Goal: Task Accomplishment & Management: Complete application form

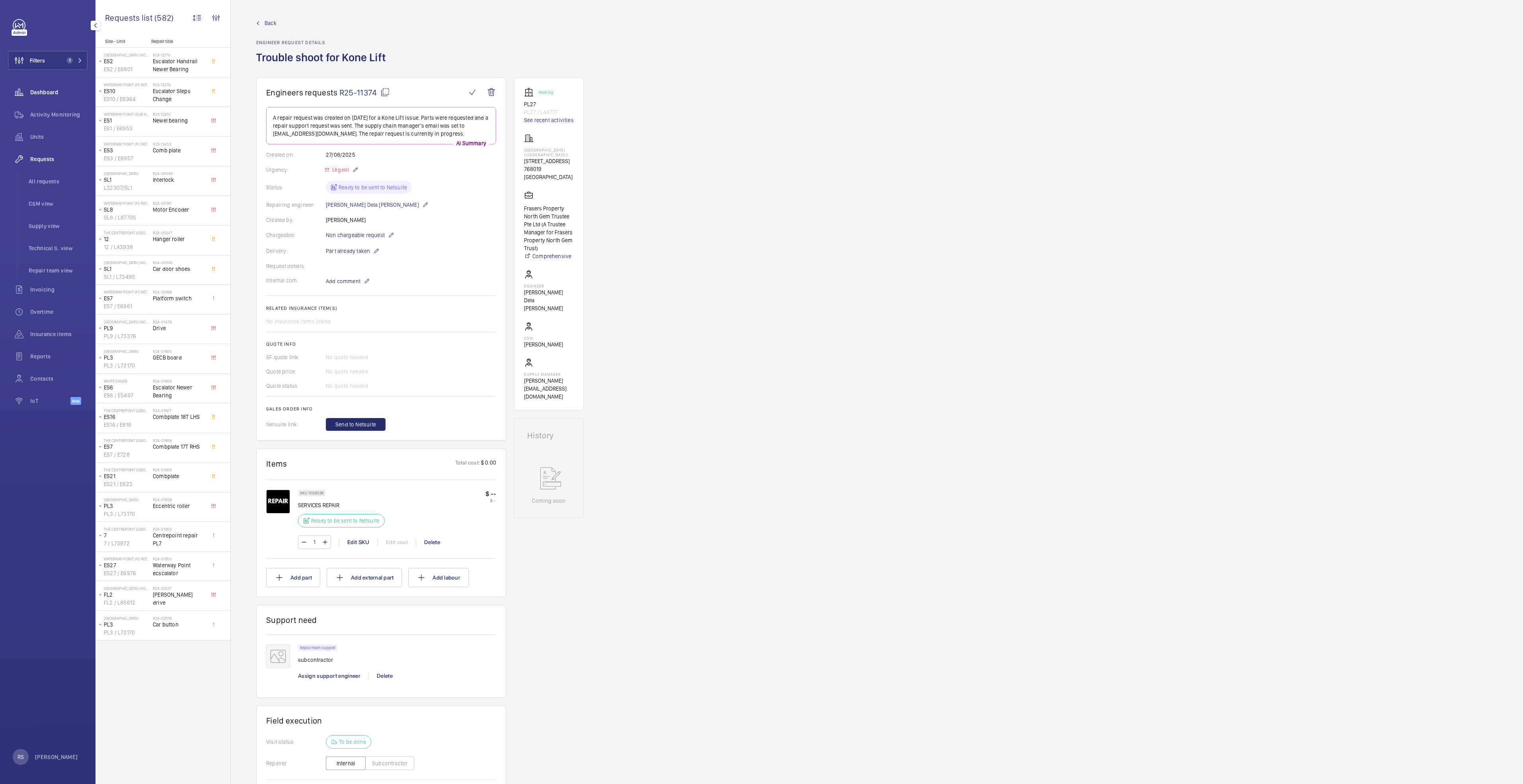
click at [59, 95] on span "Dashboard" at bounding box center [58, 92] width 57 height 8
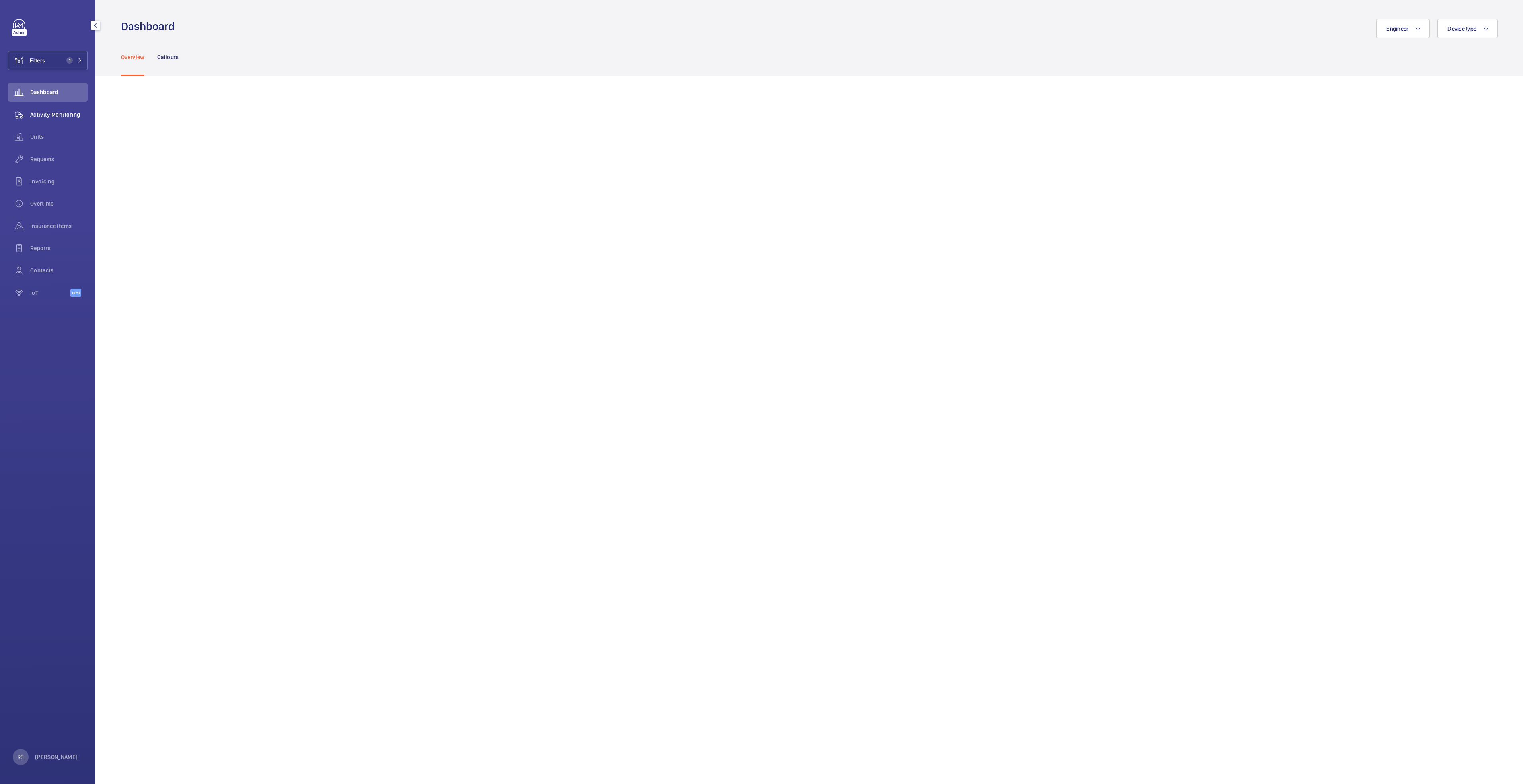
click at [67, 114] on span "Activity Monitoring" at bounding box center [58, 114] width 57 height 8
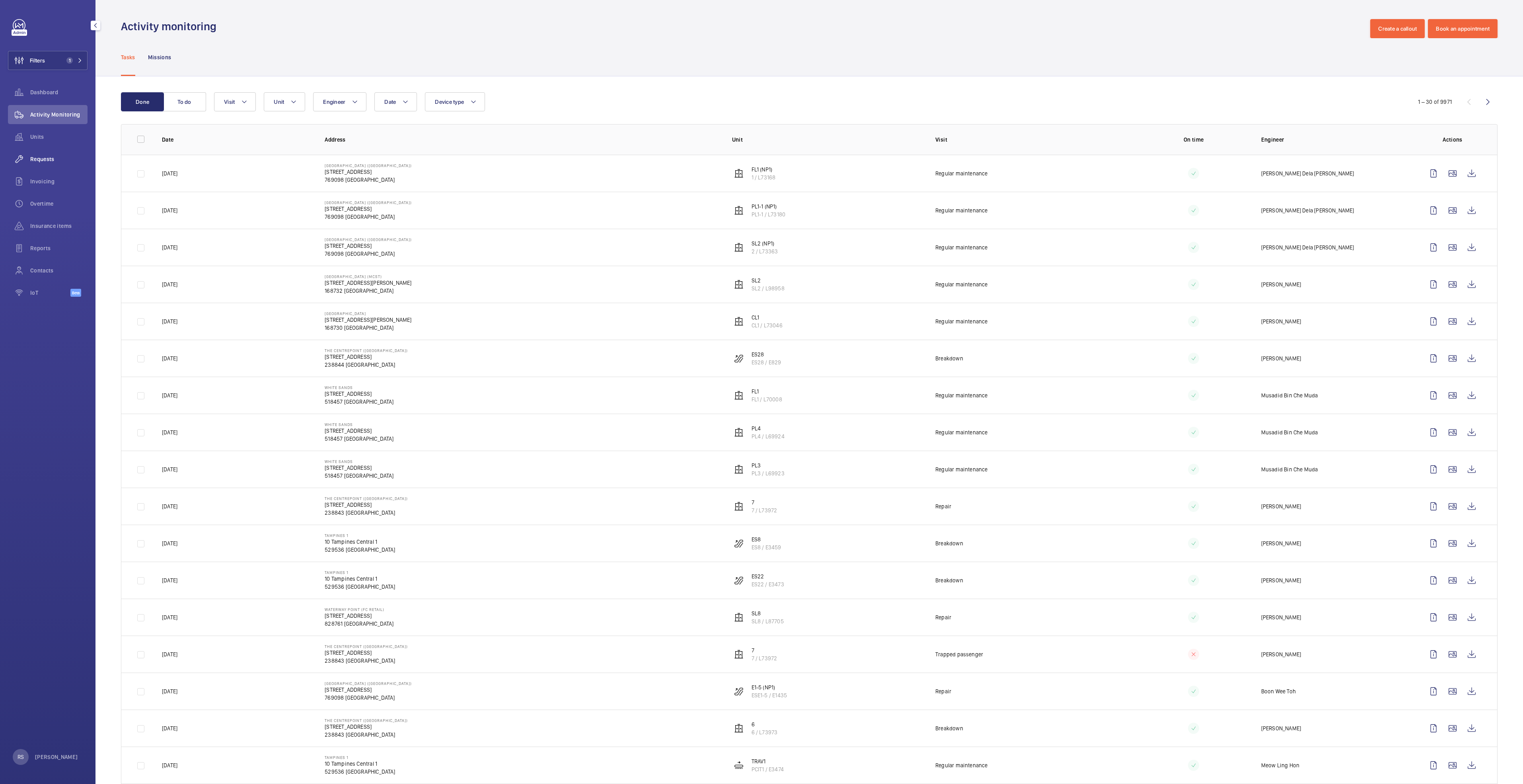
click at [38, 156] on span "Requests" at bounding box center [58, 159] width 57 height 8
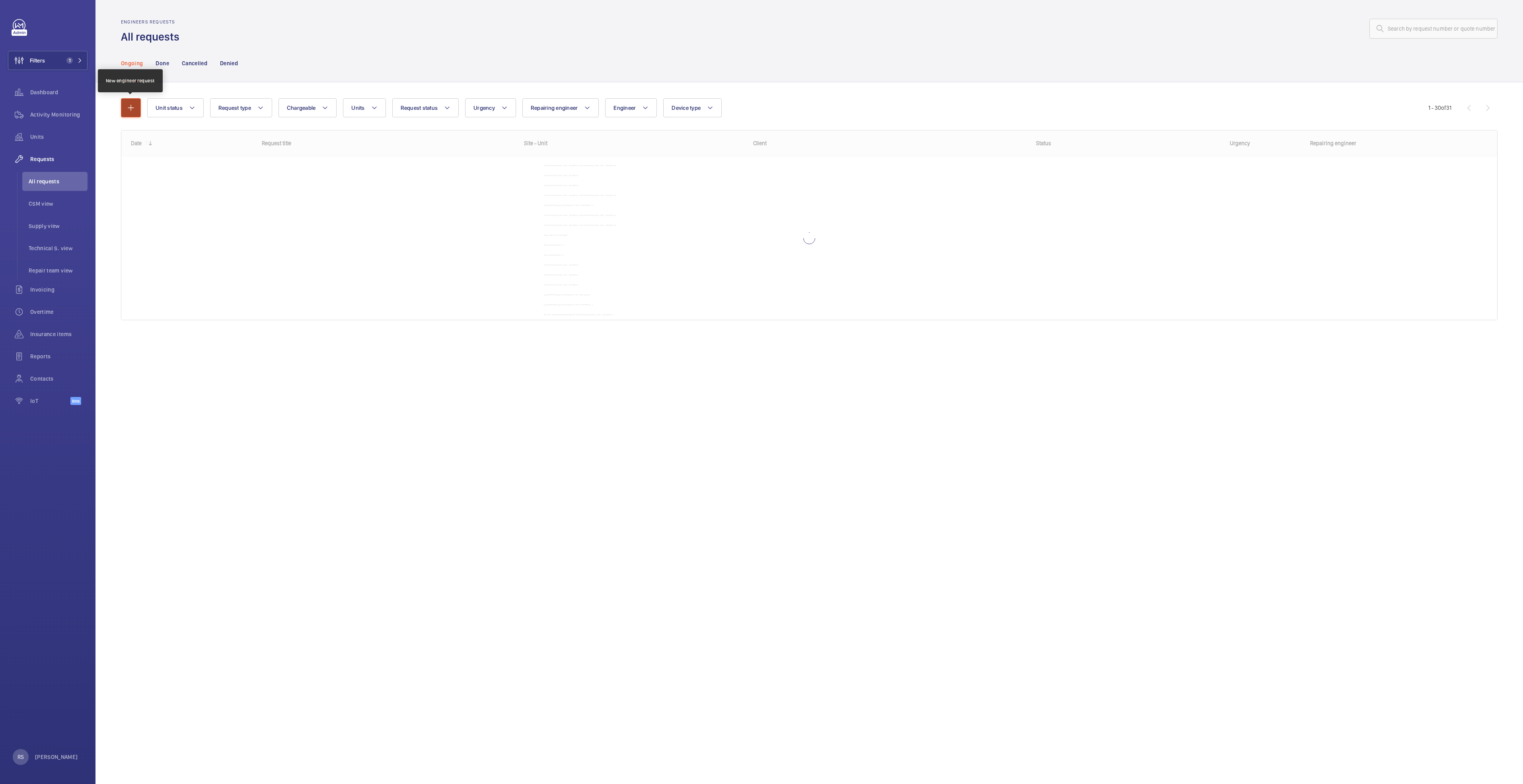
click at [129, 115] on button "button" at bounding box center [131, 107] width 20 height 19
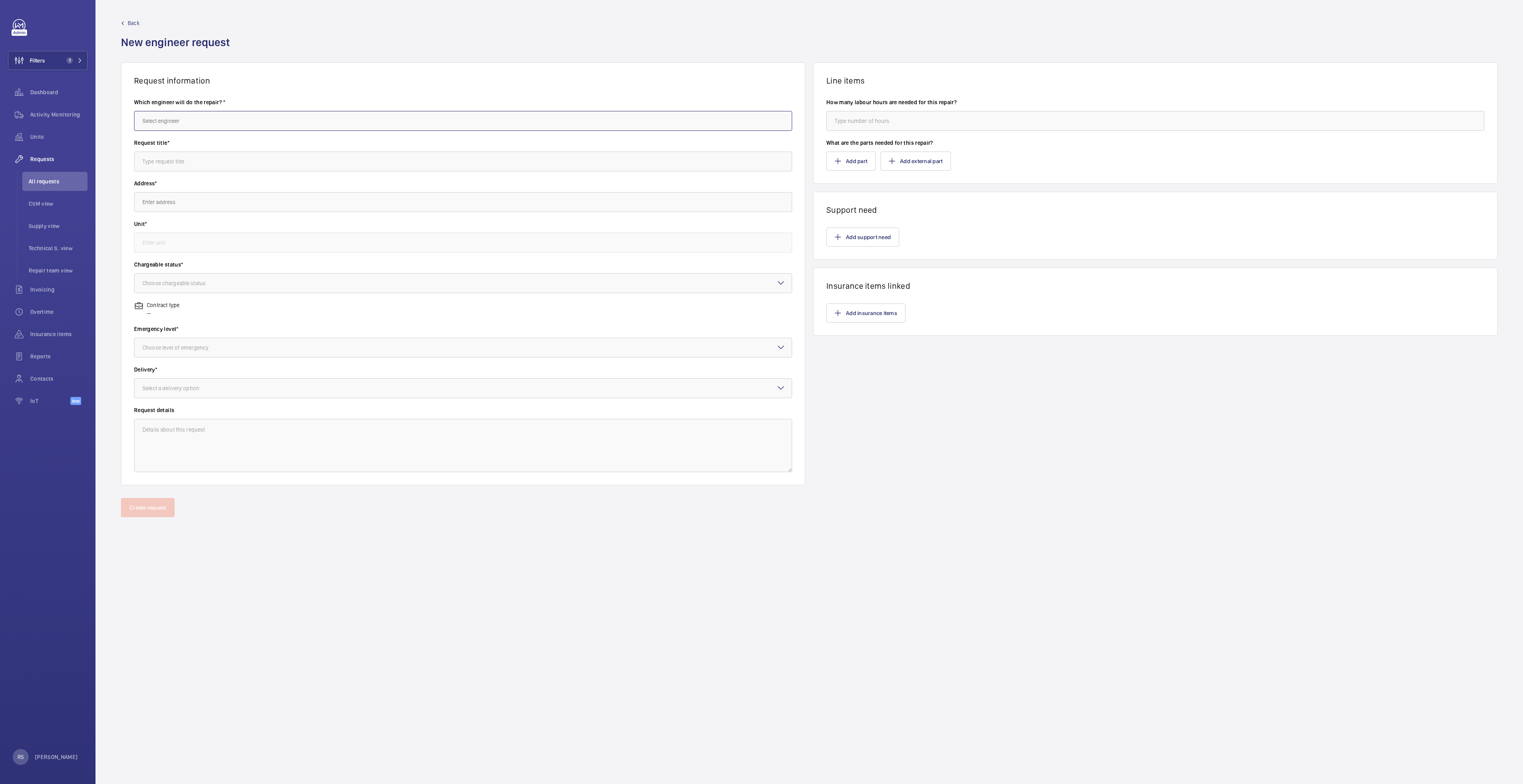
click at [247, 113] on input "text" at bounding box center [462, 121] width 658 height 20
click at [164, 123] on input "text" at bounding box center [462, 121] width 658 height 20
click at [164, 123] on input "june" at bounding box center [462, 121] width 658 height 20
click at [213, 123] on input "juneJu" at bounding box center [462, 121] width 658 height 20
click at [224, 124] on input "juneJu" at bounding box center [462, 121] width 658 height 20
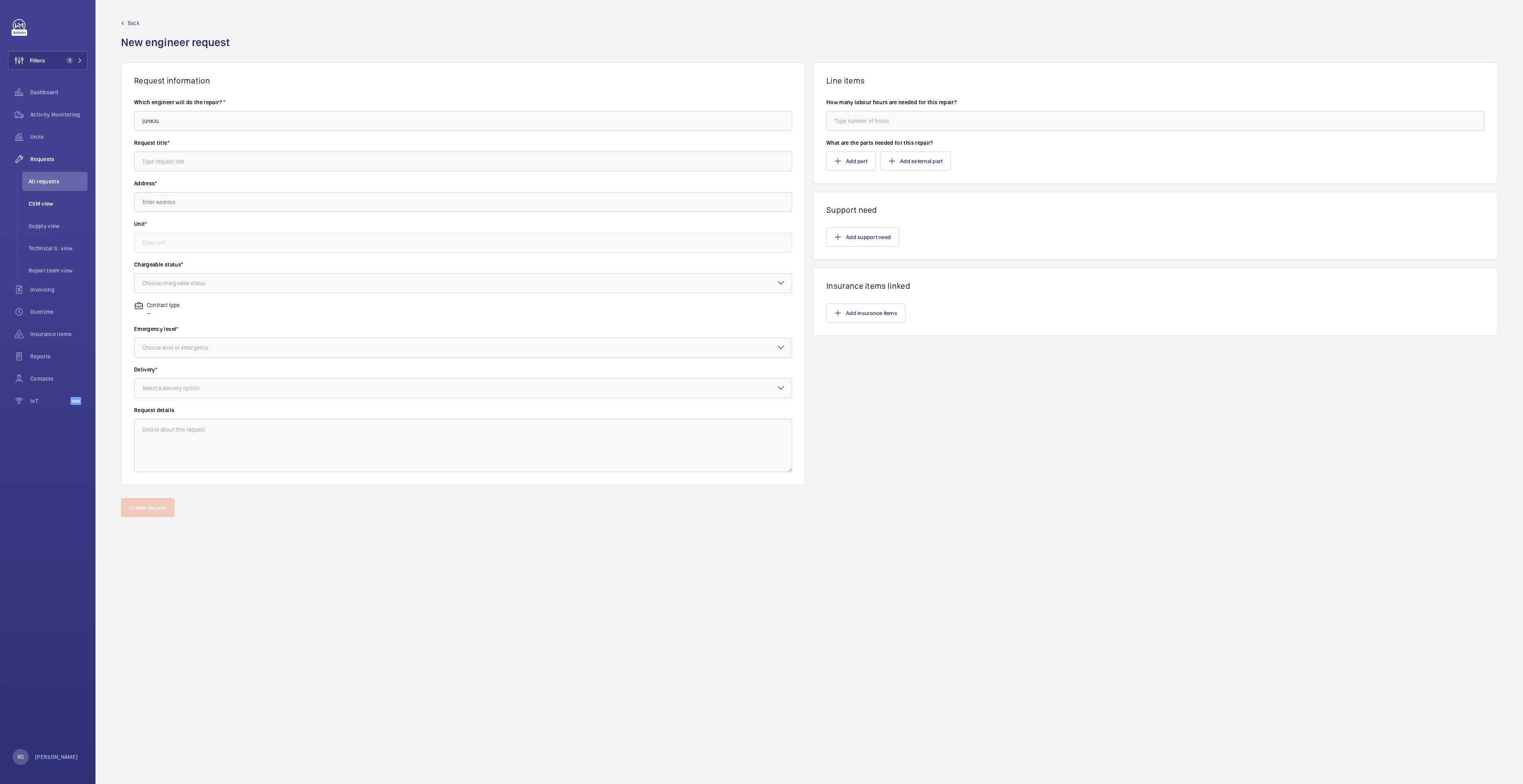
click at [46, 205] on span "CSM view" at bounding box center [58, 204] width 59 height 8
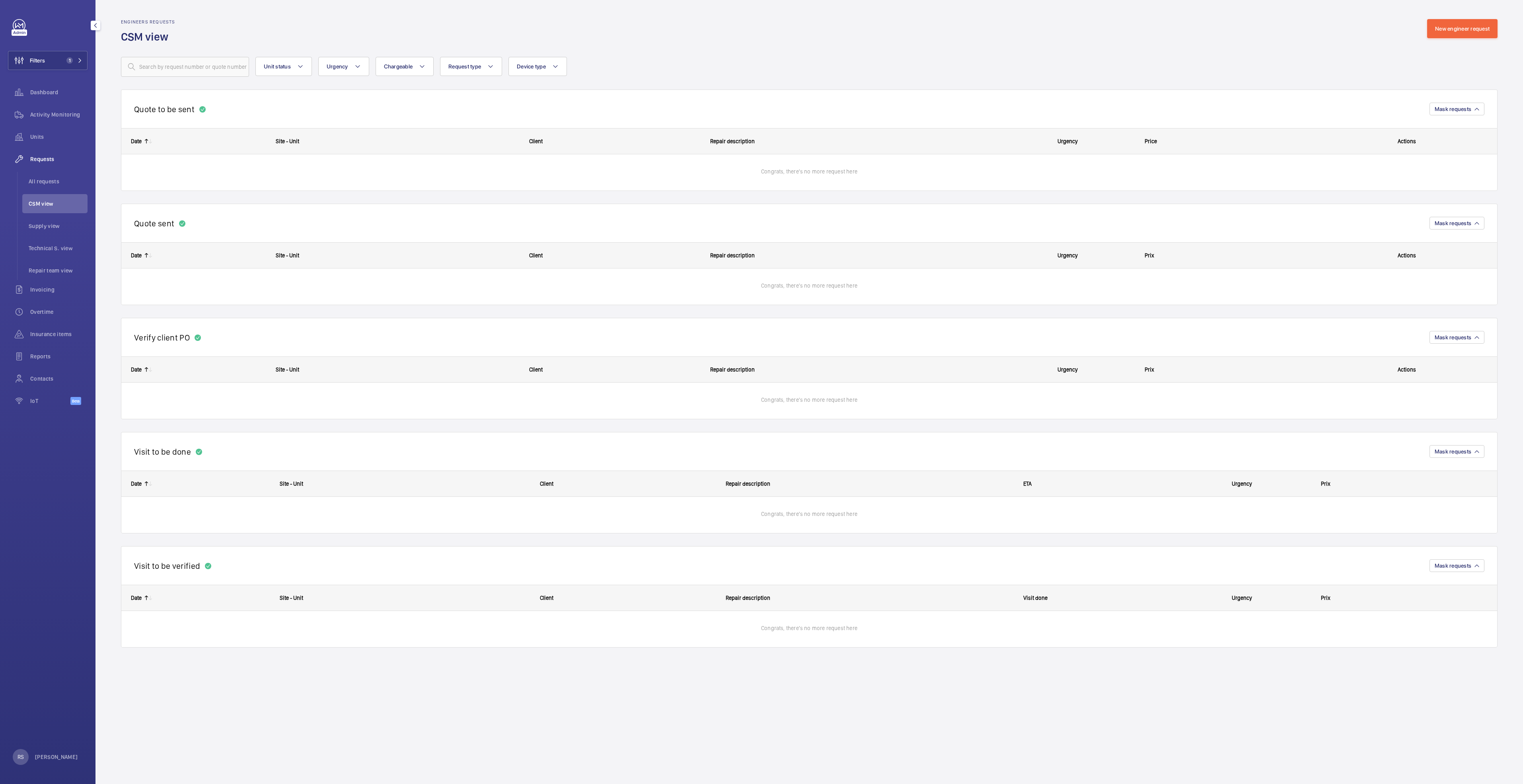
click at [44, 162] on span "Requests" at bounding box center [58, 159] width 57 height 8
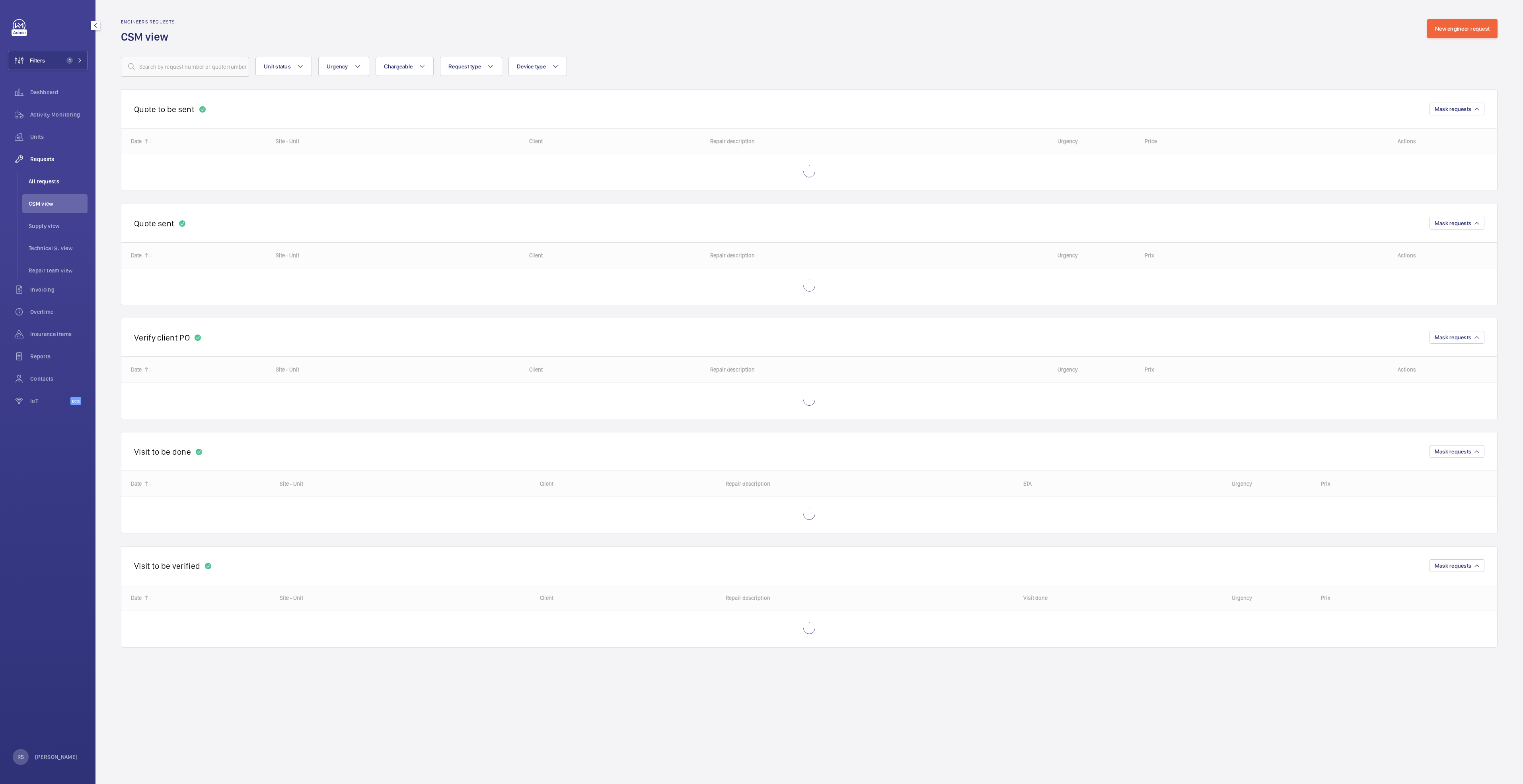
click at [45, 178] on span "All requests" at bounding box center [58, 181] width 59 height 8
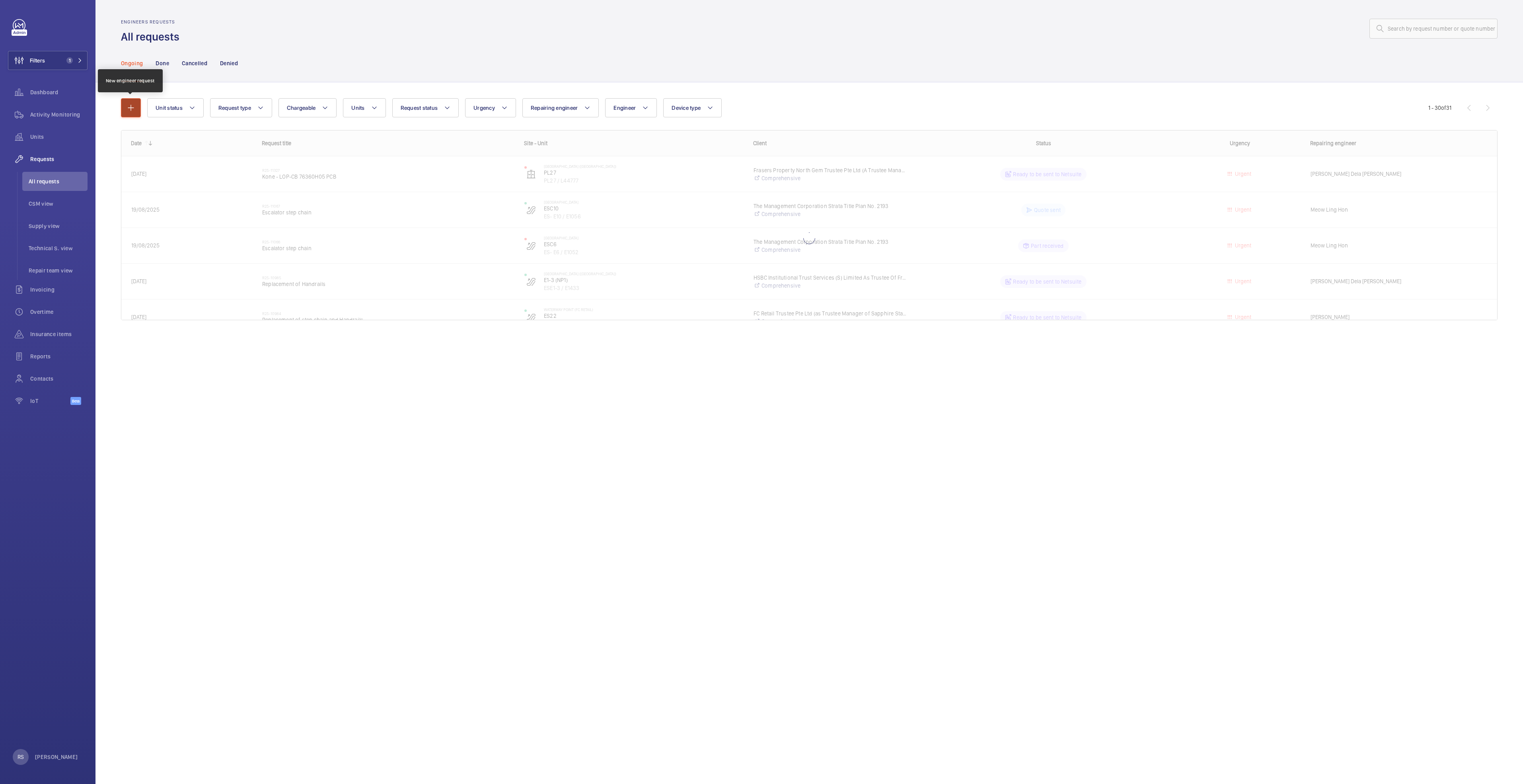
click at [124, 110] on button "button" at bounding box center [131, 107] width 20 height 19
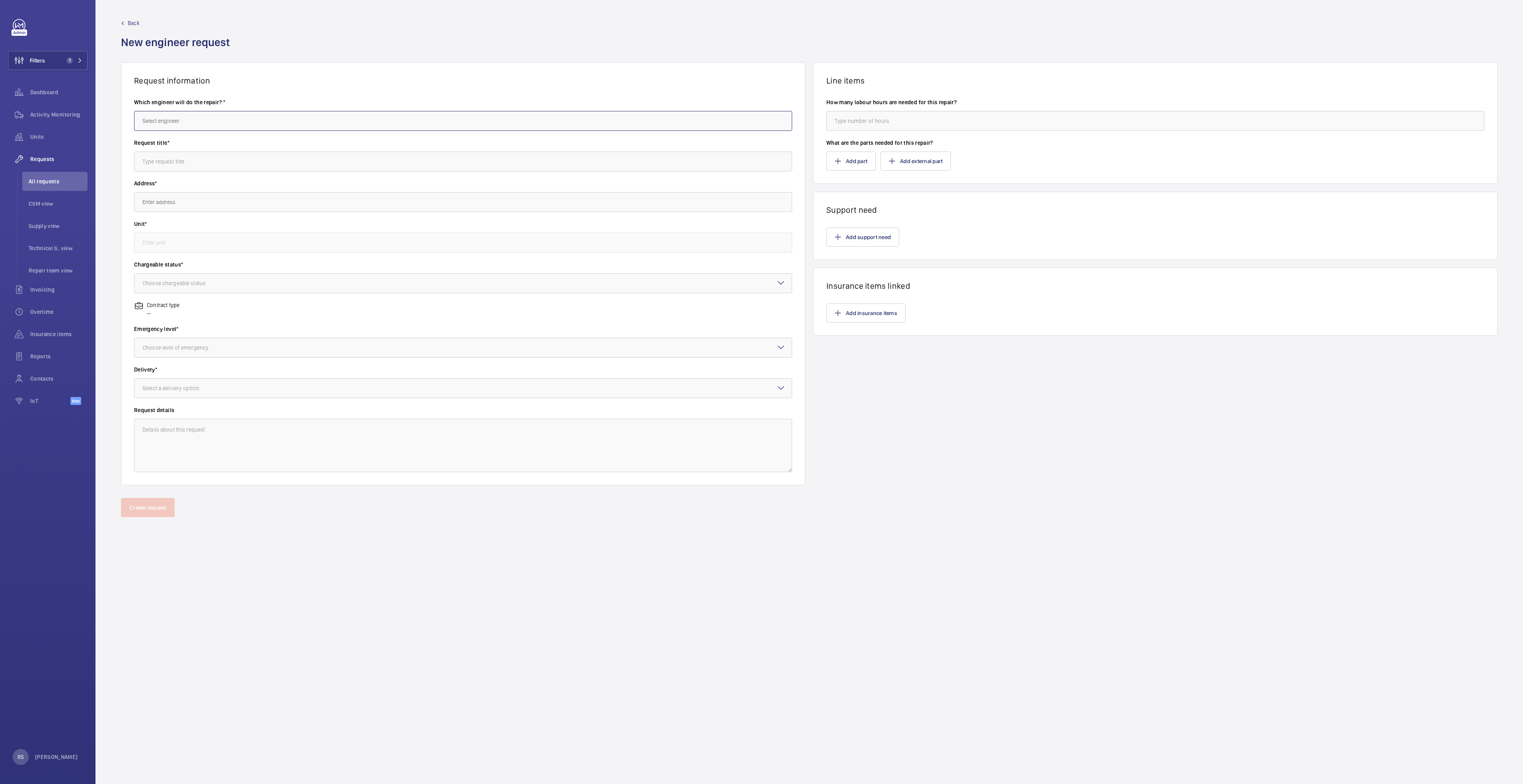
click at [241, 119] on input "text" at bounding box center [462, 121] width 658 height 20
click at [228, 143] on mat-option "[PERSON_NAME] Dela [PERSON_NAME]" at bounding box center [463, 144] width 657 height 19
type input "[PERSON_NAME] Dela [PERSON_NAME]"
click at [222, 165] on input "text" at bounding box center [462, 161] width 658 height 20
type input "Replacement of Handrail and Step chain"
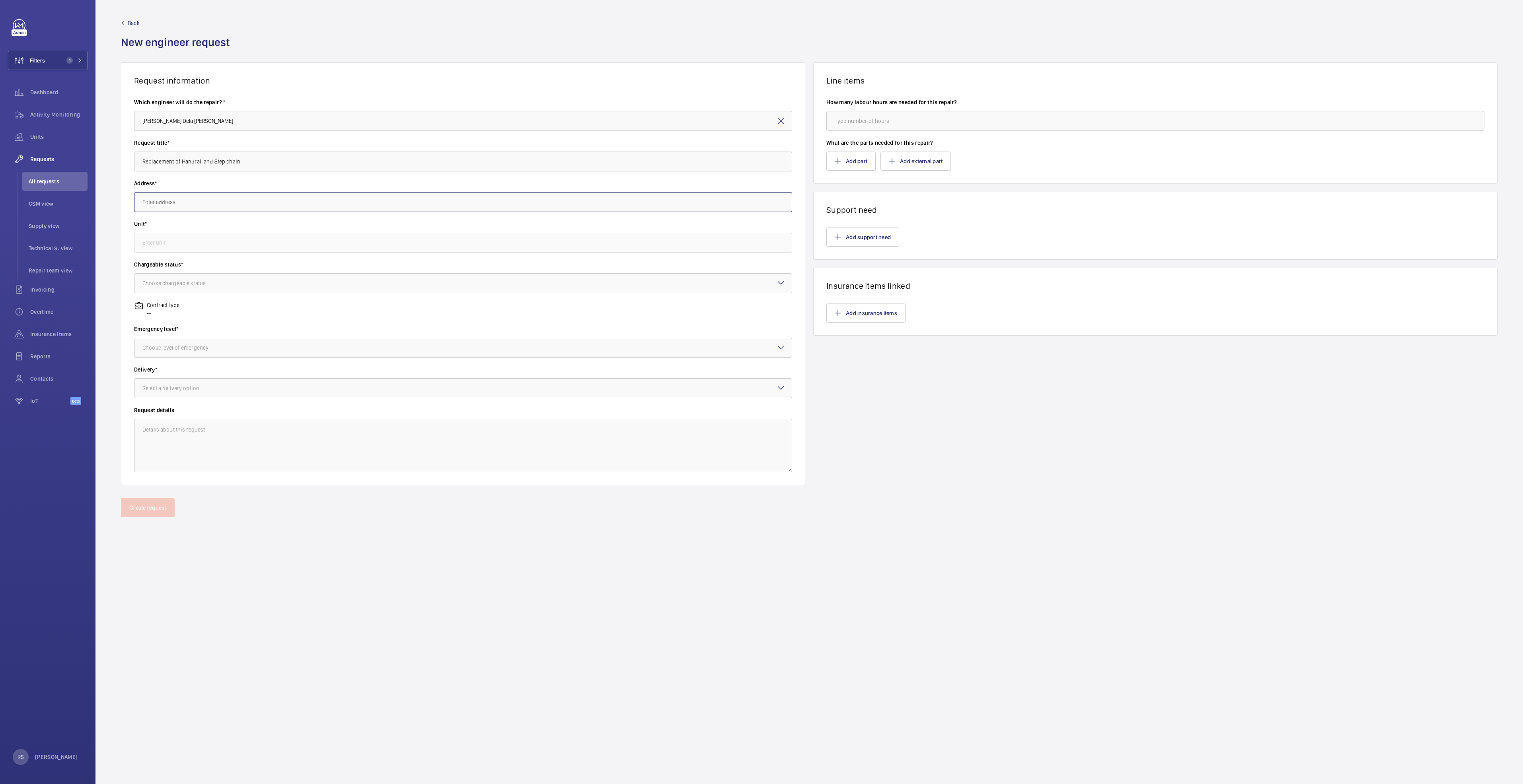
click at [293, 192] on input "text" at bounding box center [462, 202] width 658 height 20
click at [292, 244] on span "[GEOGRAPHIC_DATA] ([GEOGRAPHIC_DATA]) [STREET_ADDRESS]" at bounding box center [219, 245] width 152 height 8
click at [222, 244] on input "text" at bounding box center [462, 242] width 658 height 20
type input "[GEOGRAPHIC_DATA] ([GEOGRAPHIC_DATA]) [STREET_ADDRESS]"
click at [273, 242] on input "text" at bounding box center [462, 242] width 658 height 20
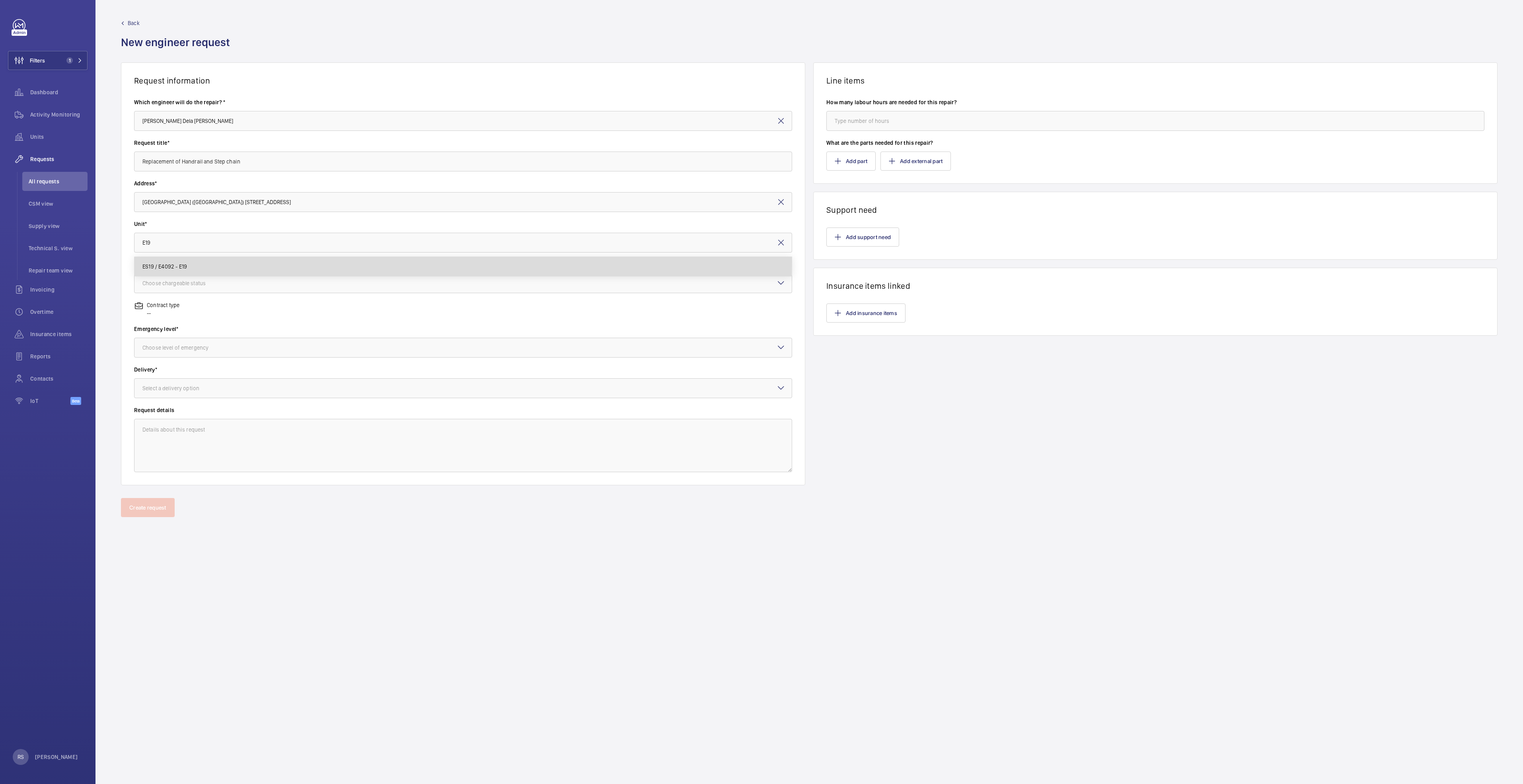
click at [217, 262] on mat-option "ES19 / E4092 - E19" at bounding box center [463, 266] width 657 height 19
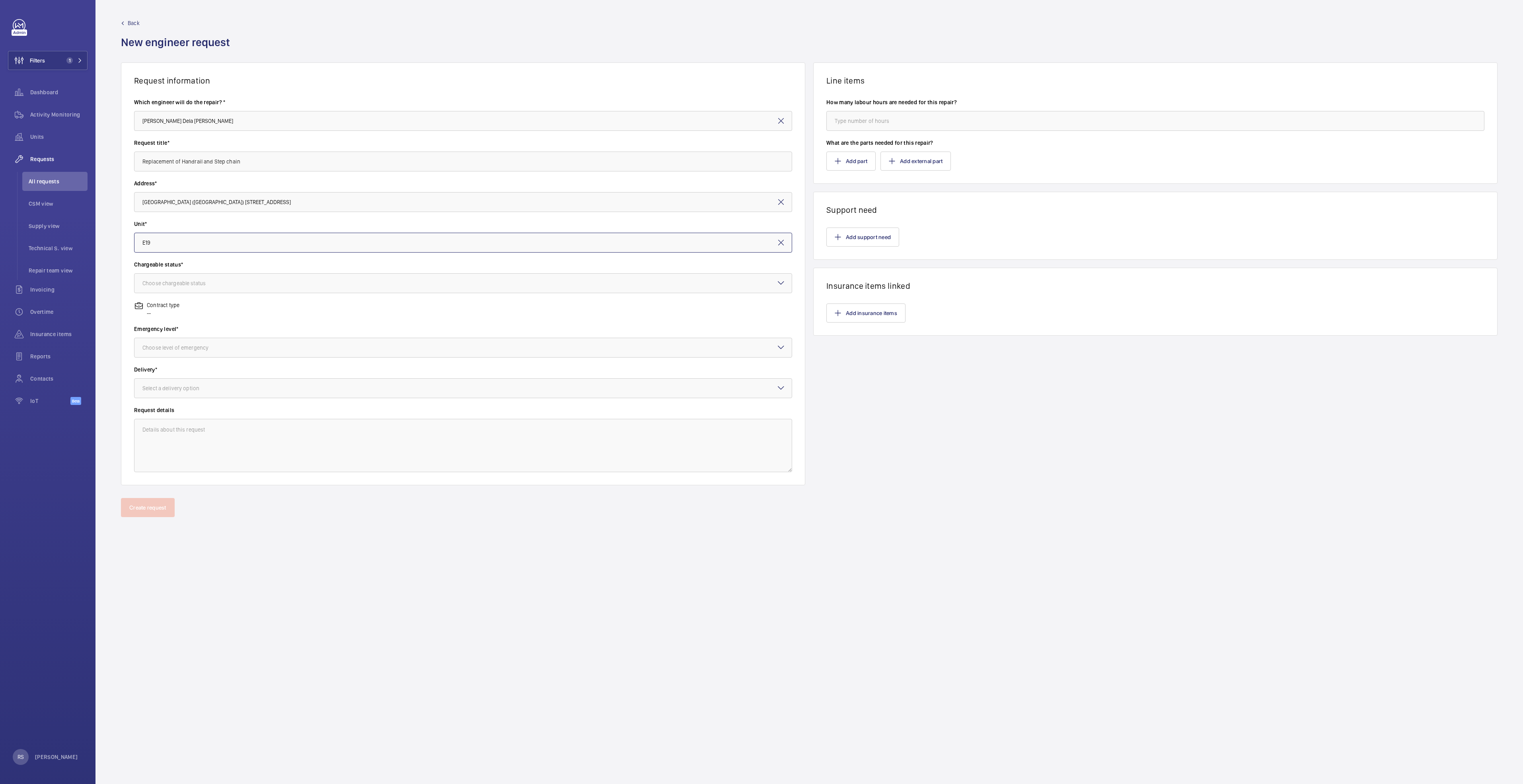
type input "ES19 / E4092 - E19"
drag, startPoint x: 780, startPoint y: 243, endPoint x: 763, endPoint y: 245, distance: 17.1
click at [777, 243] on mat-icon at bounding box center [780, 242] width 9 height 9
click at [157, 247] on input "text" at bounding box center [462, 242] width 658 height 20
click at [202, 264] on mat-option "ESTR3 / E4018 - TRV3" at bounding box center [463, 266] width 657 height 19
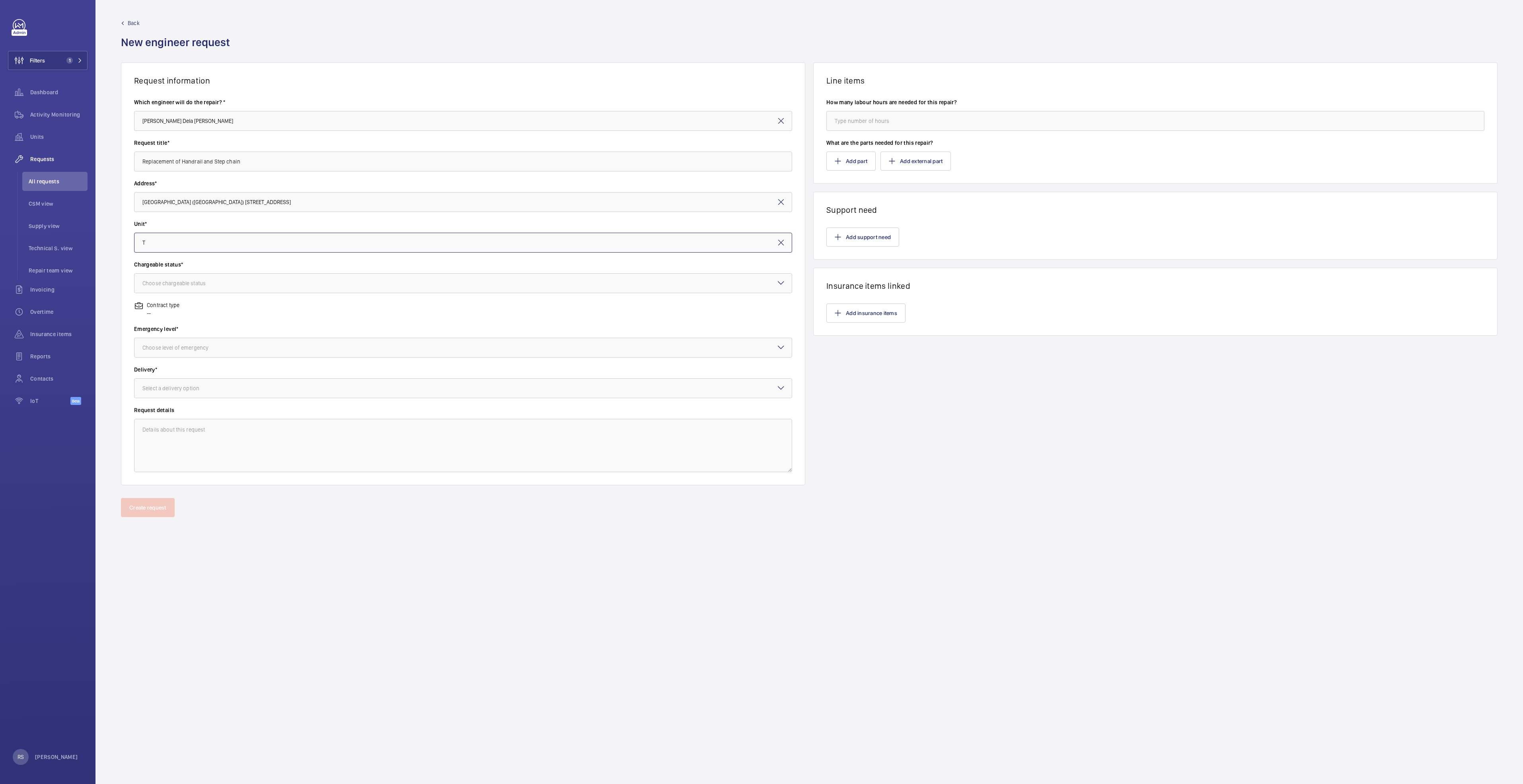
type input "ESTR3 / E4018 - TRV3"
click at [199, 287] on div at bounding box center [463, 283] width 657 height 19
click at [180, 313] on div "Chargeable" at bounding box center [463, 307] width 657 height 19
click at [181, 351] on div "Choose level of emergency" at bounding box center [185, 347] width 86 height 8
click at [180, 411] on span "Urgent" at bounding box center [463, 411] width 641 height 8
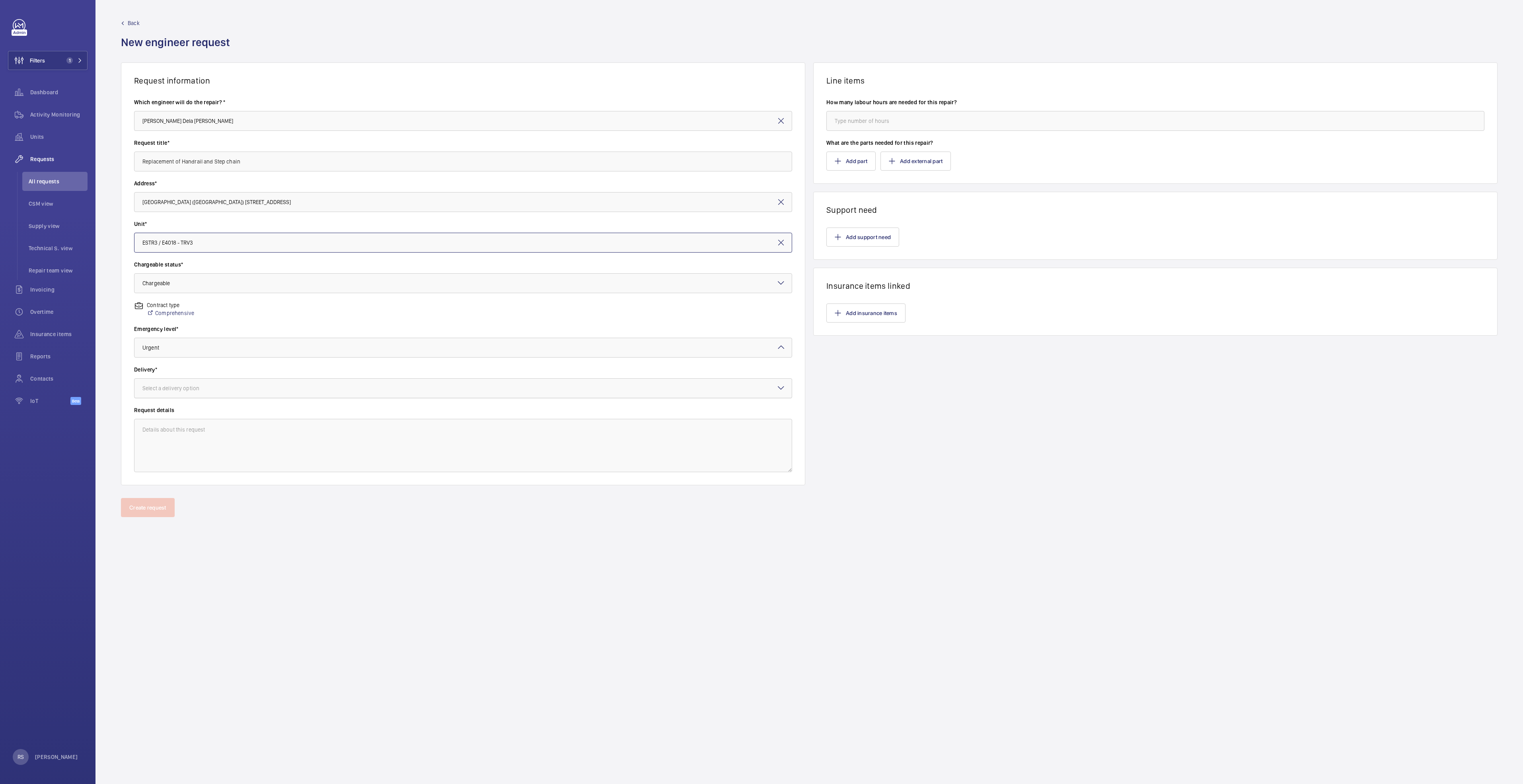
click at [180, 384] on div "Select a delivery option" at bounding box center [181, 388] width 77 height 8
click at [177, 437] on div "On site" at bounding box center [463, 432] width 657 height 19
click at [903, 117] on input "number" at bounding box center [1155, 121] width 658 height 20
click at [854, 161] on button "Add part" at bounding box center [851, 161] width 50 height 19
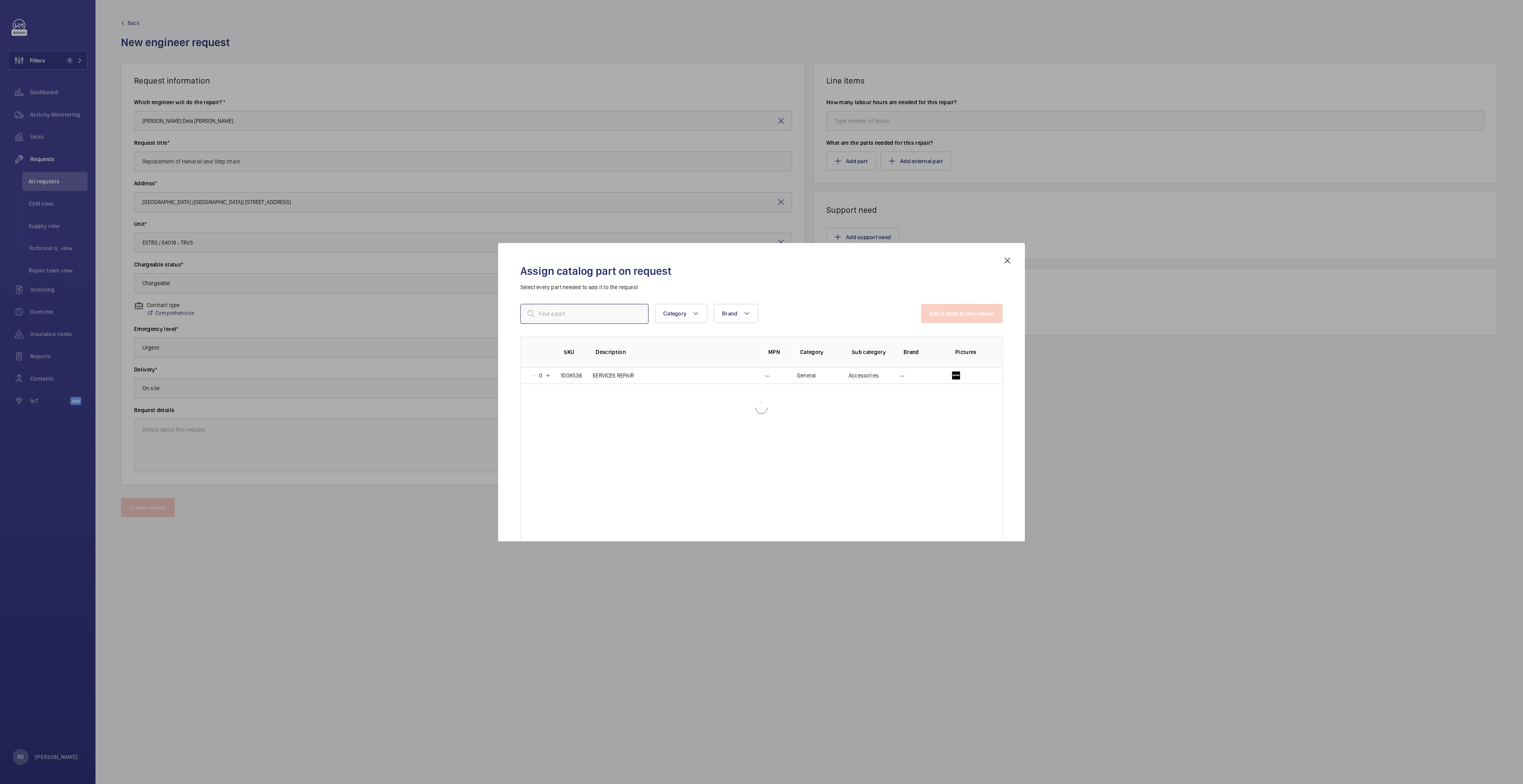
click at [561, 315] on input "text" at bounding box center [584, 314] width 128 height 20
type input "repair"
click at [550, 376] on mat-icon at bounding box center [548, 376] width 6 height 6
click at [952, 319] on button "Add 1 parts to the request" at bounding box center [963, 313] width 81 height 19
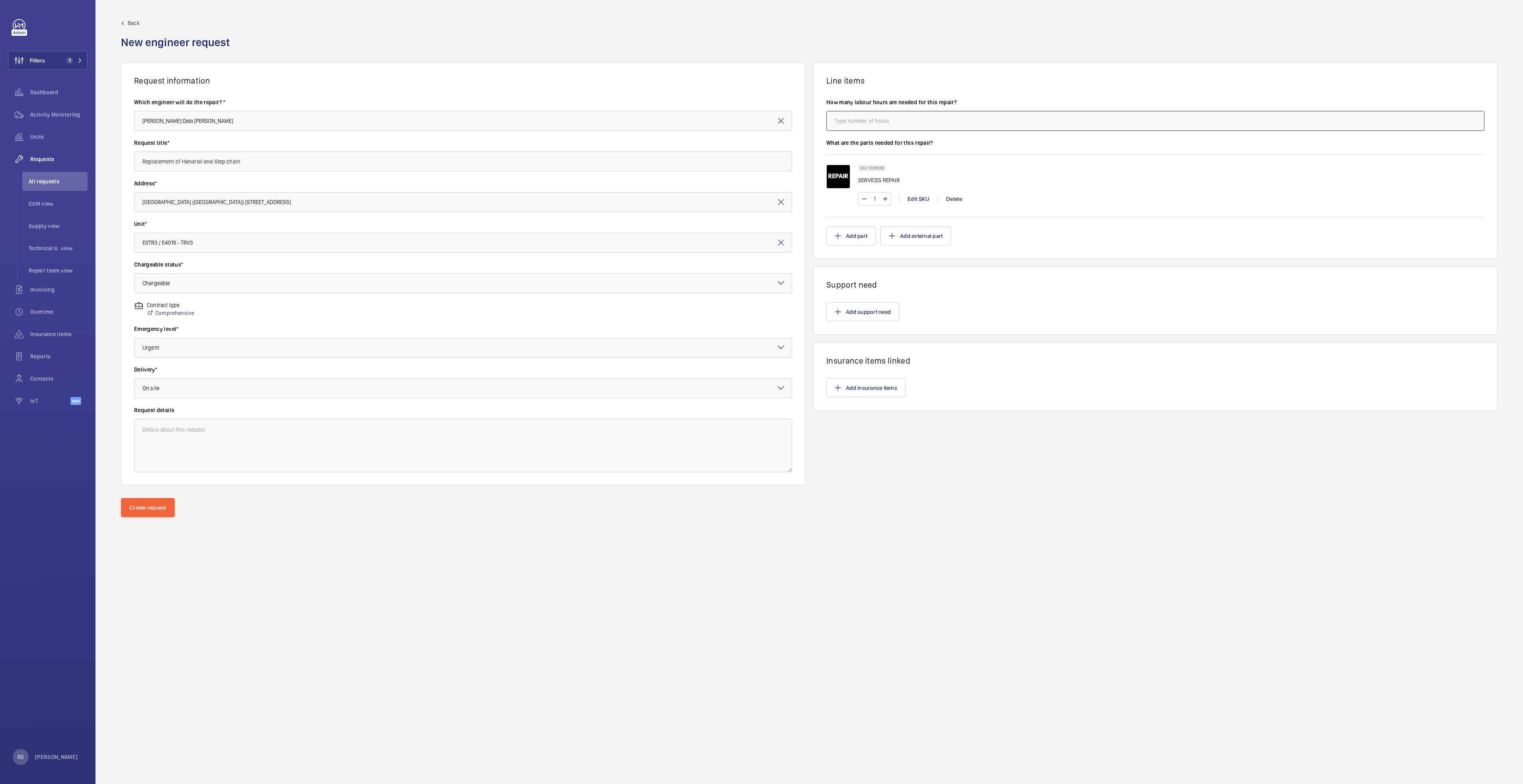
click at [986, 115] on input "number" at bounding box center [1155, 121] width 658 height 20
click at [1007, 462] on div "Line items How many labour hours are needed for this repair? What are the parts…" at bounding box center [1155, 273] width 684 height 423
click at [832, 176] on img at bounding box center [838, 177] width 24 height 24
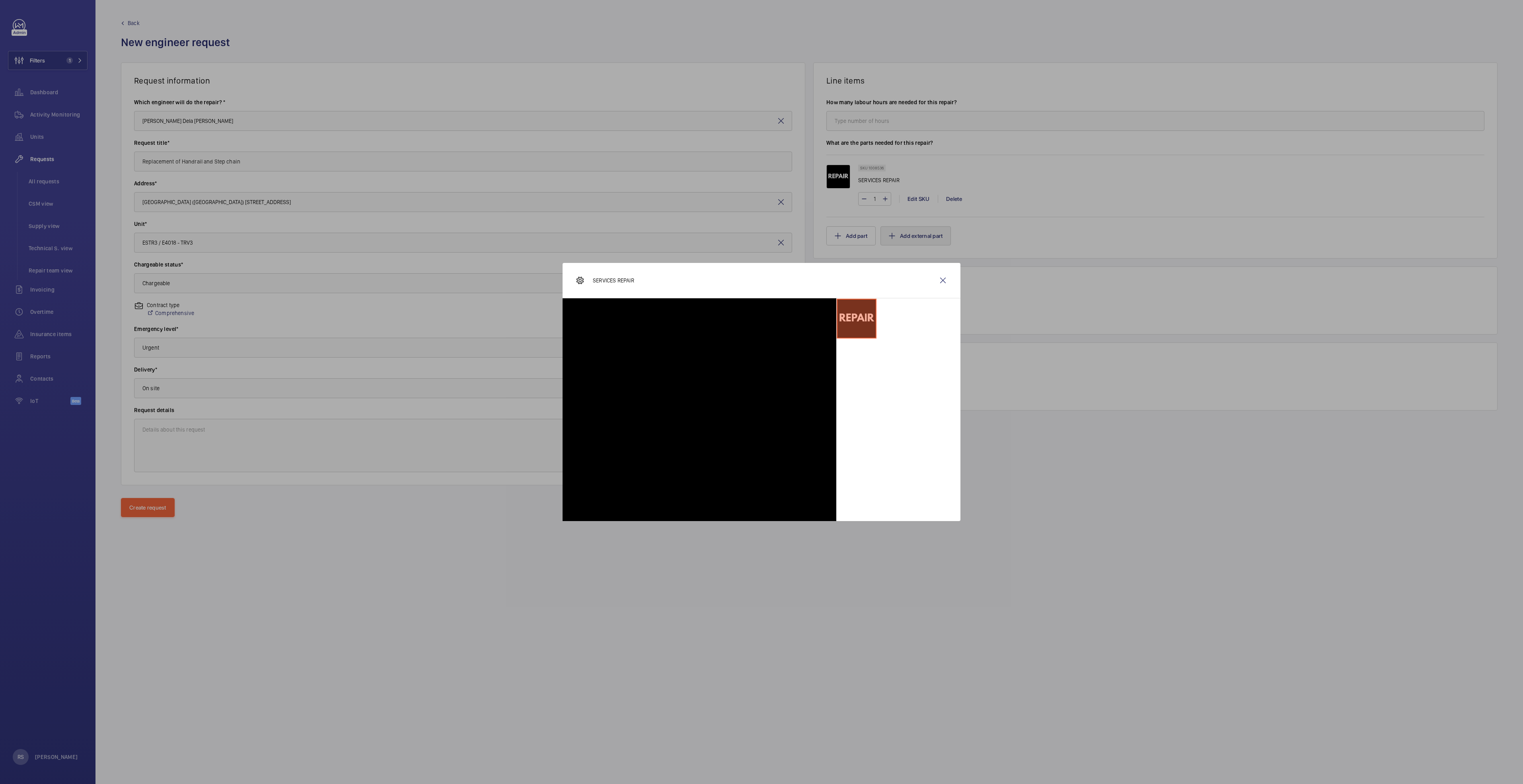
click at [945, 281] on h1 "Support need" at bounding box center [1155, 285] width 658 height 10
click at [944, 280] on h1 "Support need" at bounding box center [1155, 285] width 658 height 10
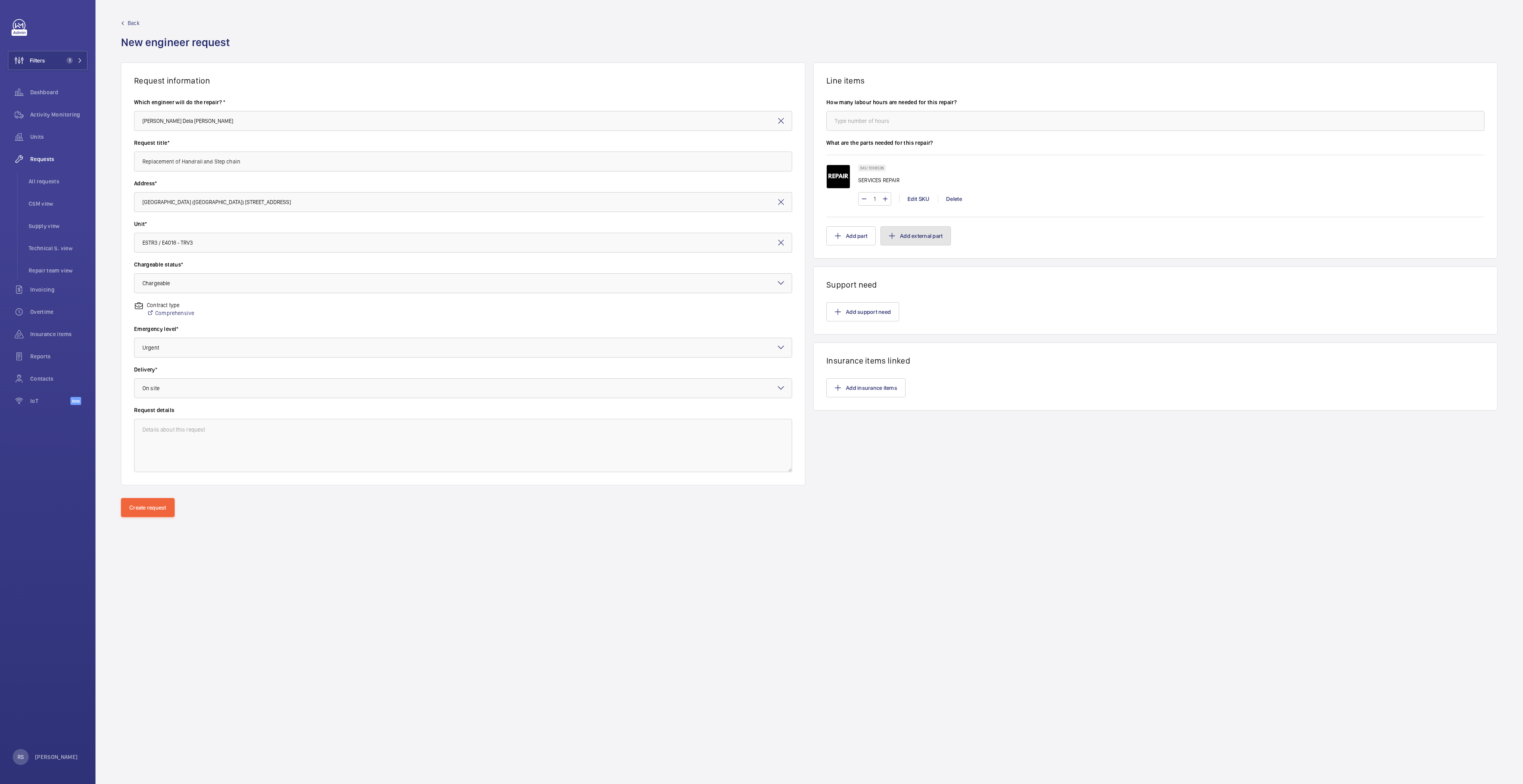
click at [903, 236] on button "Add external part" at bounding box center [915, 236] width 70 height 19
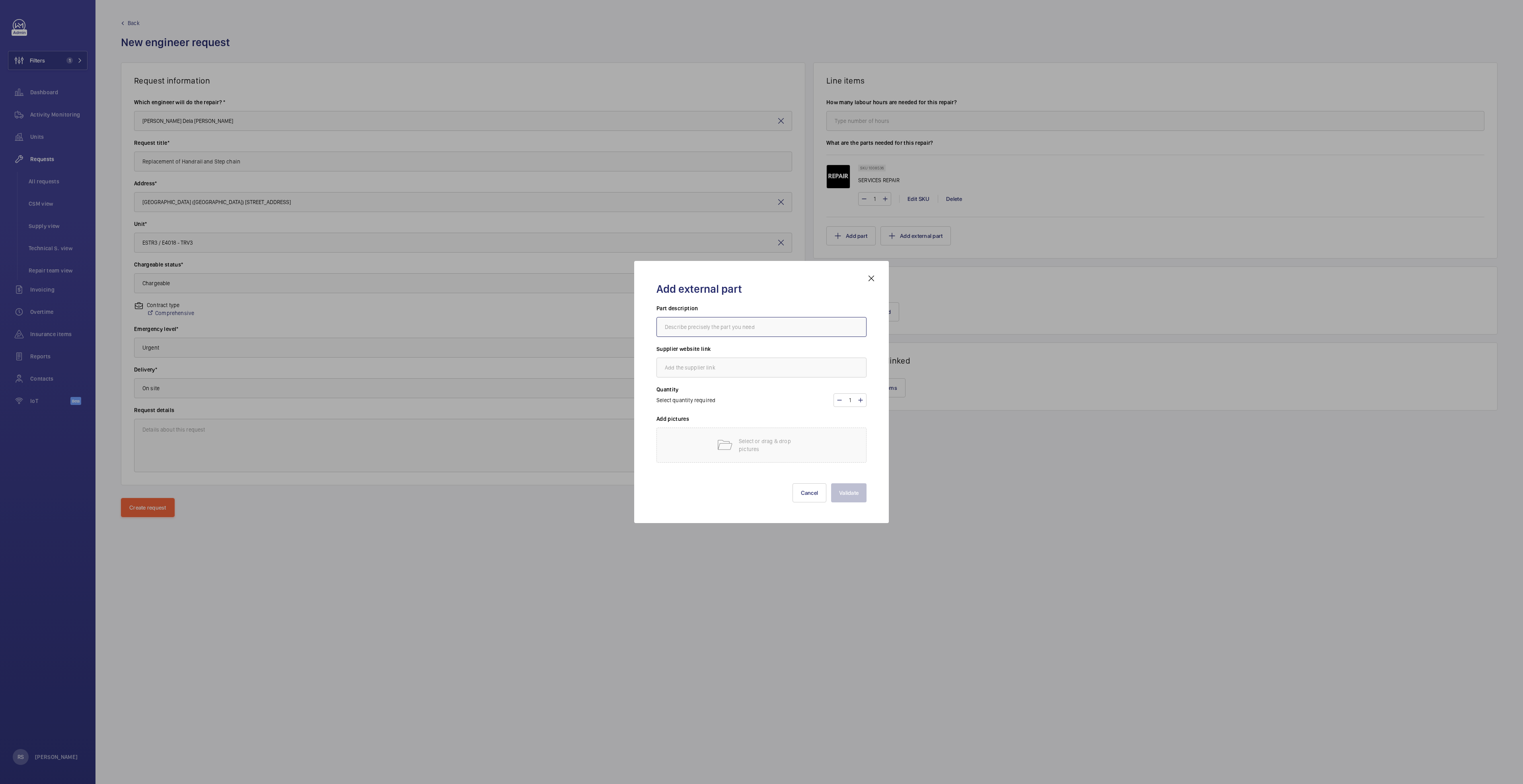
click at [740, 327] on input "text" at bounding box center [762, 327] width 210 height 20
click at [870, 276] on mat-icon at bounding box center [871, 278] width 9 height 9
click at [856, 318] on button "Add support need" at bounding box center [863, 312] width 73 height 19
click at [896, 122] on input "number" at bounding box center [1155, 121] width 658 height 20
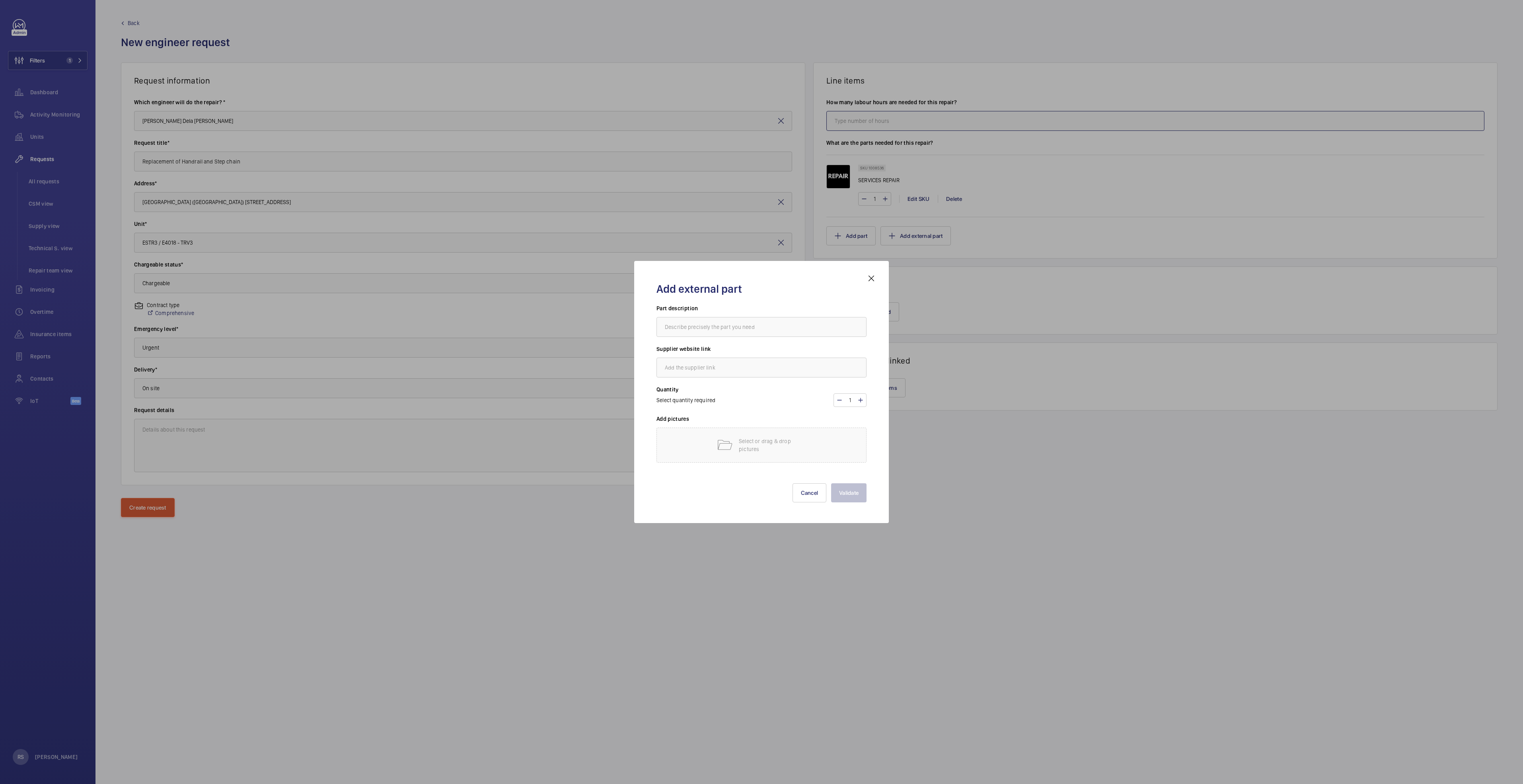
click at [873, 124] on input "number" at bounding box center [1155, 121] width 658 height 20
click at [872, 124] on input "number" at bounding box center [1155, 121] width 658 height 20
click at [135, 510] on button "Create request" at bounding box center [147, 508] width 53 height 19
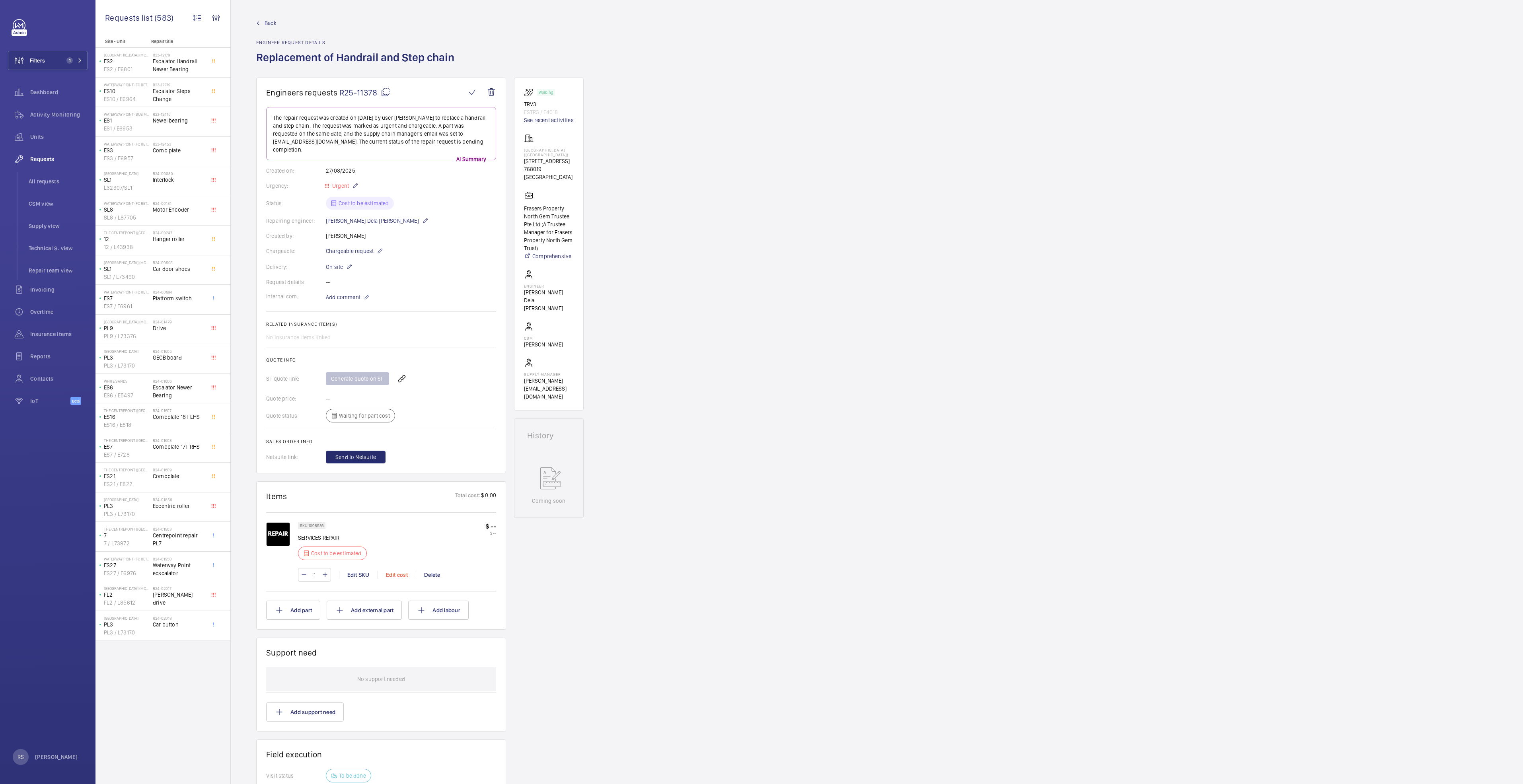
click at [395, 575] on div "Edit cost" at bounding box center [396, 575] width 38 height 8
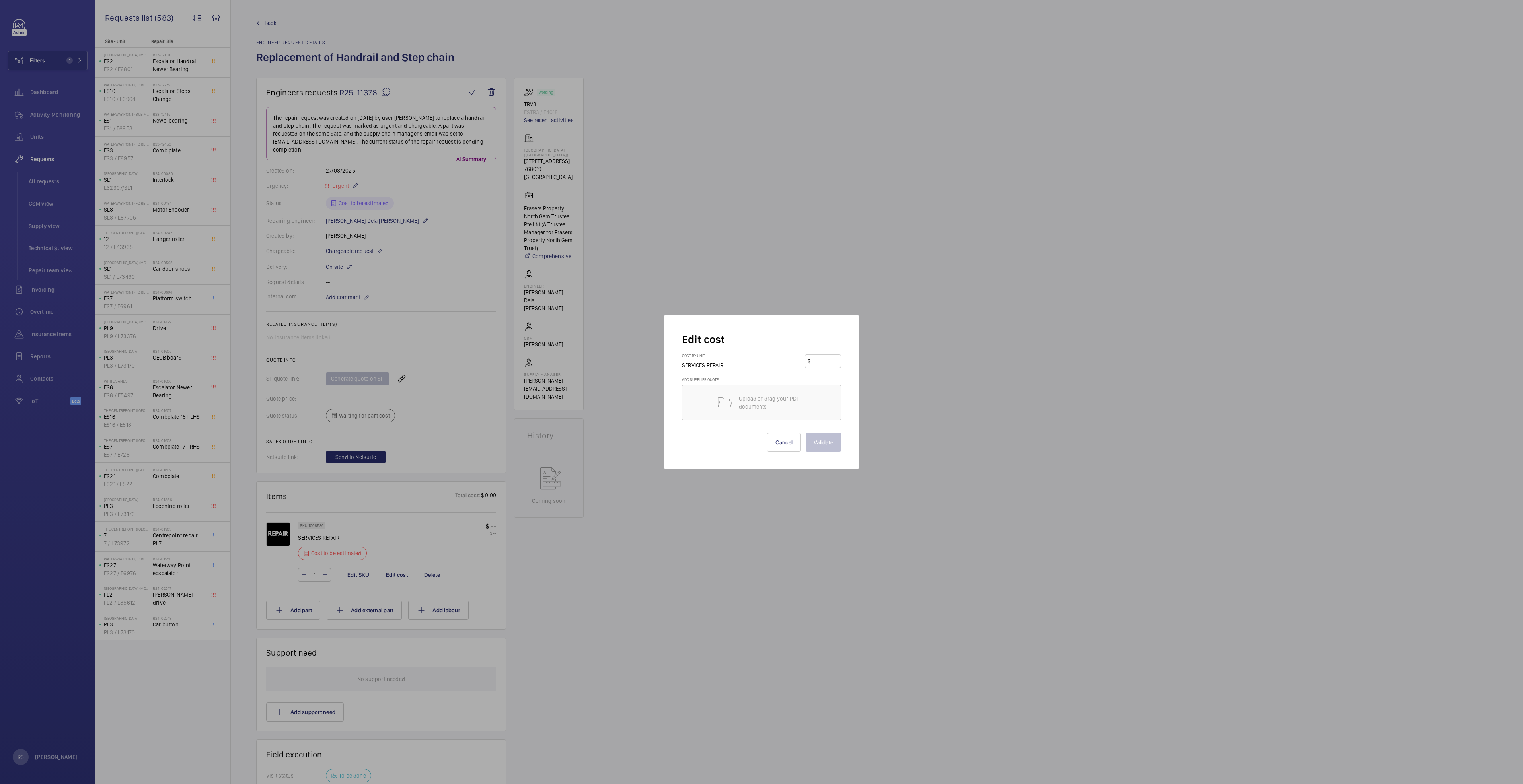
click at [820, 360] on input "number" at bounding box center [824, 361] width 28 height 13
type input "23900"
click at [834, 456] on div "Edit cost Cost by unit SERVICES REPAIR $ 23900 Add supplier quote Upload or dra…" at bounding box center [761, 392] width 194 height 155
click at [834, 443] on button "Validate" at bounding box center [823, 442] width 35 height 19
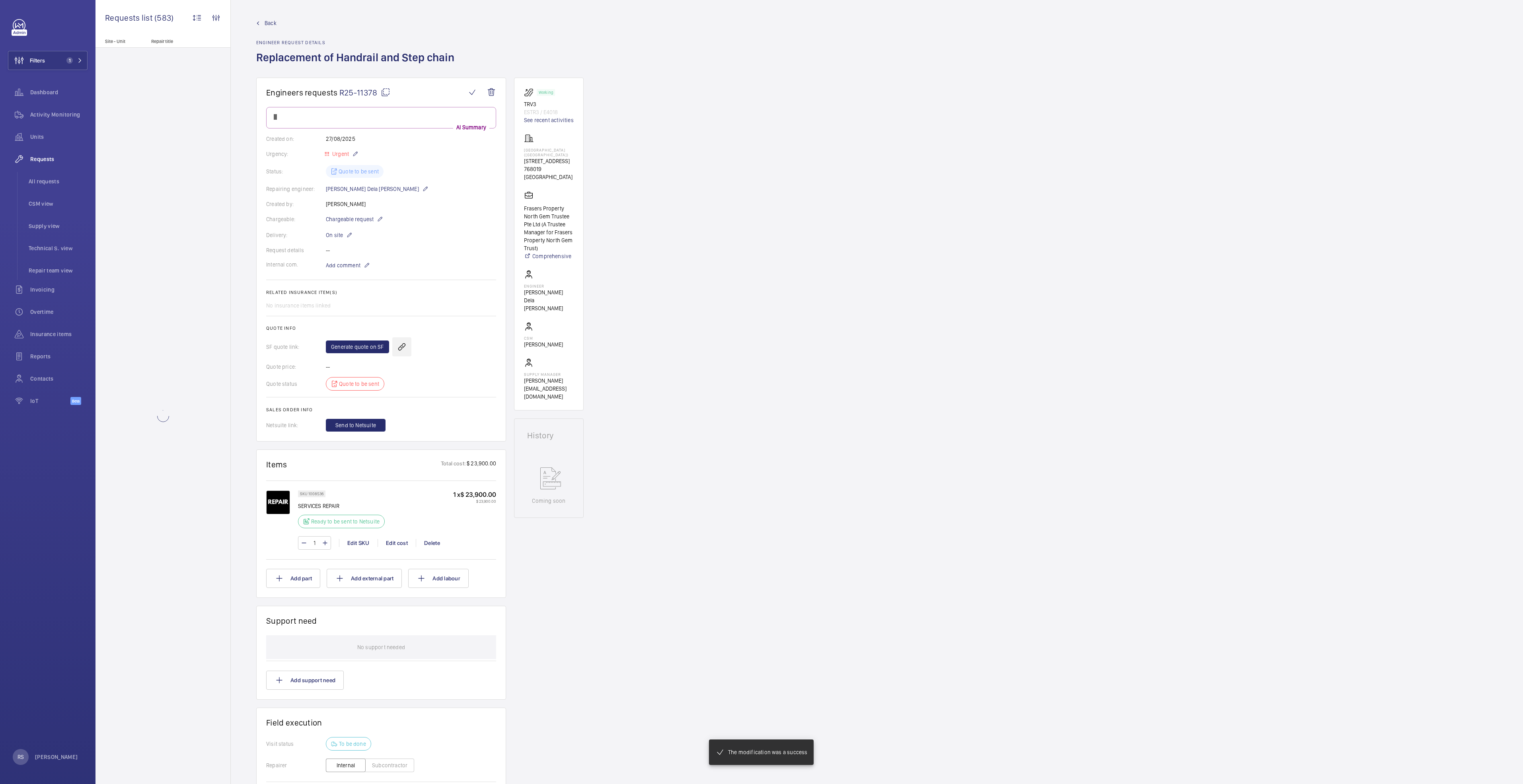
click at [400, 346] on wm-front-icon-button at bounding box center [401, 347] width 19 height 19
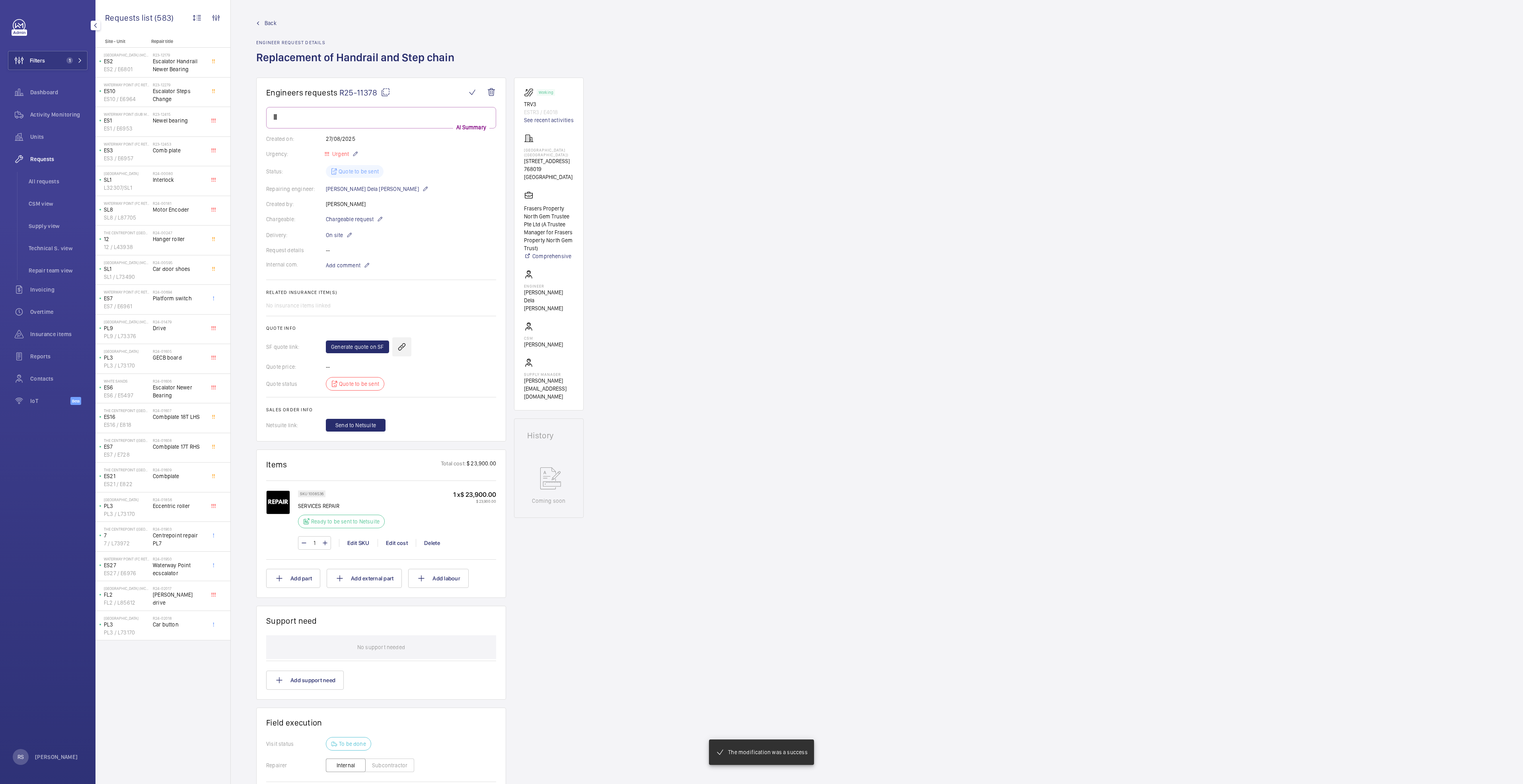
scroll to position [134, 0]
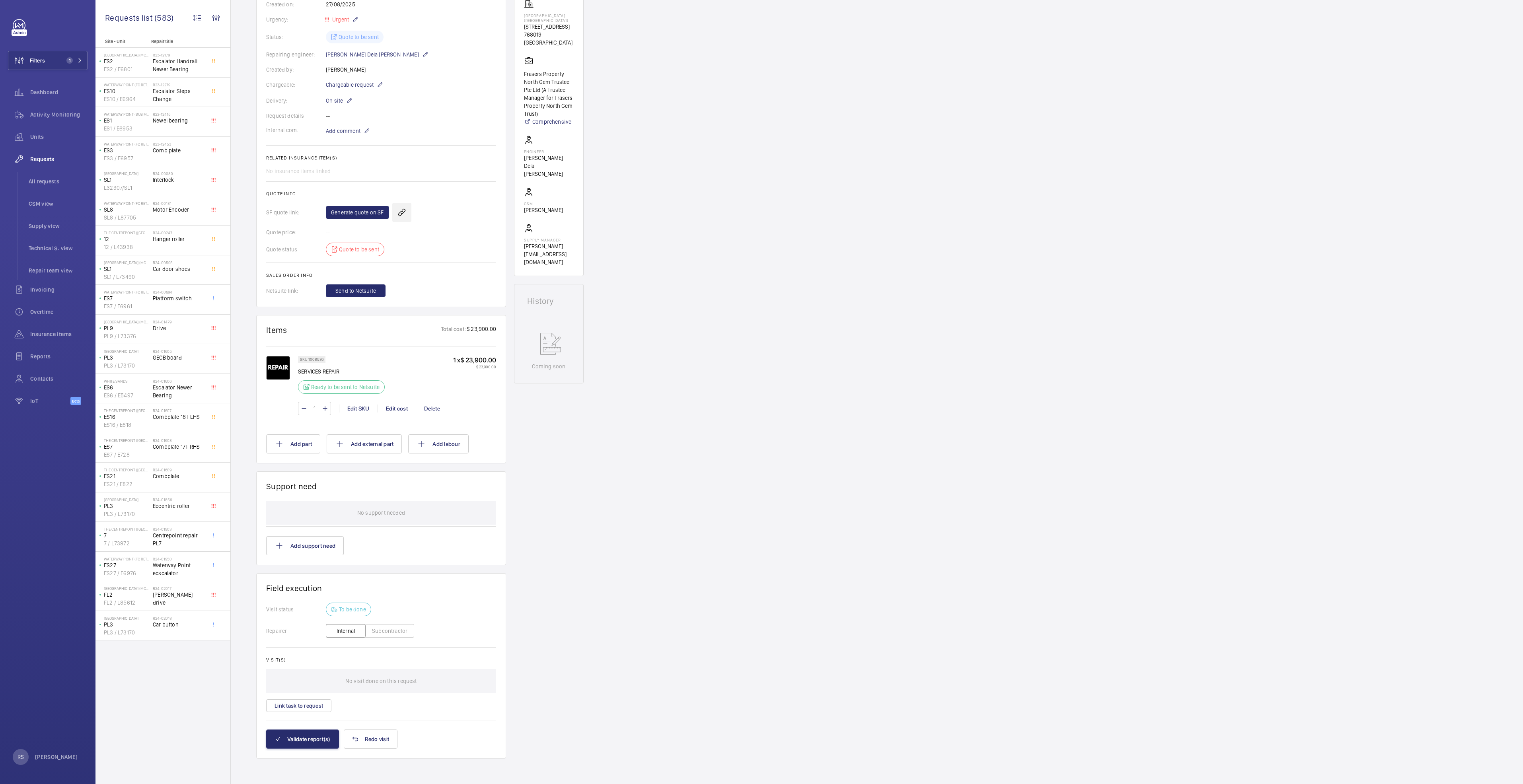
click at [400, 349] on div "SKU 1008536 SERVICES REPAIR Ready to be sent to Netsuite 1 x $ 23,900.00 $ 23,9…" at bounding box center [381, 384] width 230 height 77
click at [973, 119] on div "Engineers requests R25-11378 AI Summary Created on: [DATE] Urgency: Urgent Stat…" at bounding box center [876, 363] width 1292 height 841
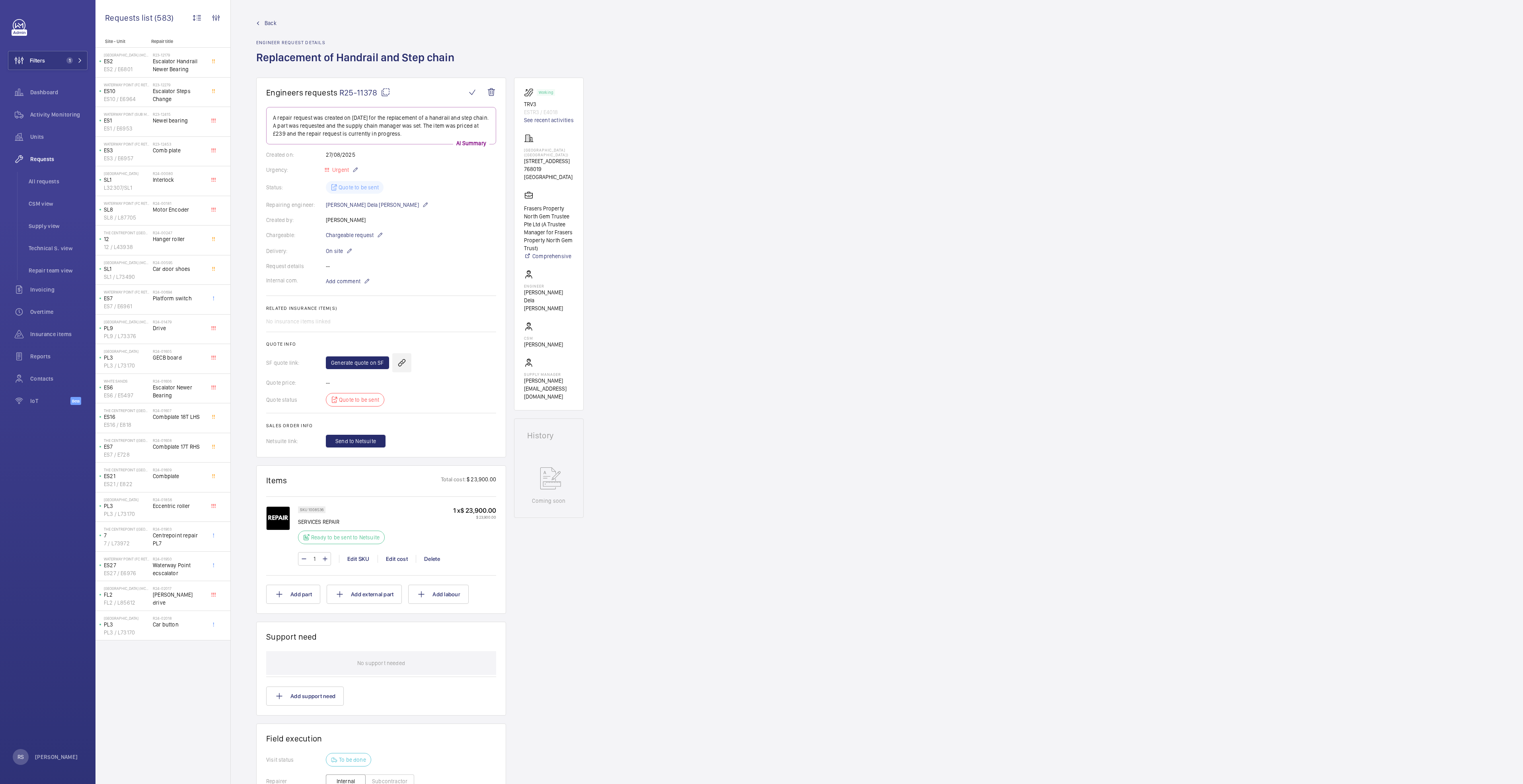
click at [398, 364] on wm-front-icon-button at bounding box center [401, 362] width 19 height 19
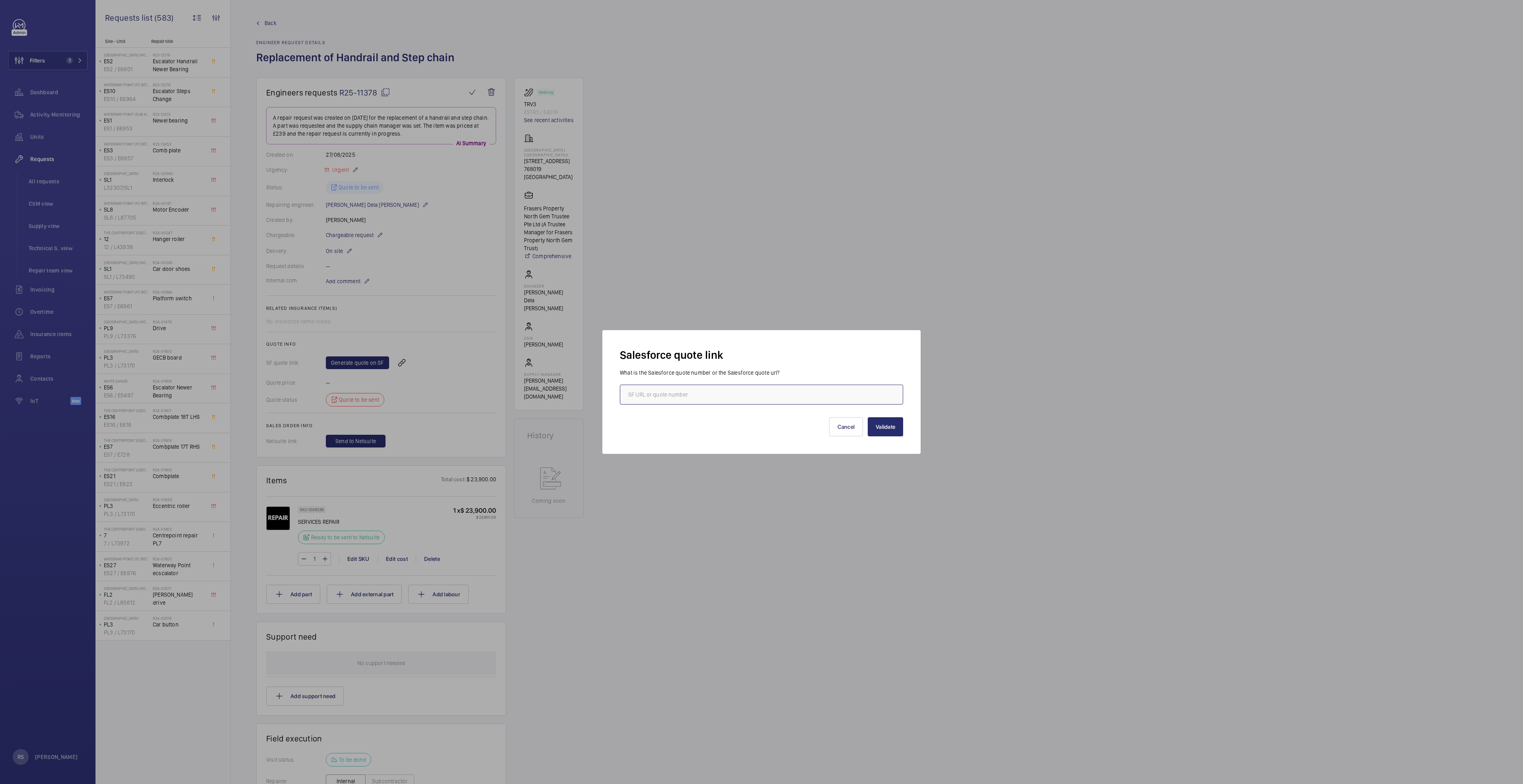
click at [691, 395] on input "text" at bounding box center [761, 395] width 283 height 20
type input "00018631"
click at [879, 432] on button "Validate" at bounding box center [885, 427] width 35 height 19
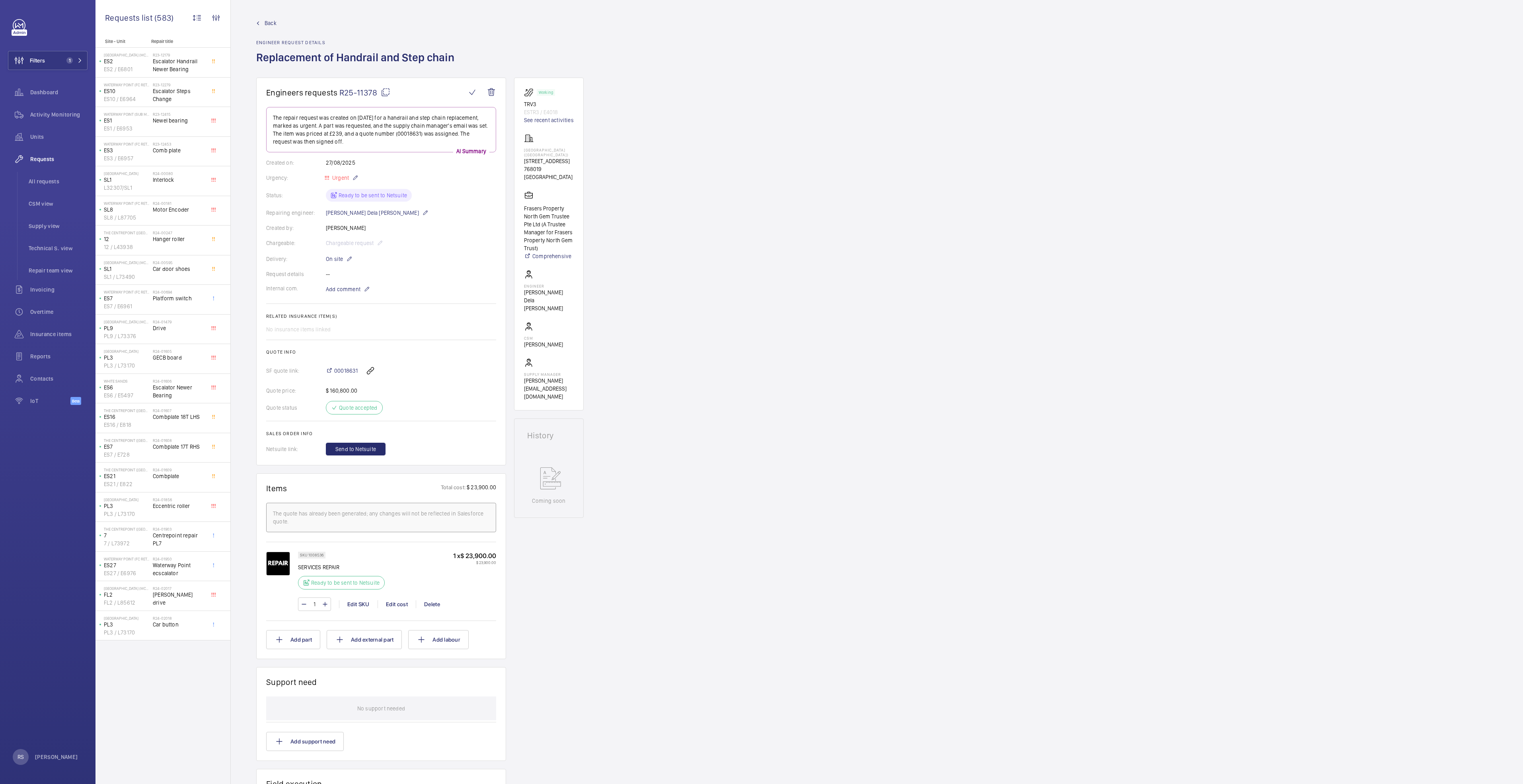
click at [261, 24] on link "Back" at bounding box center [358, 23] width 203 height 8
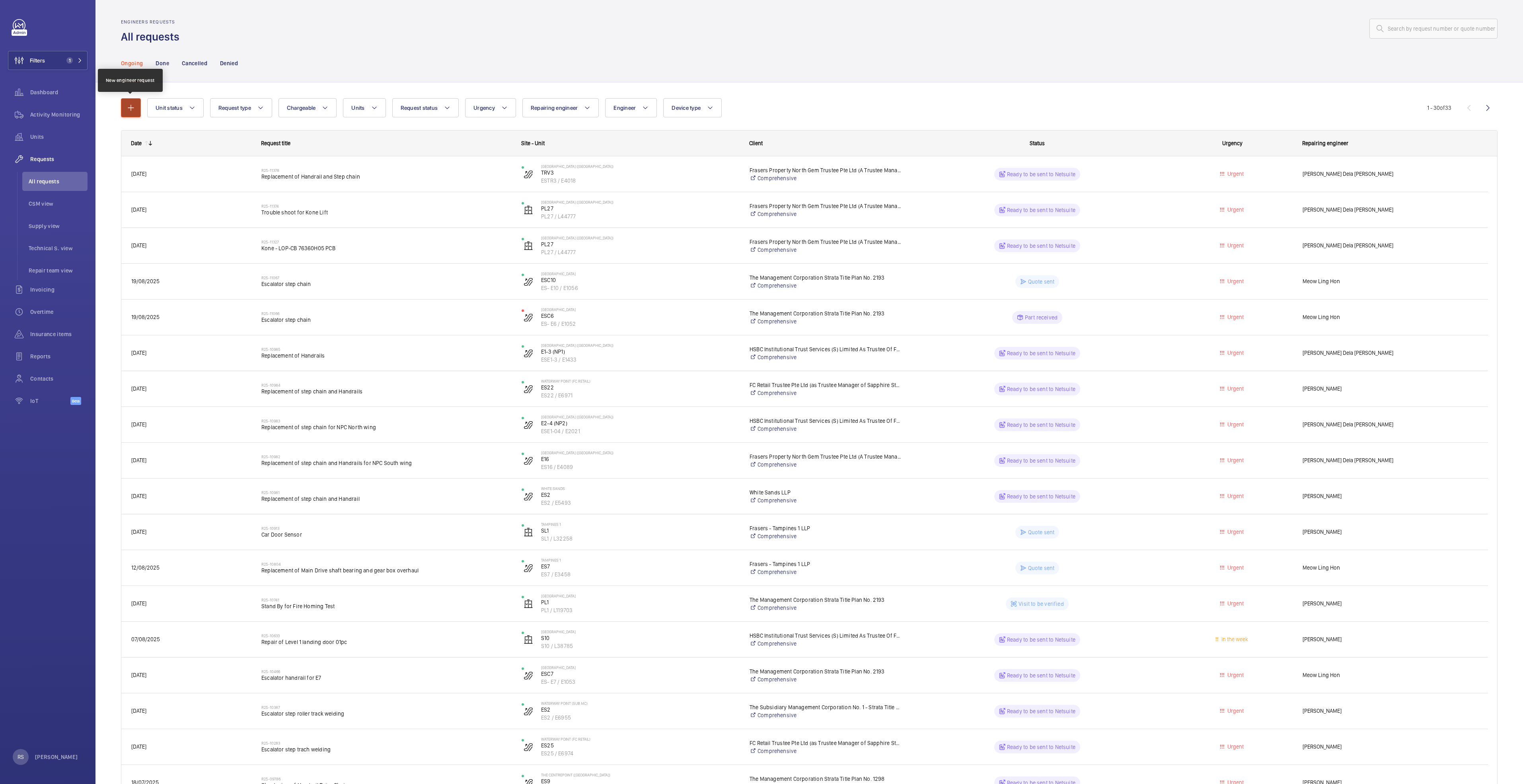
click at [132, 111] on mat-icon "button" at bounding box center [131, 107] width 9 height 9
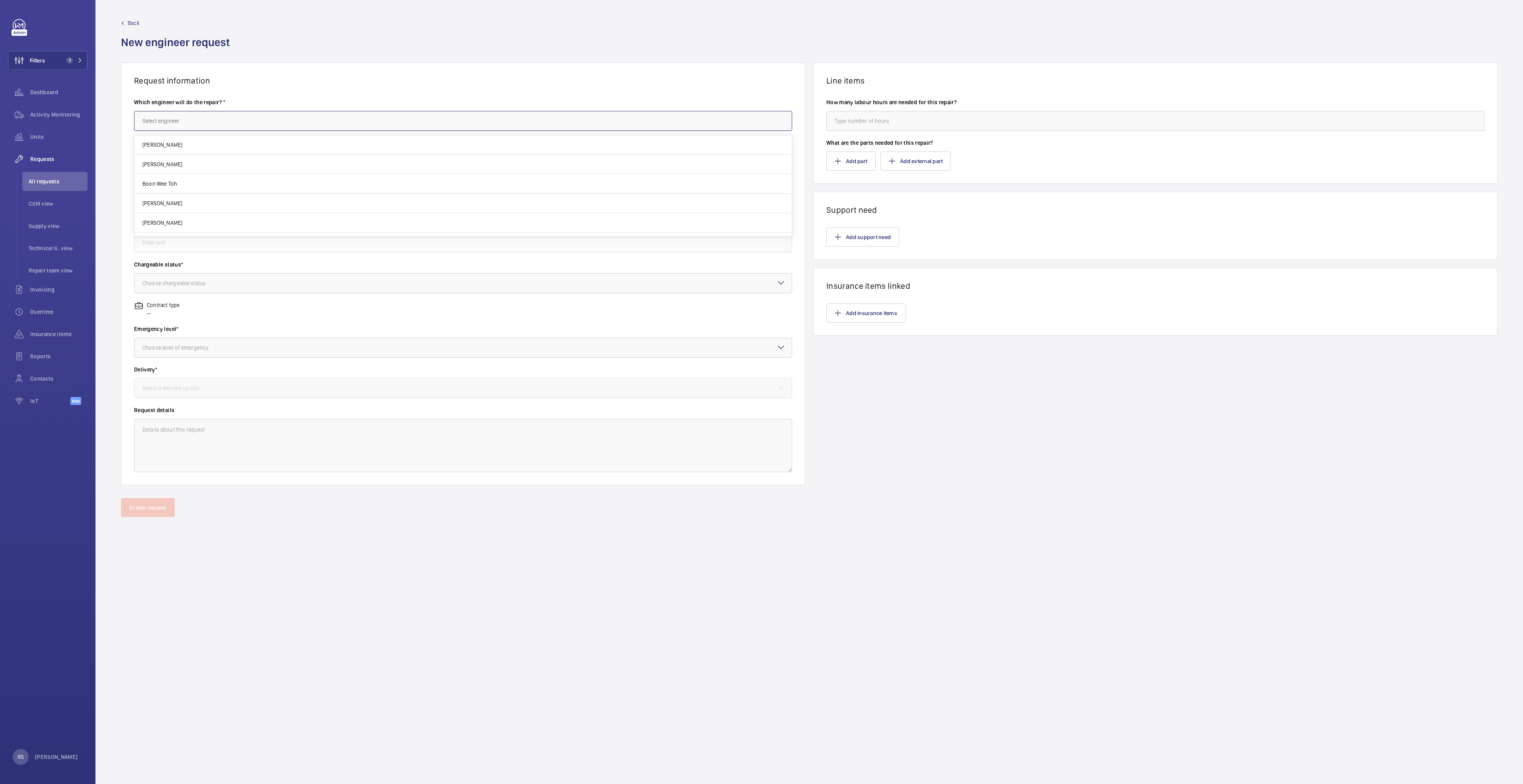
click at [151, 126] on input "text" at bounding box center [462, 121] width 658 height 20
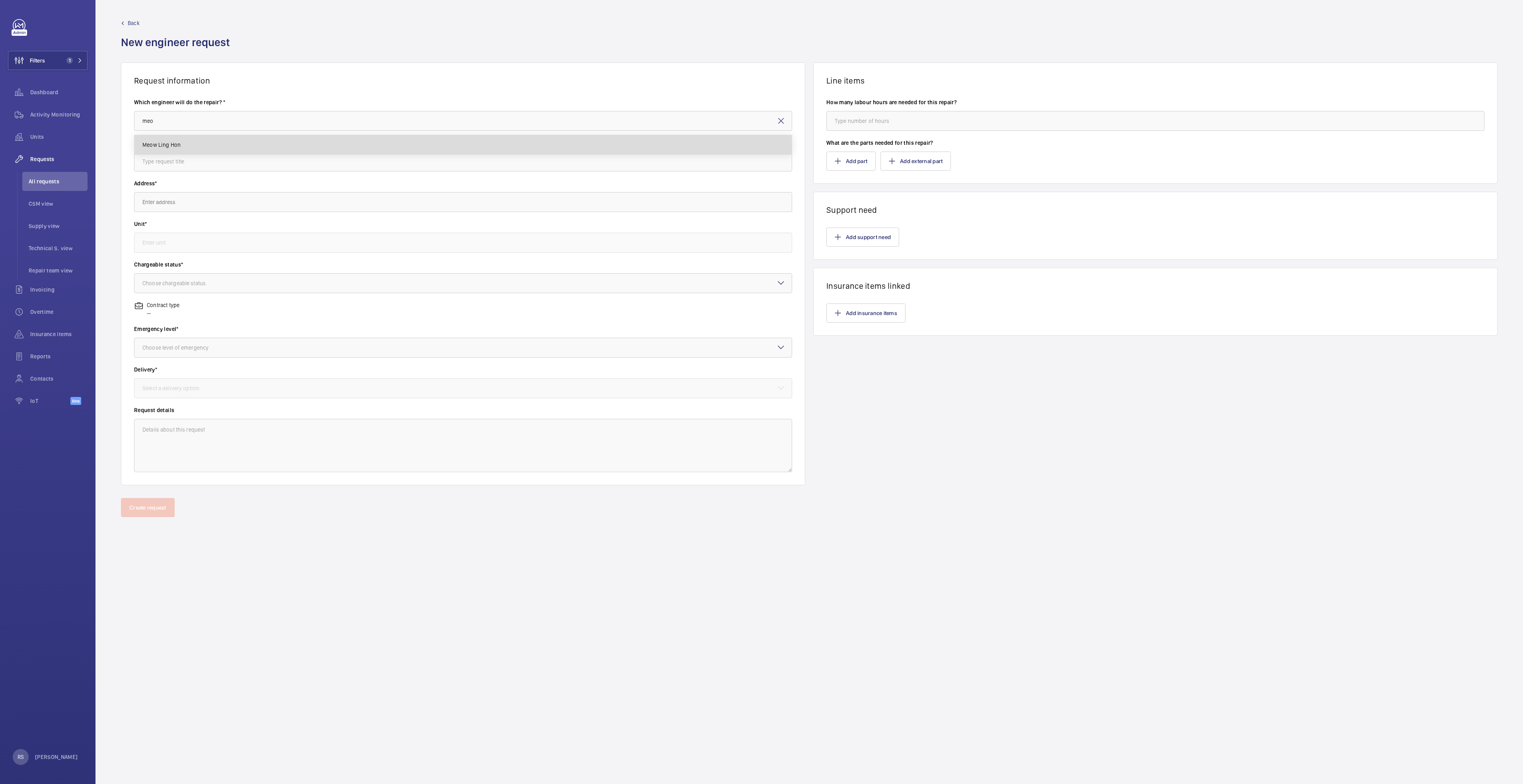
click at [171, 147] on span "Meow Ling Hon" at bounding box center [161, 144] width 38 height 8
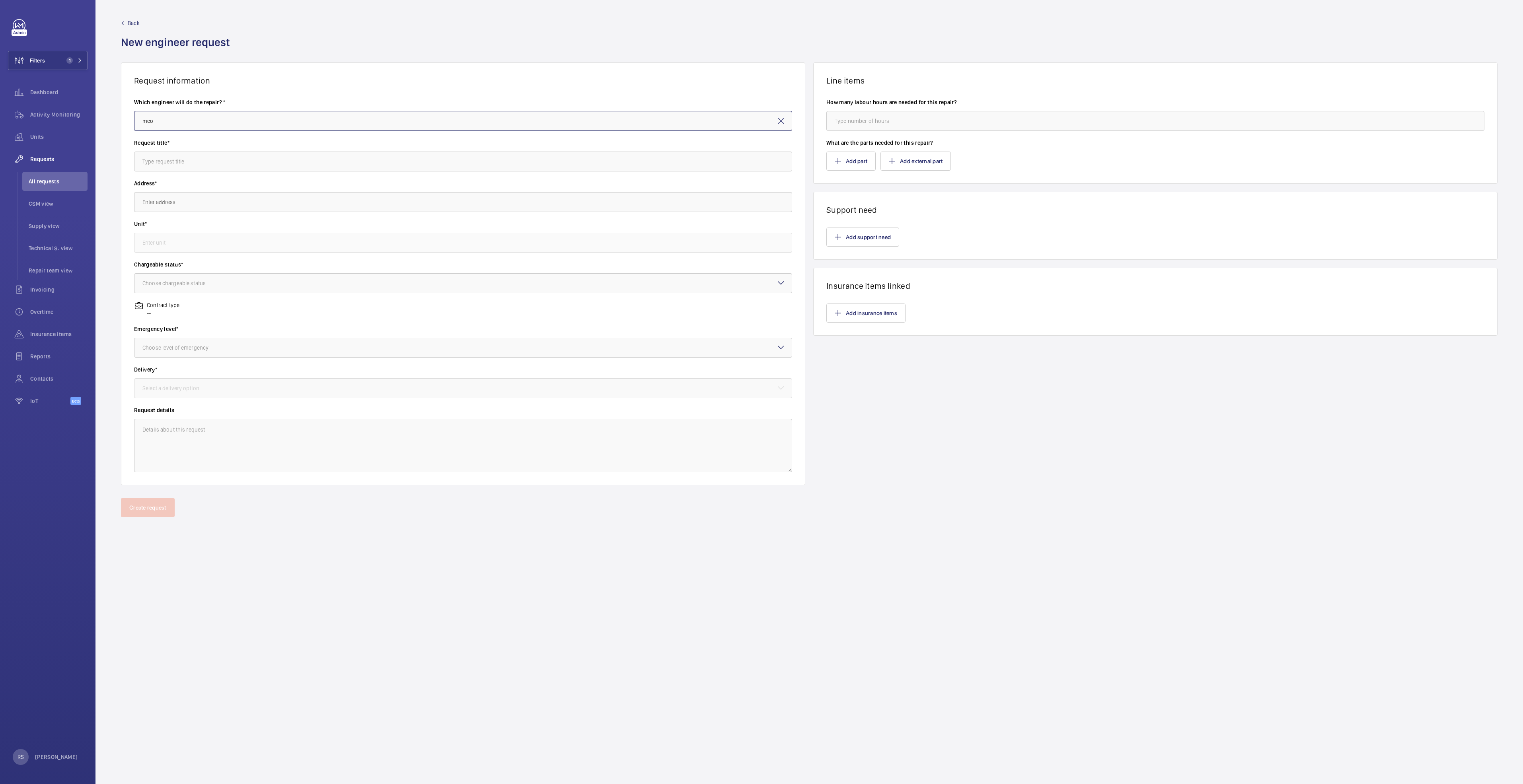
type input "Meow Ling Hon"
click at [177, 155] on input "text" at bounding box center [462, 161] width 658 height 20
click at [187, 168] on input "text" at bounding box center [462, 161] width 658 height 20
type input "R"
type input "Sucon for replacement of handrail and step chain"
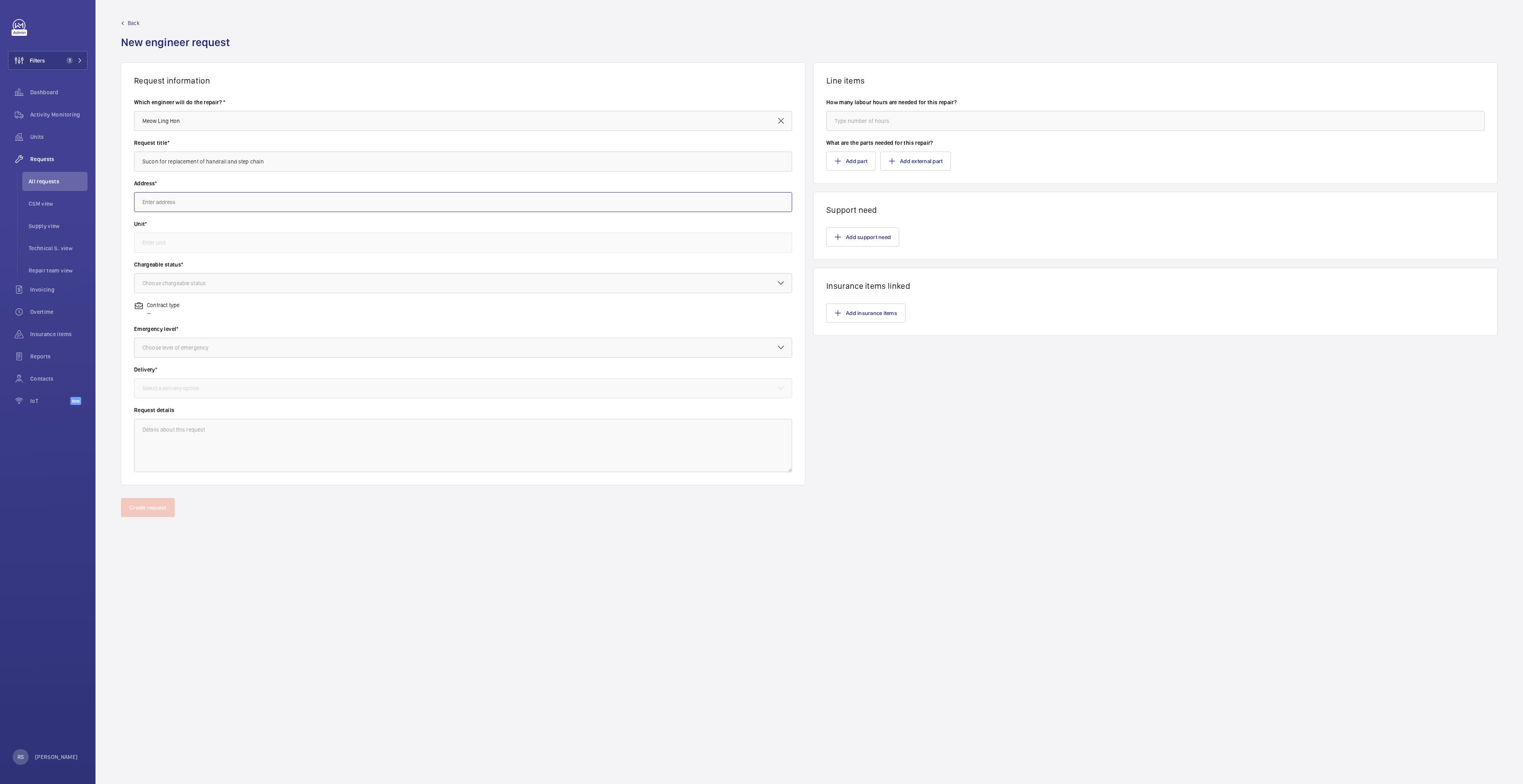
click at [185, 201] on input "text" at bounding box center [462, 202] width 658 height 20
click at [204, 224] on span "Century Square 2 Tampines Central 5, 529509 SINGAPORE" at bounding box center [192, 226] width 98 height 8
type input "Century Square 2 Tampines Central 5, 529509 SINGAPORE"
click at [195, 241] on input "text" at bounding box center [462, 242] width 658 height 20
click at [158, 266] on span "ES- E7 / E1053 - ESC7" at bounding box center [168, 266] width 52 height 8
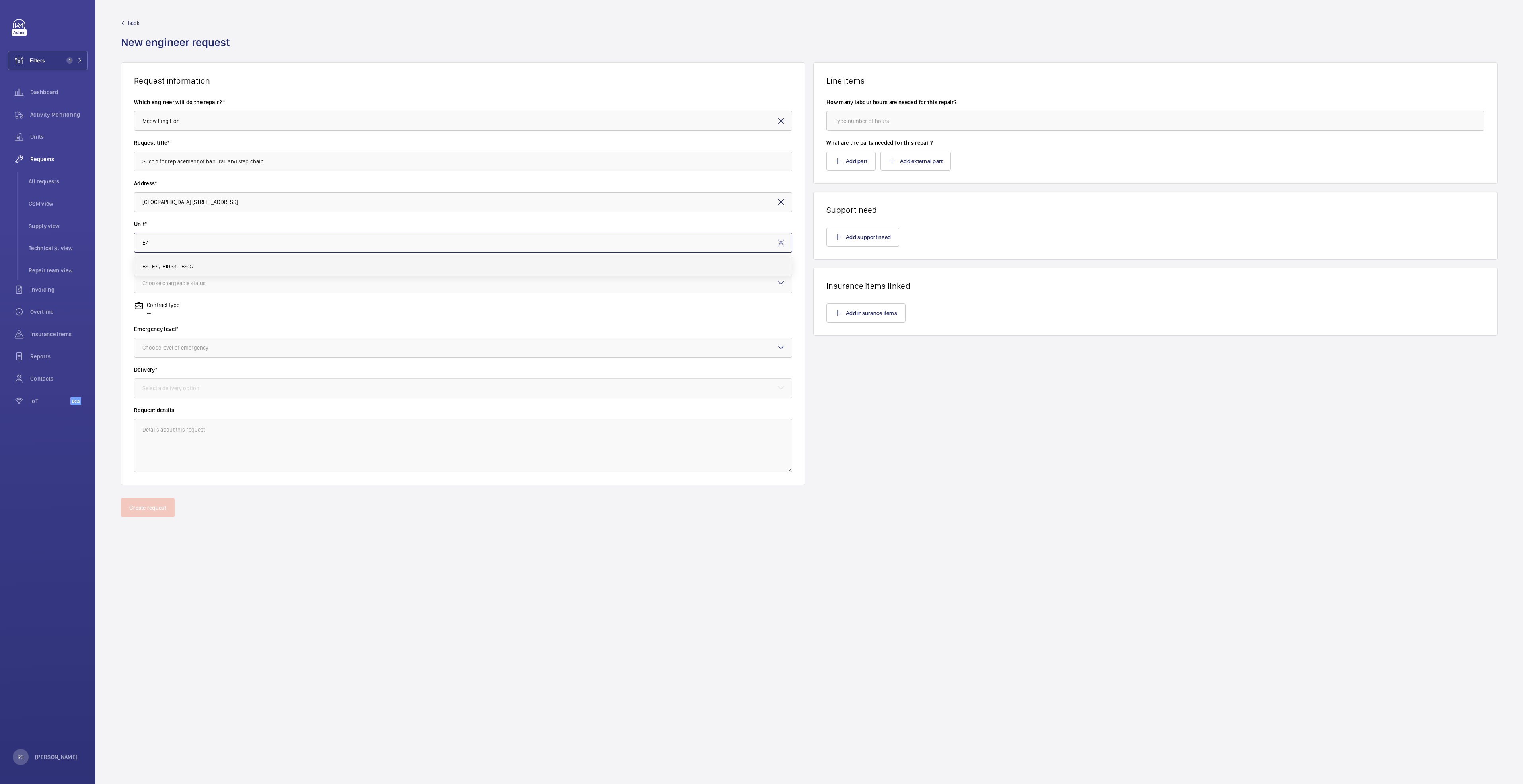
type input "ES- E7 / E1053 - ESC7"
click at [167, 288] on div at bounding box center [463, 283] width 657 height 19
click at [170, 312] on div "Chargeable" at bounding box center [463, 307] width 657 height 19
click at [176, 353] on div at bounding box center [463, 347] width 657 height 19
click at [166, 409] on span "Urgent" at bounding box center [463, 411] width 641 height 8
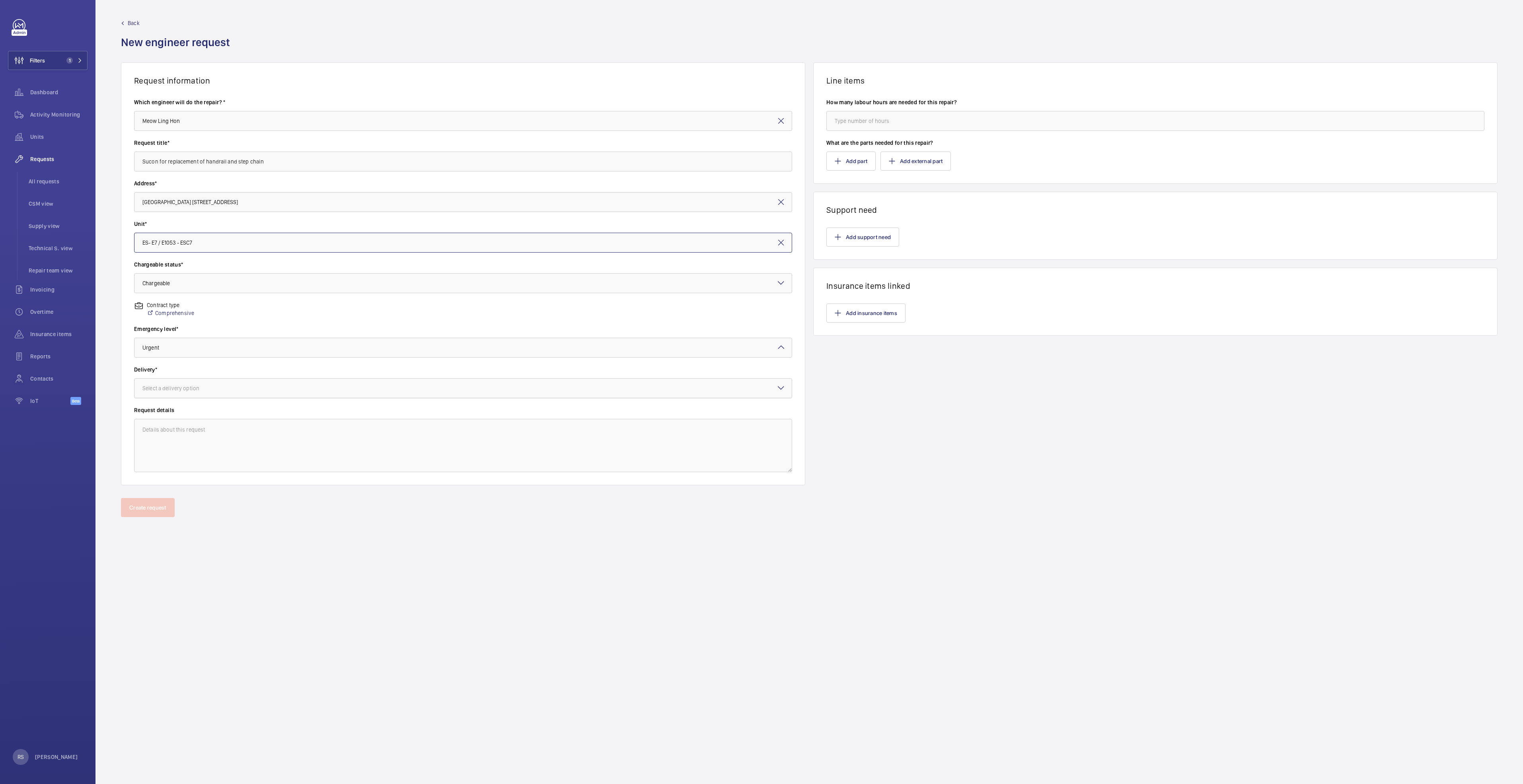
click at [172, 391] on div "Select a delivery option" at bounding box center [181, 388] width 77 height 8
click at [165, 428] on span "On site" at bounding box center [463, 432] width 641 height 8
click at [851, 160] on button "Add part" at bounding box center [851, 161] width 50 height 19
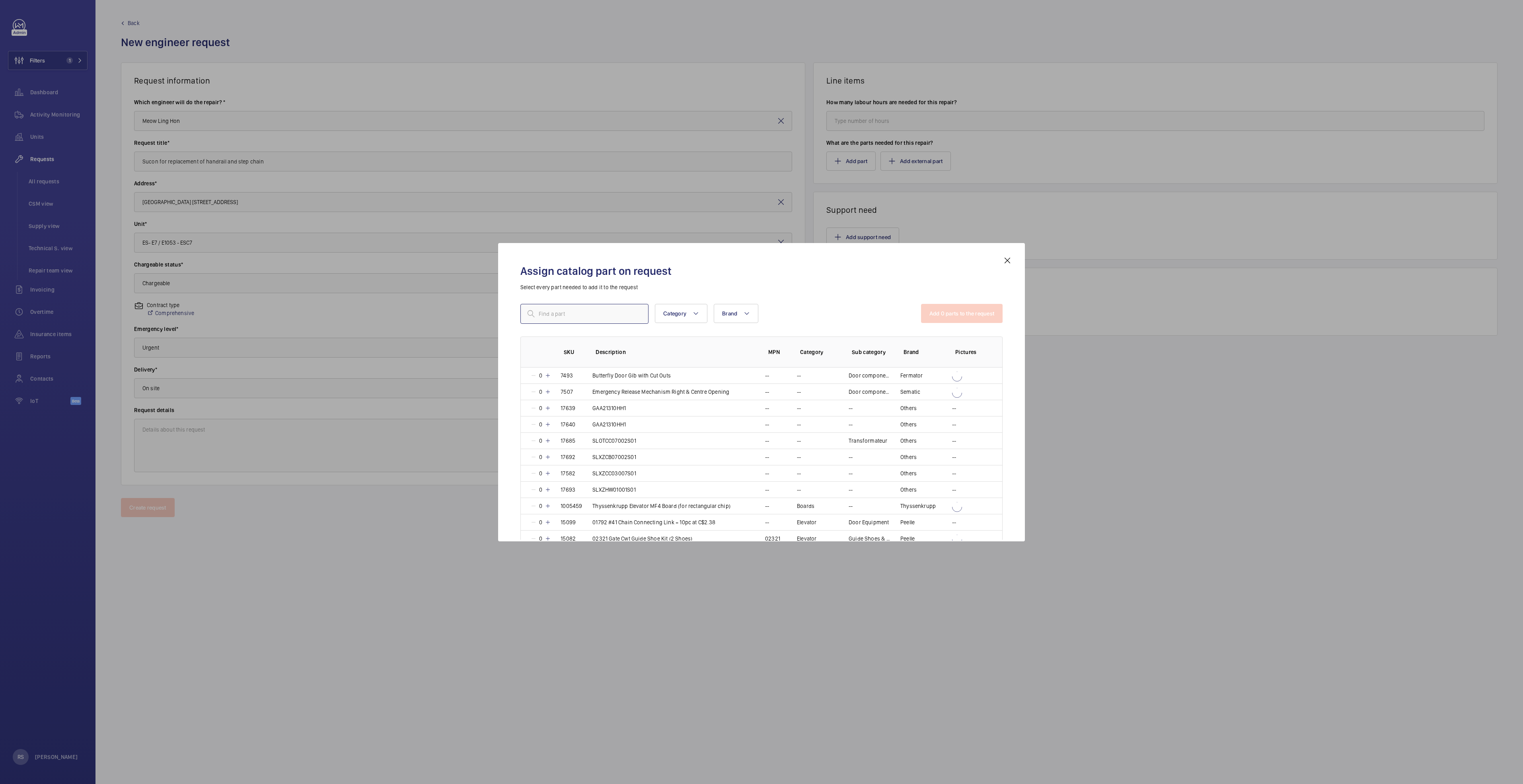
click at [550, 318] on input "text" at bounding box center [584, 314] width 128 height 20
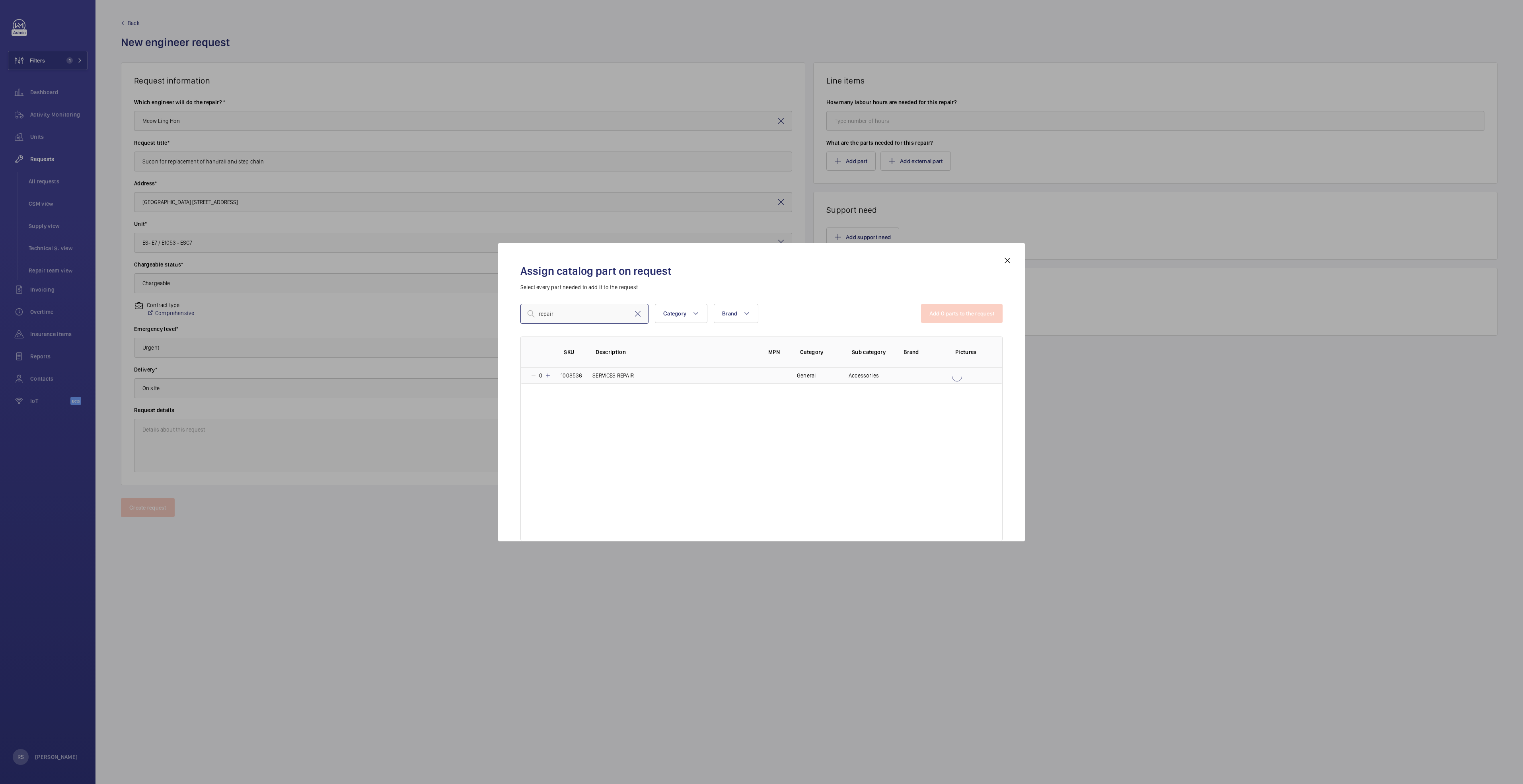
type input "repair"
click at [546, 376] on mat-icon at bounding box center [548, 376] width 6 height 6
click at [968, 314] on button "Add 1 parts to the request" at bounding box center [963, 313] width 81 height 19
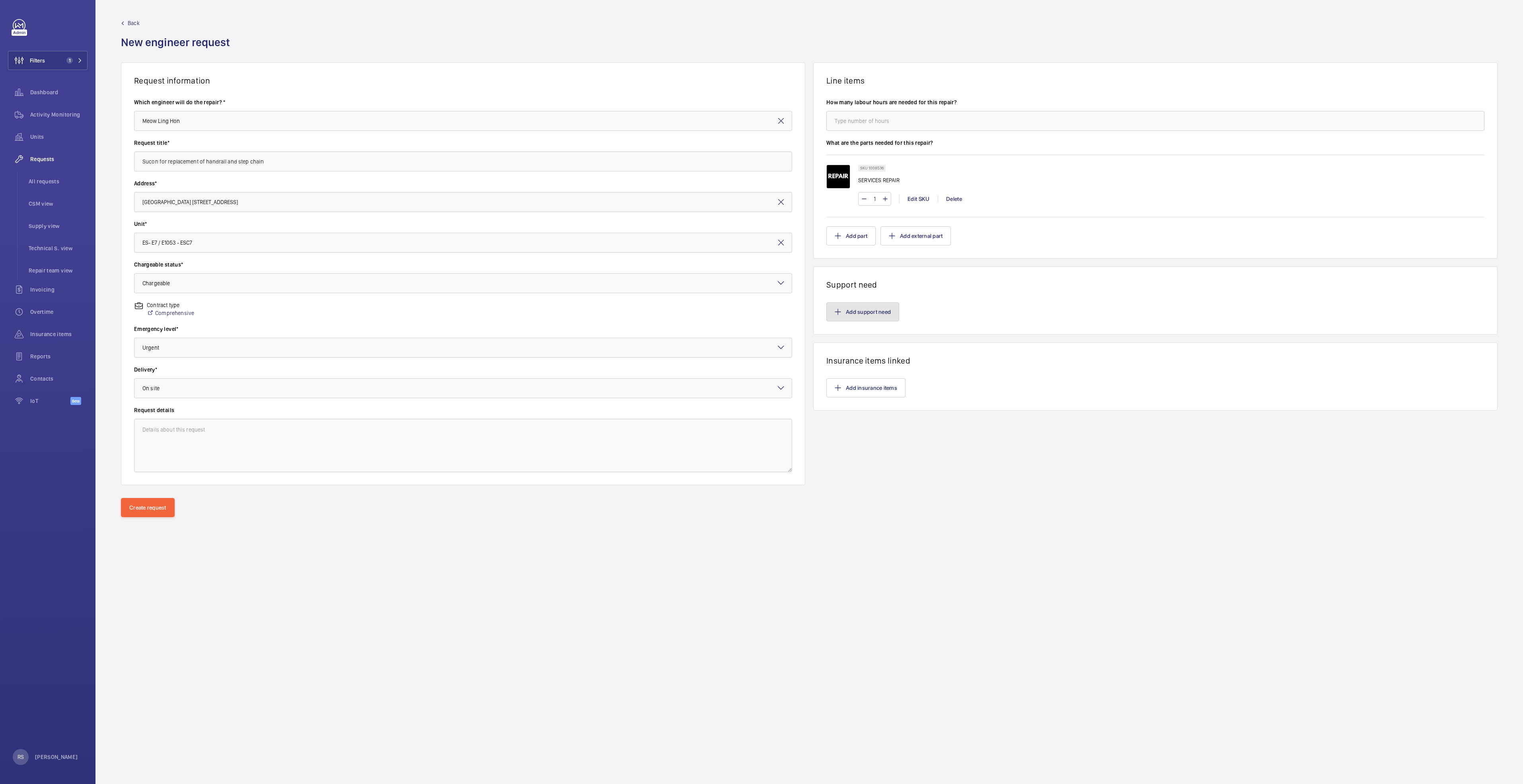
click at [875, 308] on button "Add support need" at bounding box center [863, 312] width 73 height 19
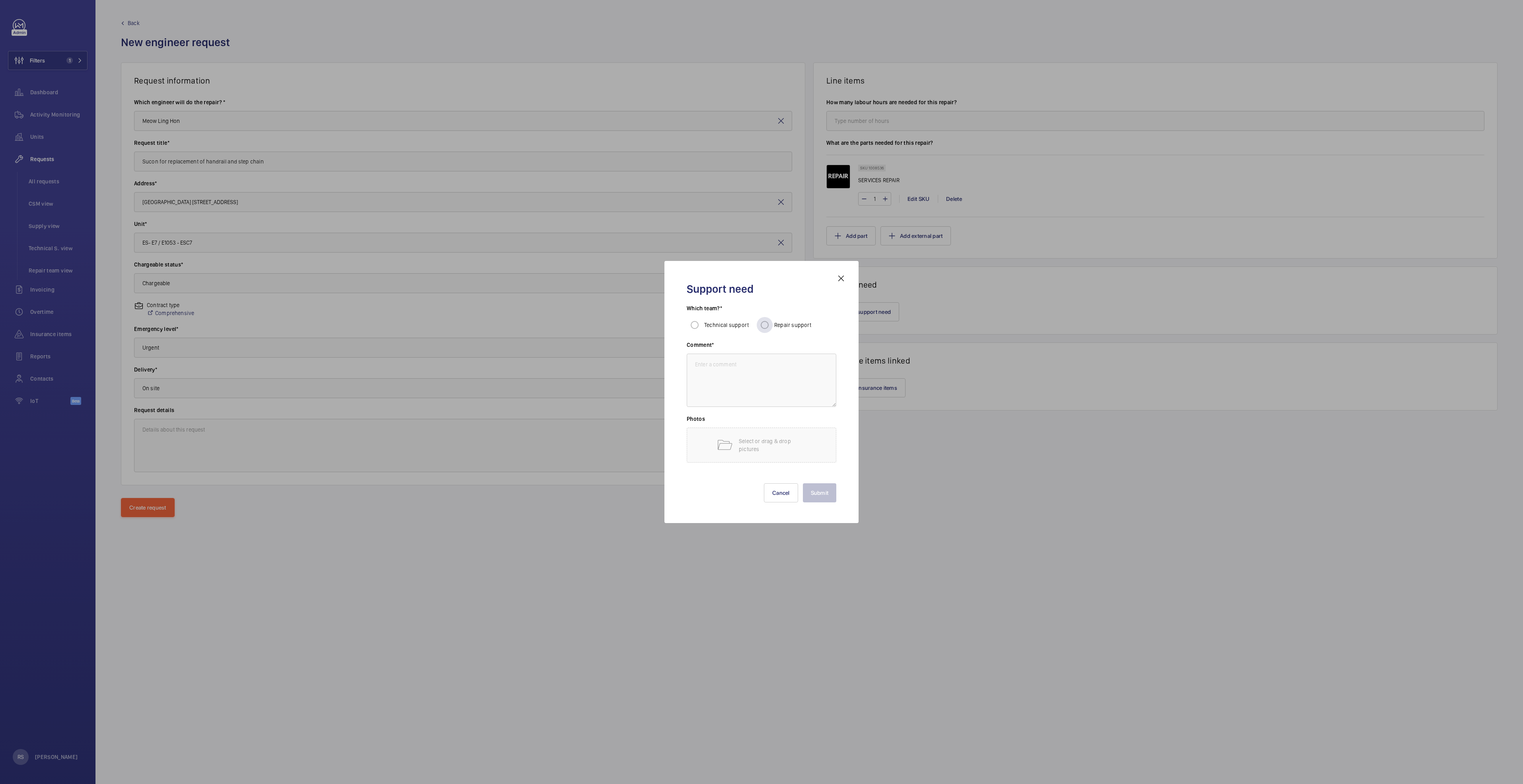
click at [790, 321] on label "Repair support" at bounding box center [792, 325] width 39 height 8
click at [772, 321] on input "Repair support" at bounding box center [764, 325] width 16 height 16
radio input "true"
click at [744, 365] on textarea at bounding box center [762, 380] width 150 height 53
type textarea "subcon"
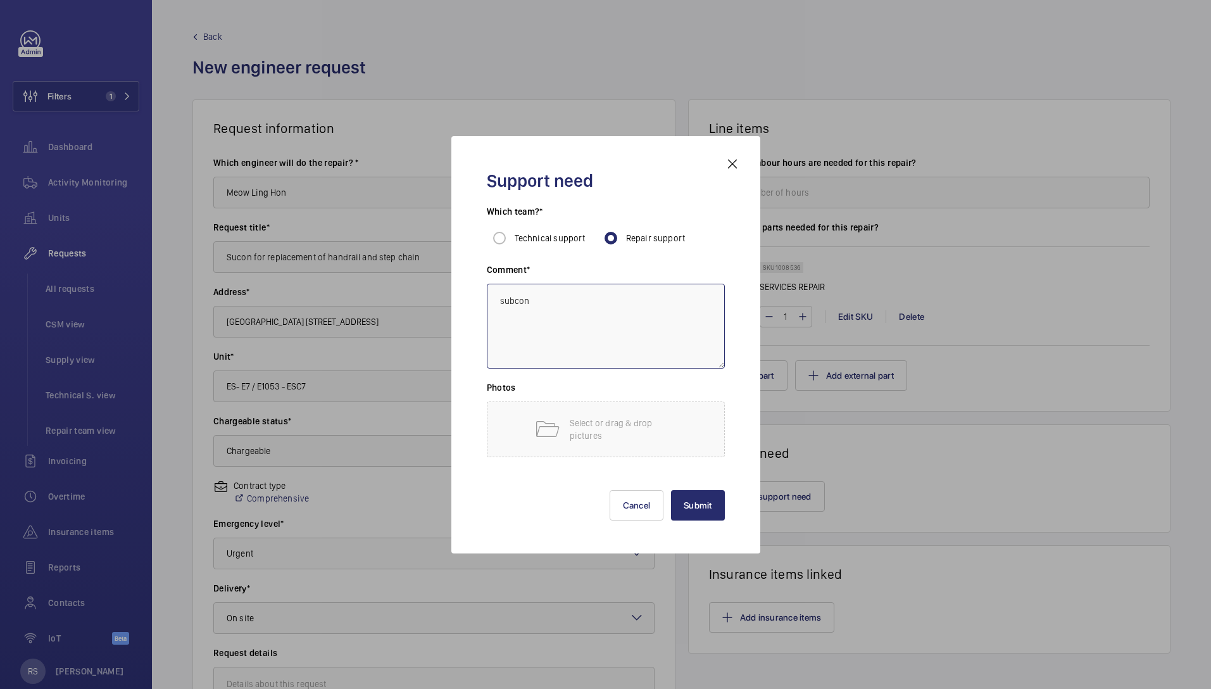
click at [597, 298] on textarea "subcon" at bounding box center [606, 326] width 238 height 85
click at [682, 507] on button "Submit" at bounding box center [698, 505] width 54 height 30
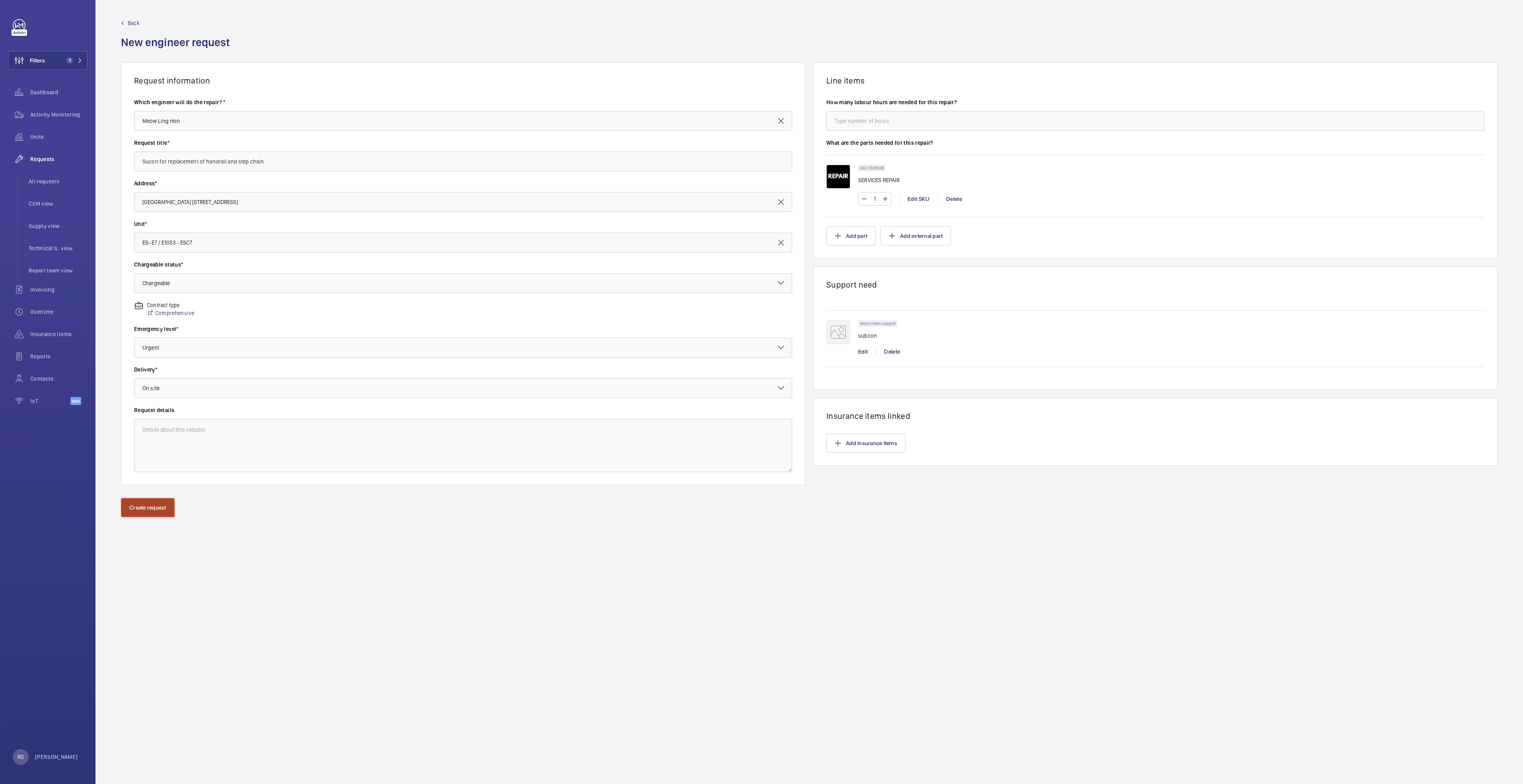
click at [151, 512] on button "Create request" at bounding box center [147, 508] width 53 height 19
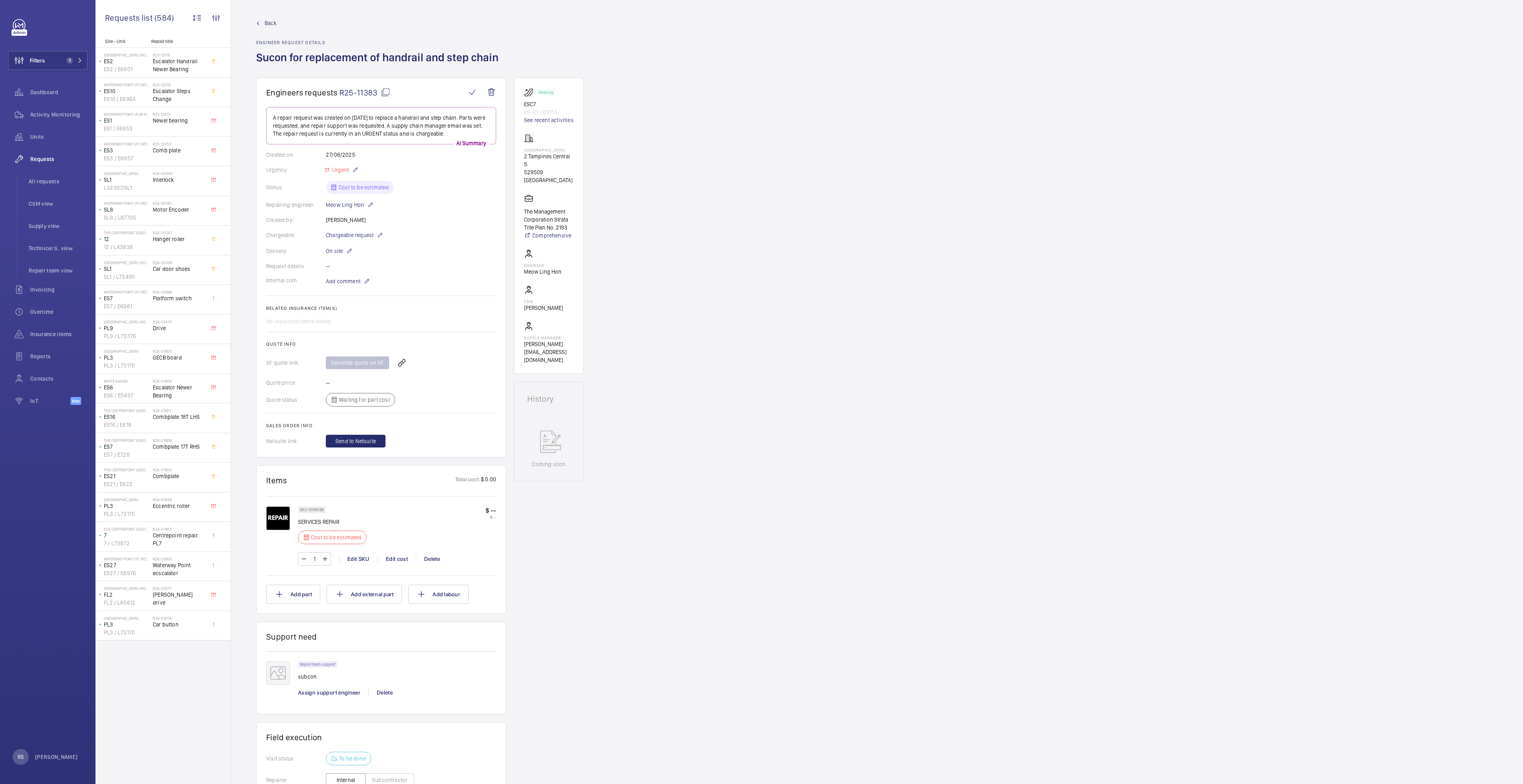
click at [401, 554] on div "1 Edit SKU Edit cost Delete" at bounding box center [396, 559] width 198 height 14
click at [494, 94] on wm-front-icon-button at bounding box center [491, 92] width 19 height 19
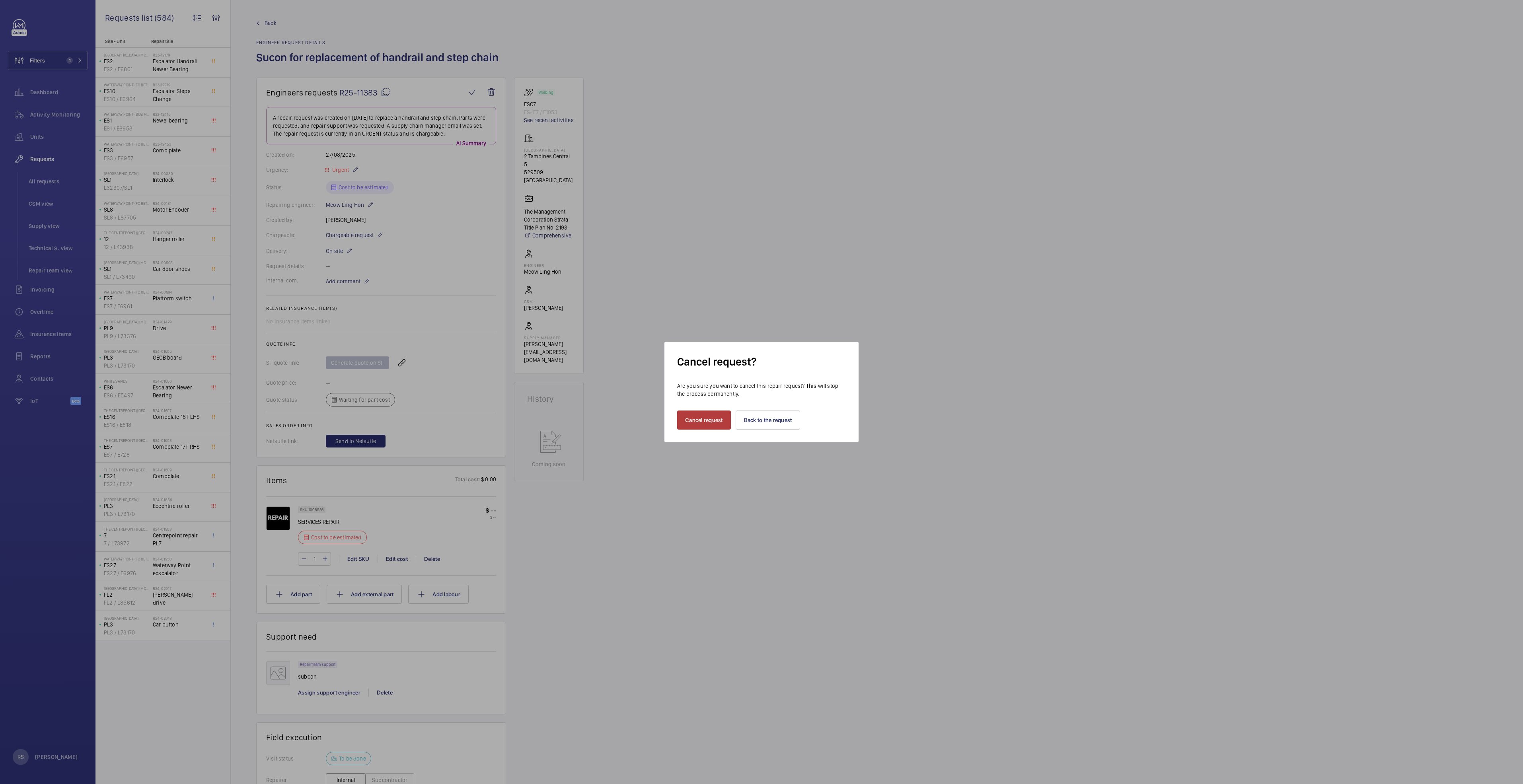
click at [711, 424] on button "Cancel request" at bounding box center [704, 420] width 53 height 19
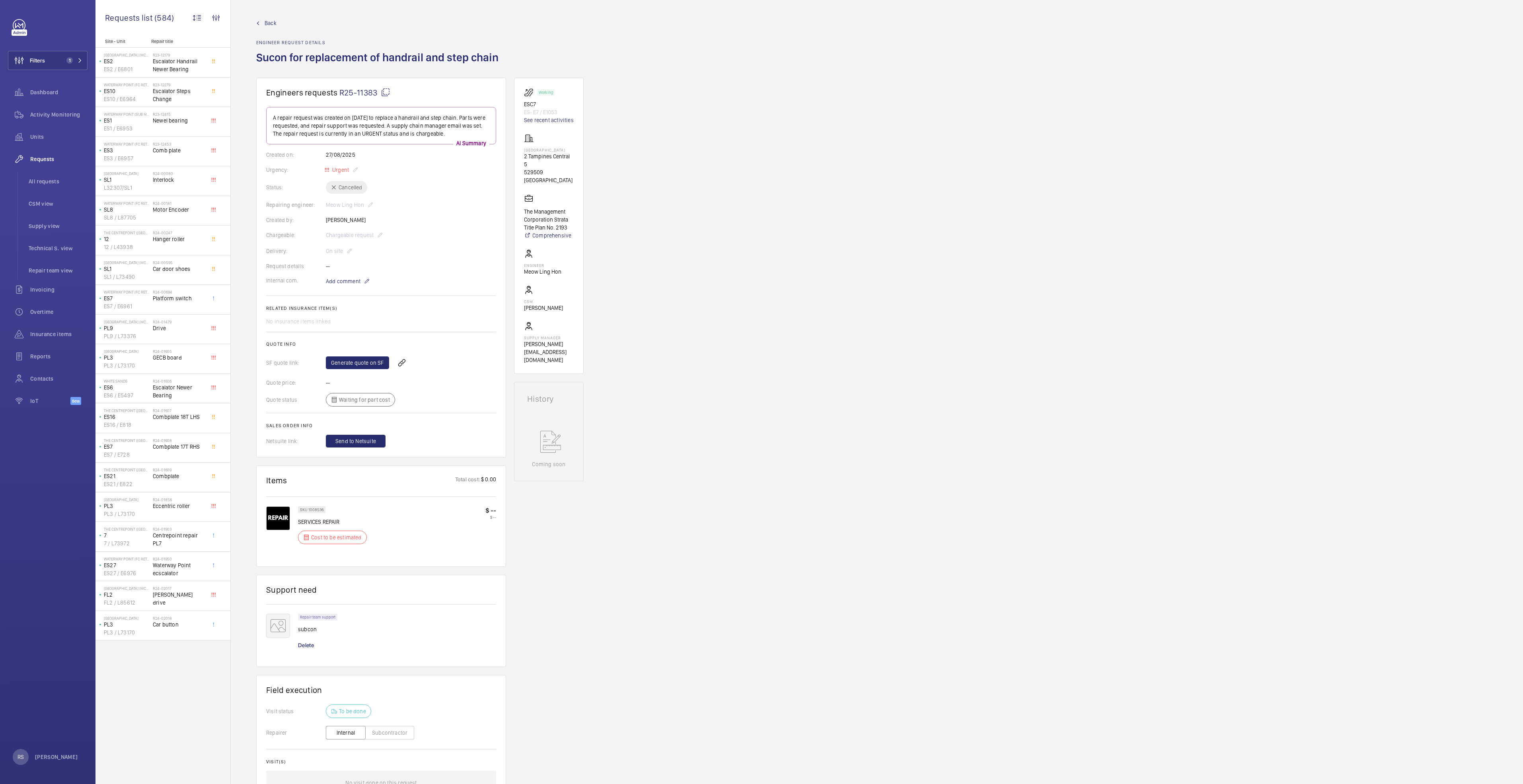
click at [268, 23] on span "Back" at bounding box center [270, 23] width 12 height 8
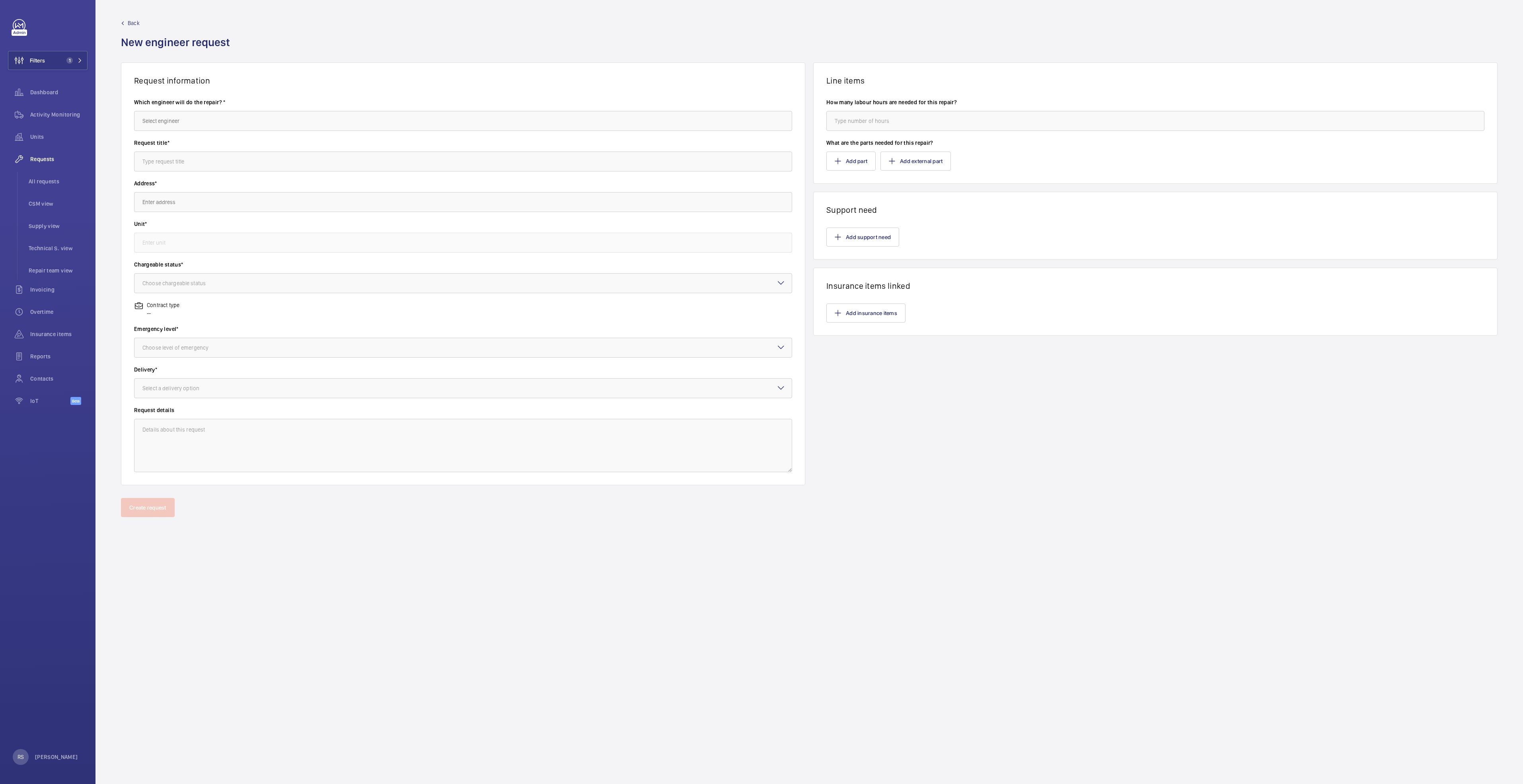
click at [134, 23] on span "Back" at bounding box center [133, 23] width 12 height 8
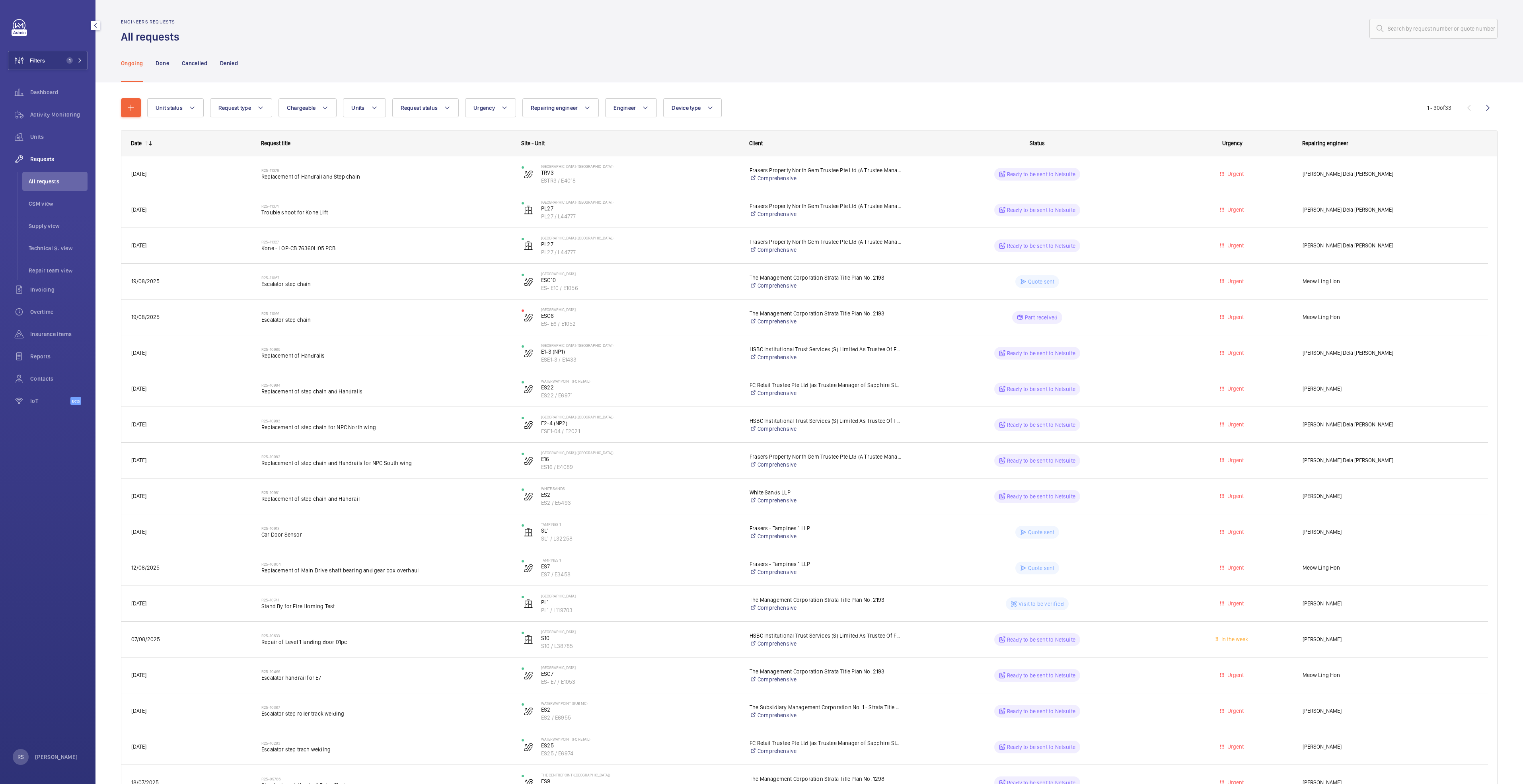
click at [50, 183] on span "All requests" at bounding box center [58, 181] width 59 height 8
click at [134, 109] on mat-icon "button" at bounding box center [131, 107] width 9 height 9
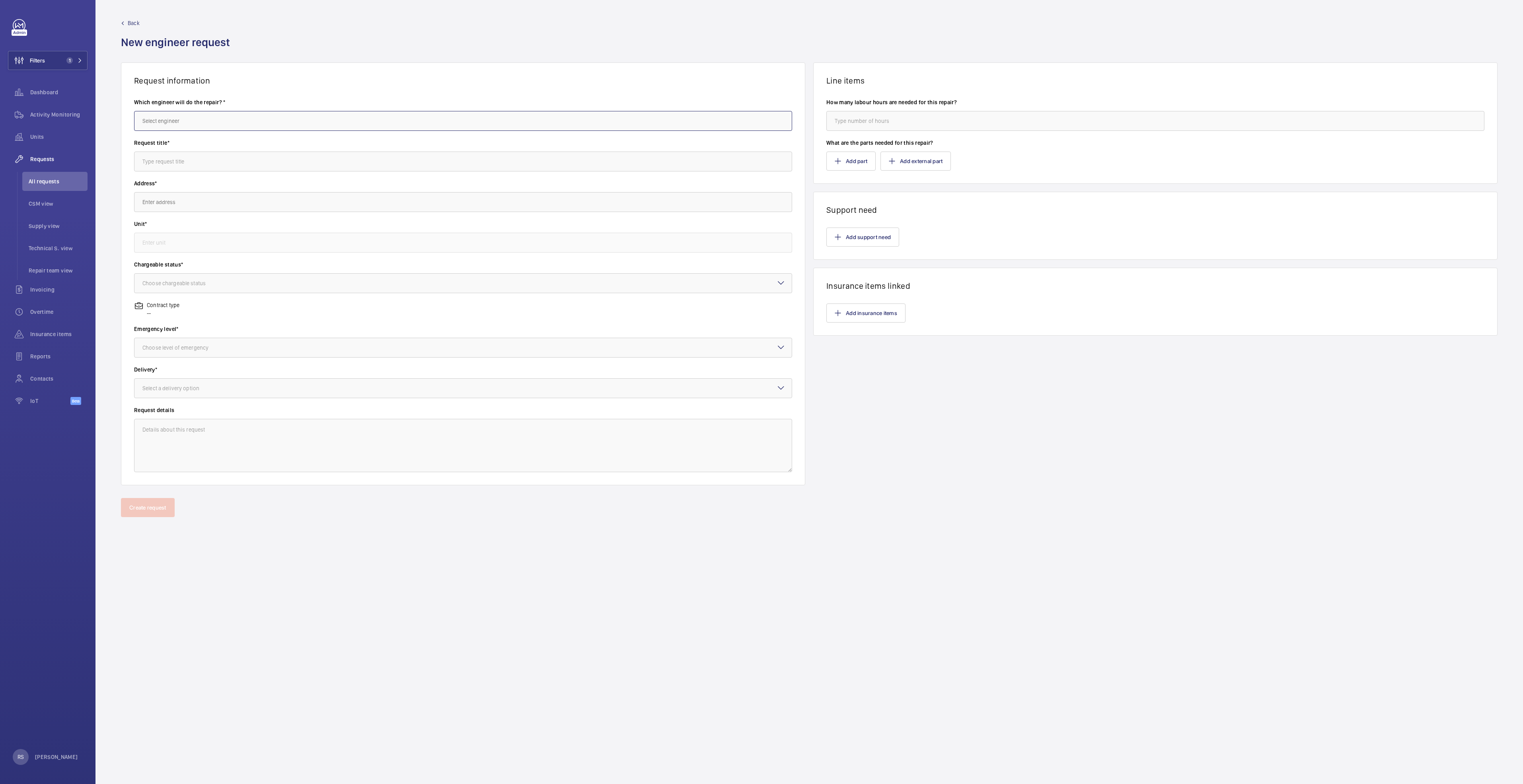
click at [190, 124] on input "text" at bounding box center [462, 121] width 658 height 20
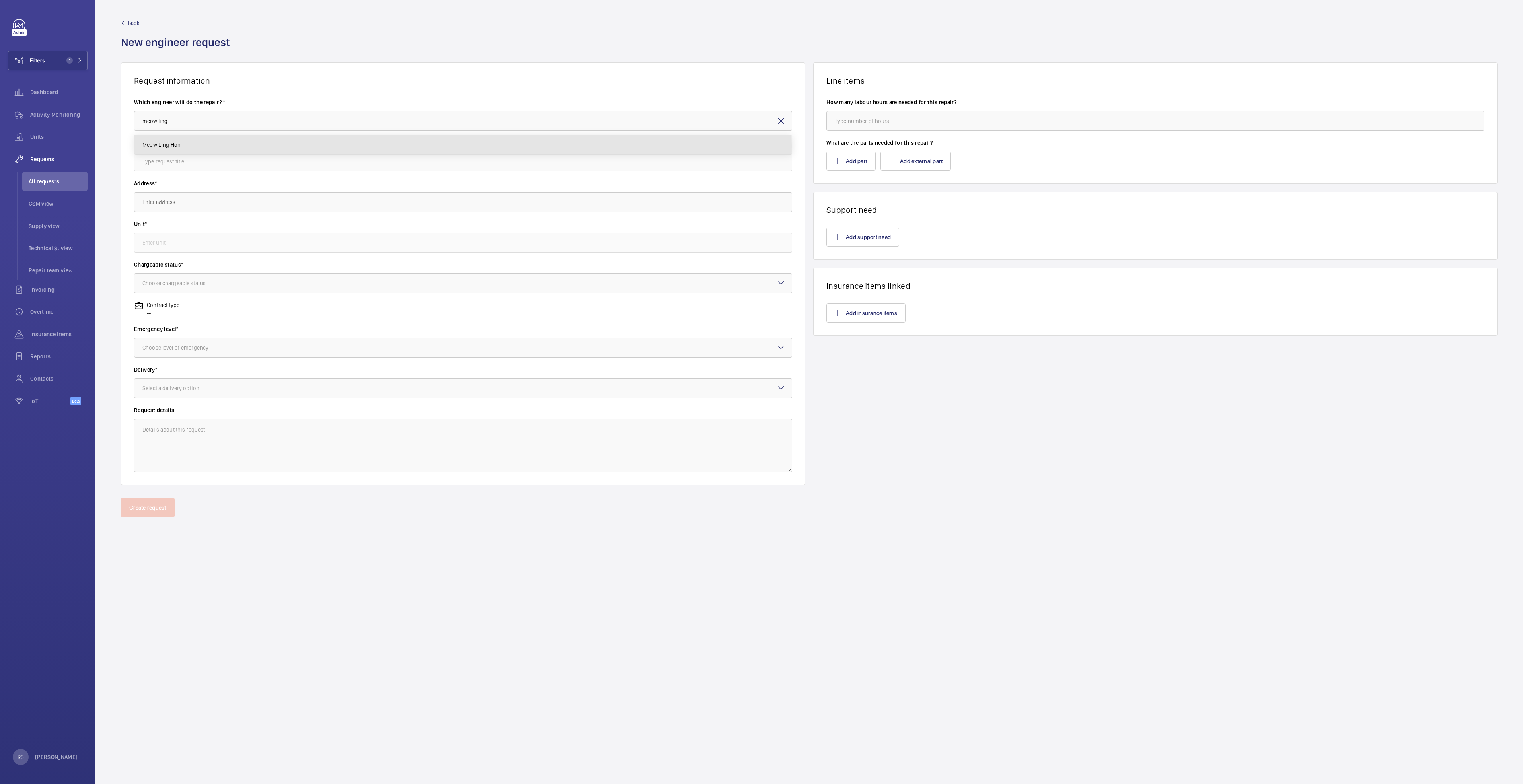
click at [197, 146] on mat-option "Meow Ling Hon" at bounding box center [463, 144] width 657 height 19
type input "Meow Ling Hon"
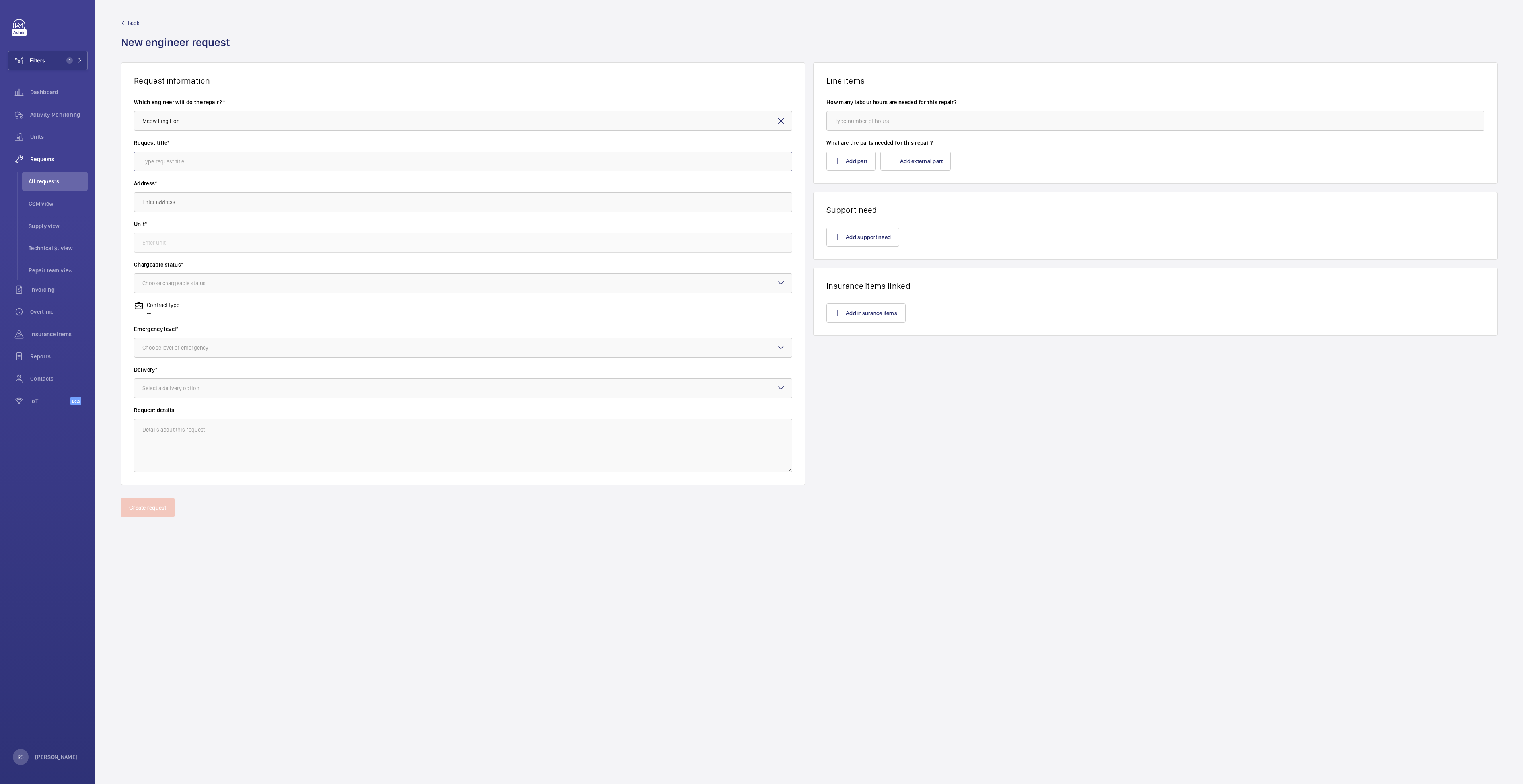
click at [200, 155] on input "text" at bounding box center [462, 161] width 658 height 20
type input "R"
type input "Subcon for Replacement of Step chain"
click at [232, 207] on input "text" at bounding box center [462, 202] width 658 height 20
click at [210, 228] on span "Century Square 2 Tampines Central 5, 529509 SINGAPORE" at bounding box center [192, 226] width 98 height 8
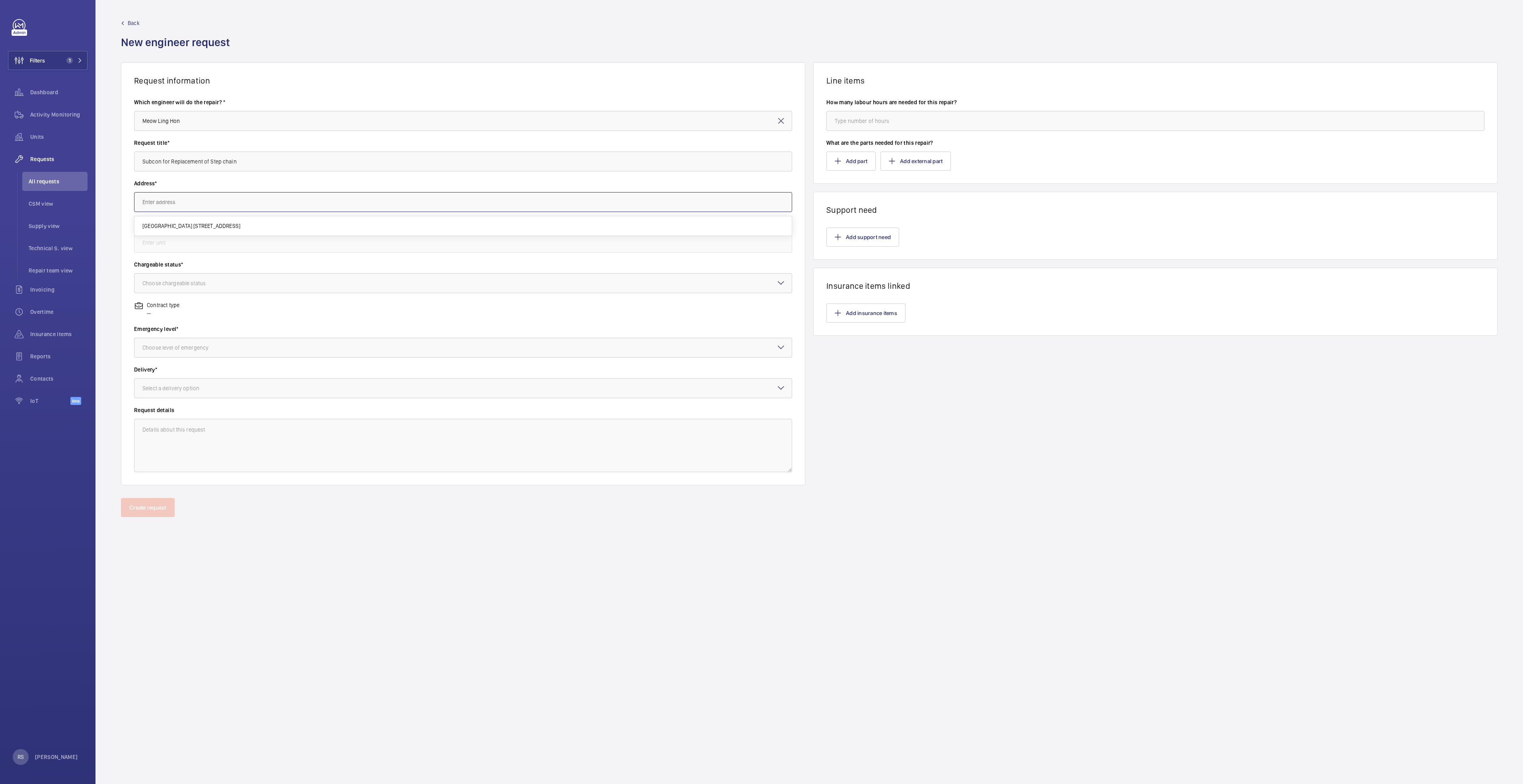
type input "Century Square 2 Tampines Central 5, 529509 SINGAPORE"
drag, startPoint x: 210, startPoint y: 244, endPoint x: 214, endPoint y: 249, distance: 6.4
click at [214, 249] on input "text" at bounding box center [462, 242] width 658 height 20
click at [209, 244] on input "text" at bounding box center [462, 242] width 658 height 20
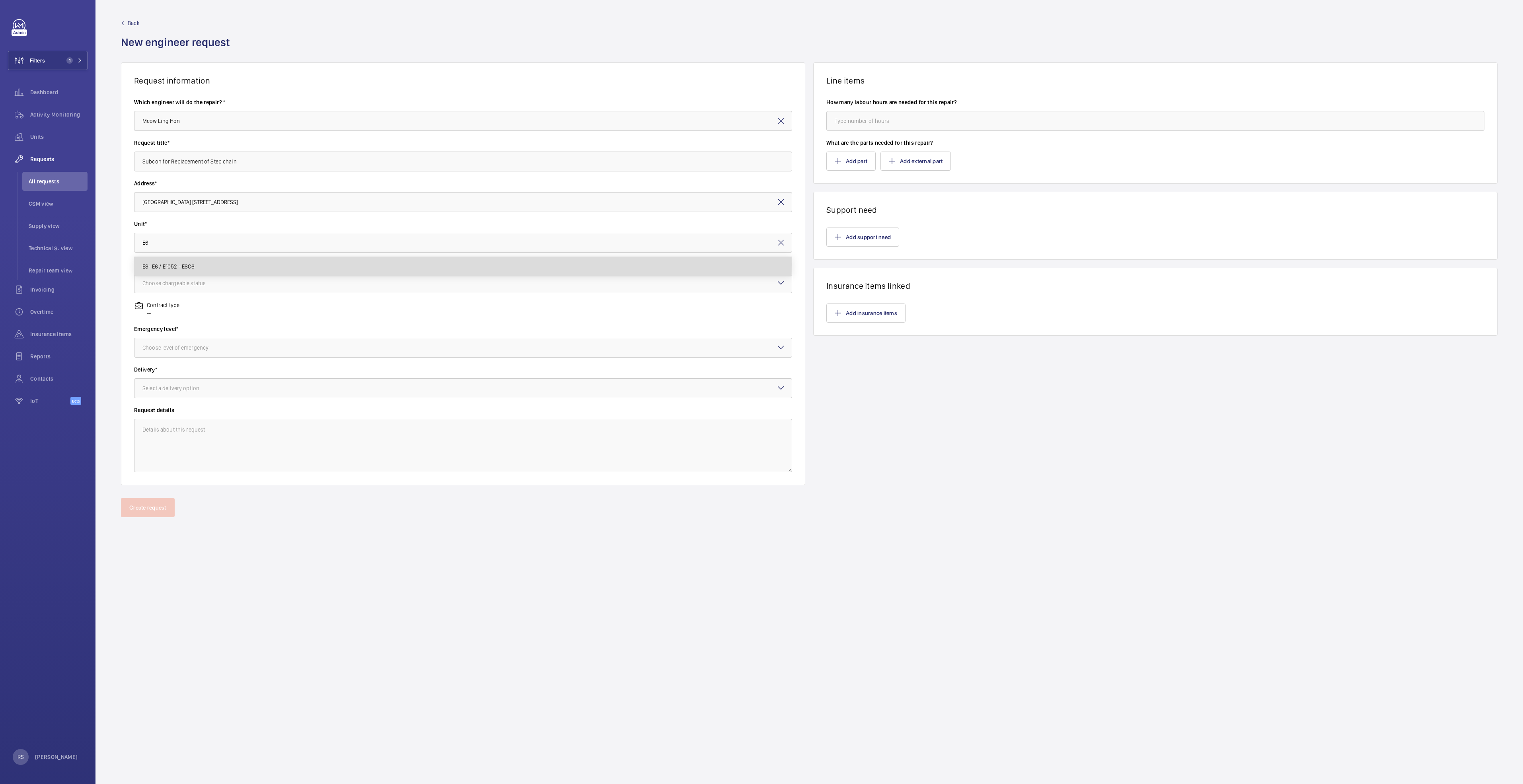
click at [173, 265] on span "ES- E6 / E1052 - ESC6" at bounding box center [168, 266] width 52 height 8
type input "ES- E6 / E1052 - ESC6"
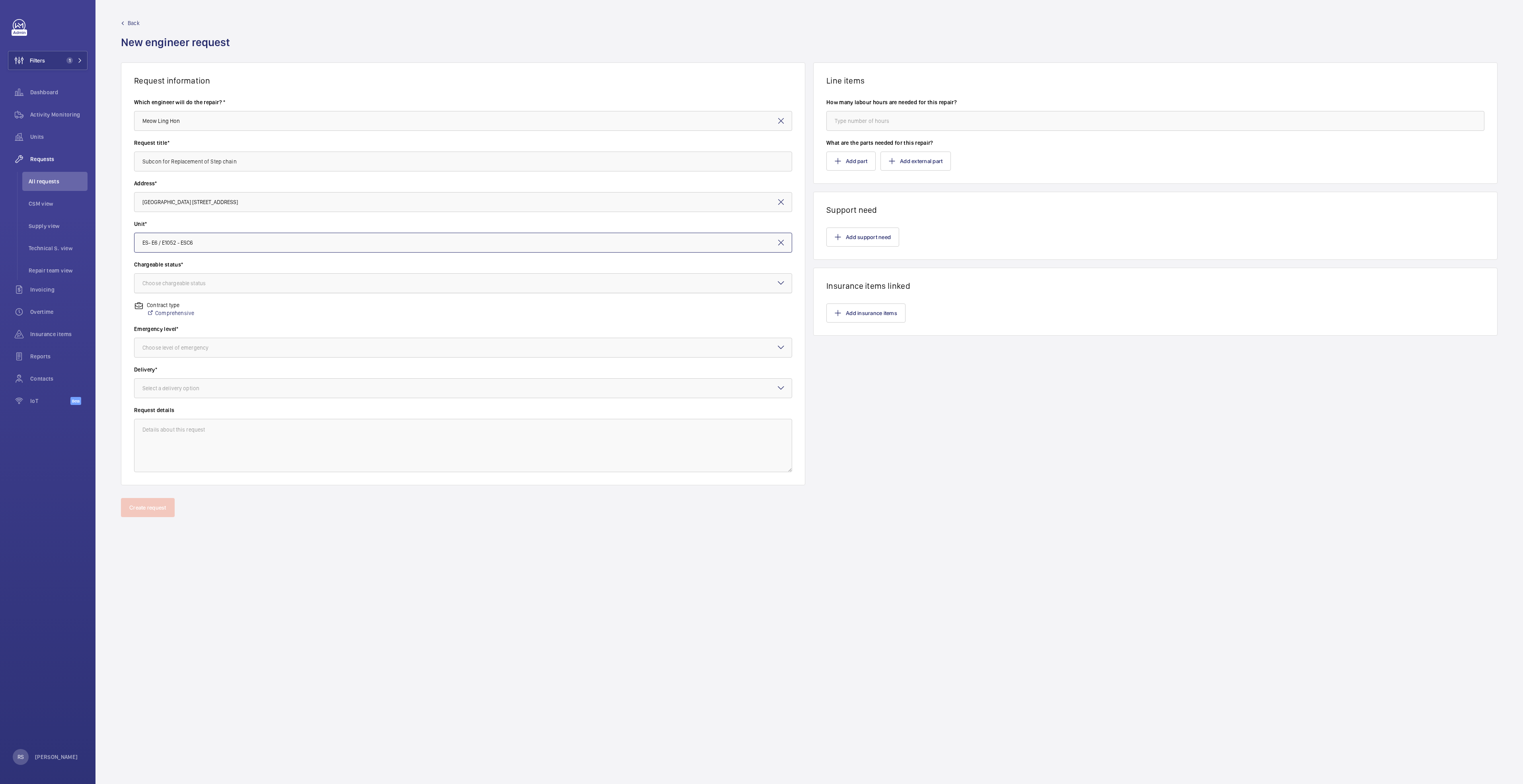
click at [205, 277] on div at bounding box center [463, 283] width 657 height 19
click at [165, 312] on div "Chargeable" at bounding box center [463, 307] width 657 height 19
click at [176, 347] on div "Choose level of emergency" at bounding box center [185, 347] width 86 height 8
click at [175, 411] on span "Urgent" at bounding box center [463, 411] width 641 height 8
click at [174, 388] on div "Select a delivery option" at bounding box center [181, 388] width 77 height 8
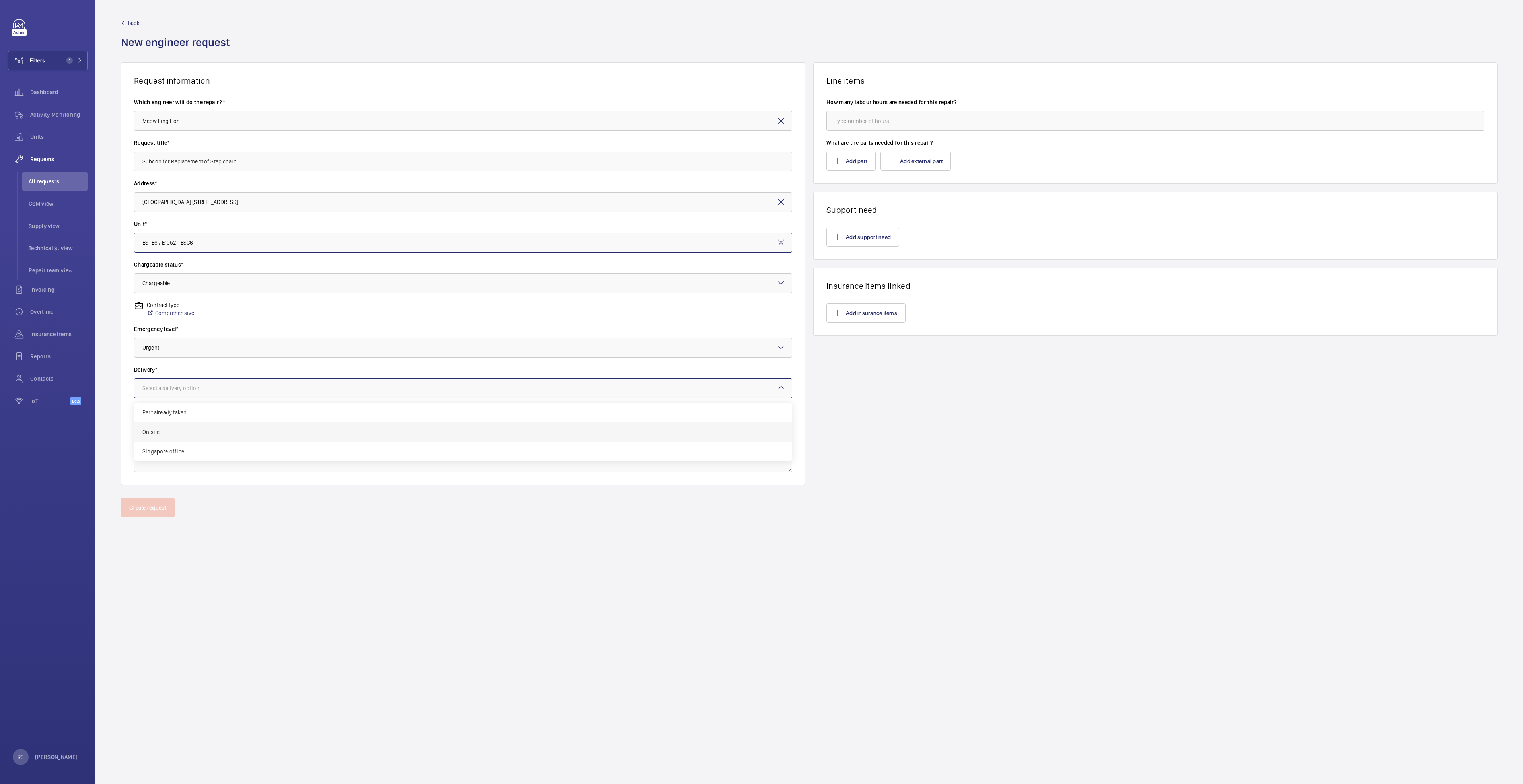
click at [172, 431] on span "On site" at bounding box center [463, 432] width 641 height 8
click at [858, 126] on input "number" at bounding box center [1155, 121] width 658 height 20
click at [847, 161] on button "Add part" at bounding box center [851, 161] width 50 height 19
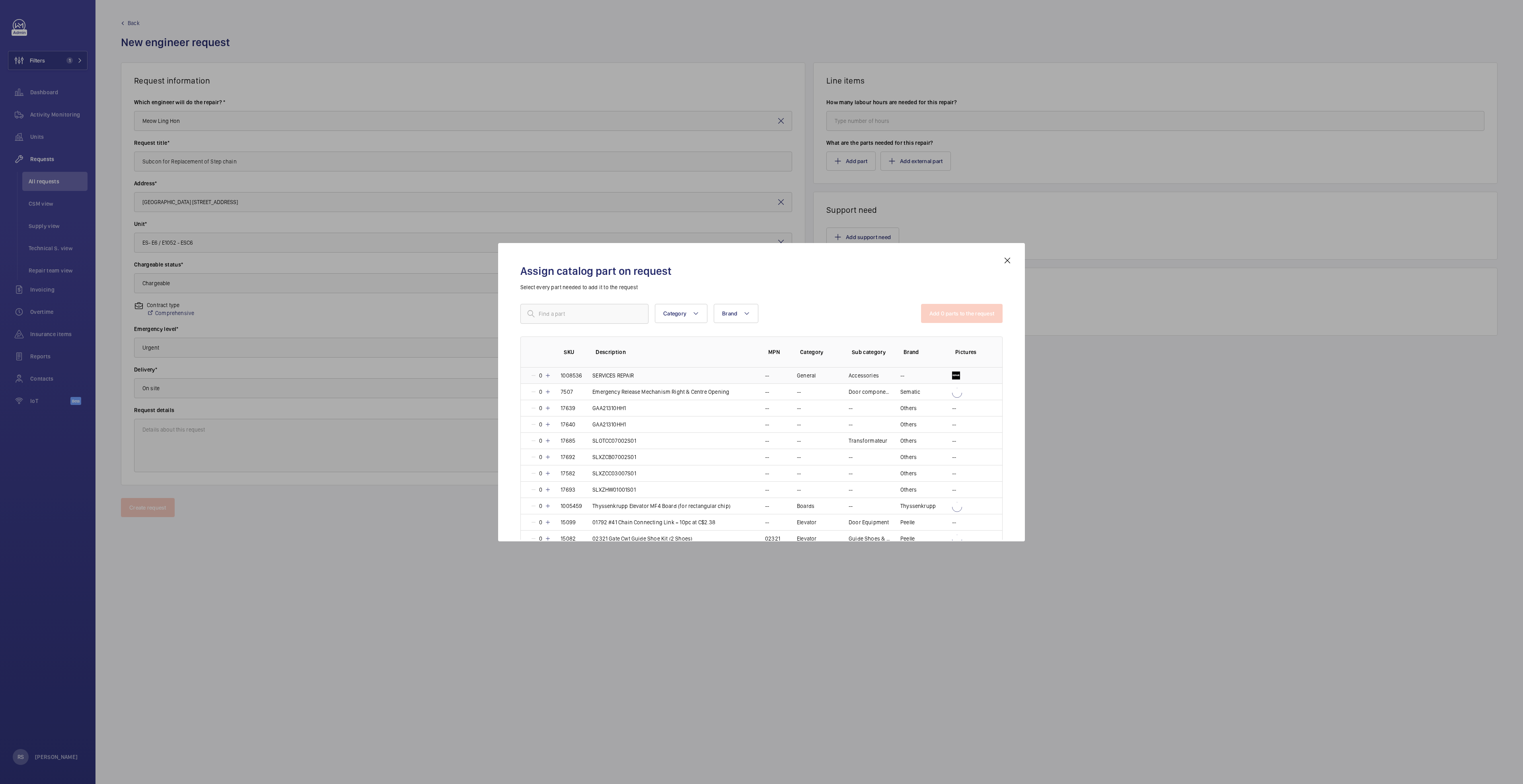
click at [555, 374] on td "1008536" at bounding box center [567, 375] width 32 height 16
click at [934, 315] on button "Add 1 parts to the request" at bounding box center [963, 313] width 81 height 19
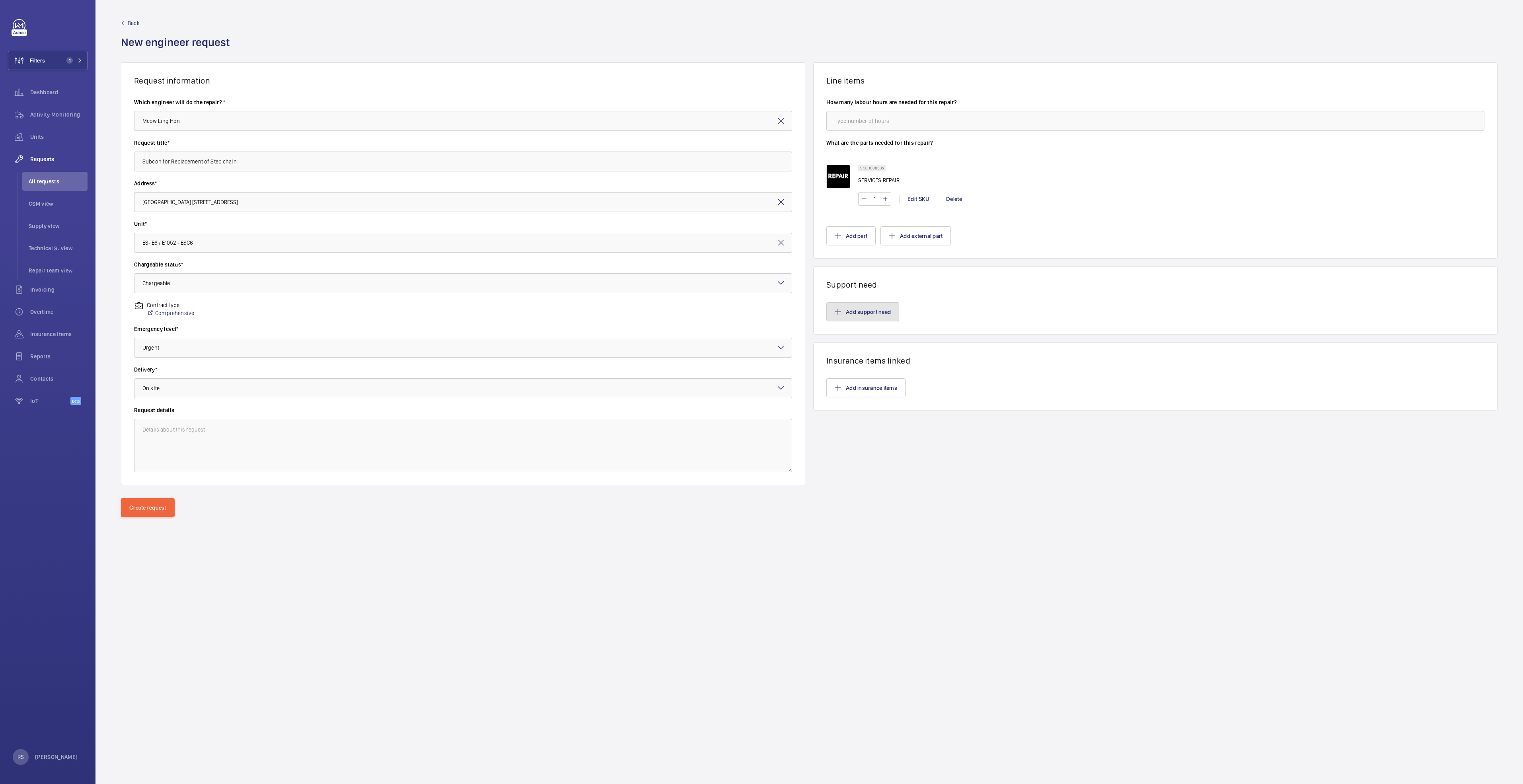
click at [848, 307] on button "Add support need" at bounding box center [863, 312] width 73 height 19
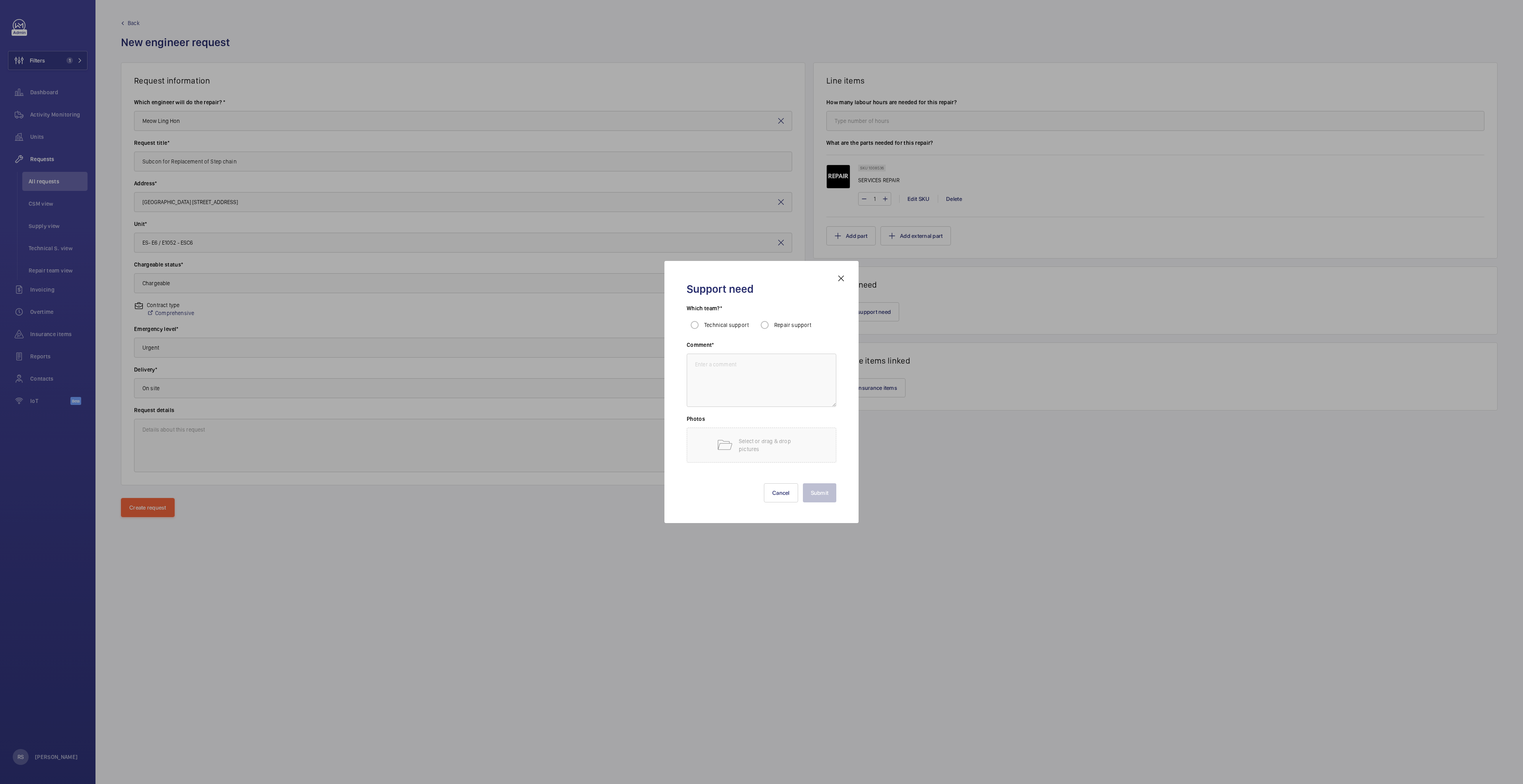
click at [784, 325] on span "Repair support" at bounding box center [793, 325] width 38 height 6
click at [772, 325] on input "Repair support" at bounding box center [764, 325] width 16 height 16
radio input "true"
click at [754, 376] on textarea at bounding box center [762, 380] width 150 height 53
type textarea "subcontractor"
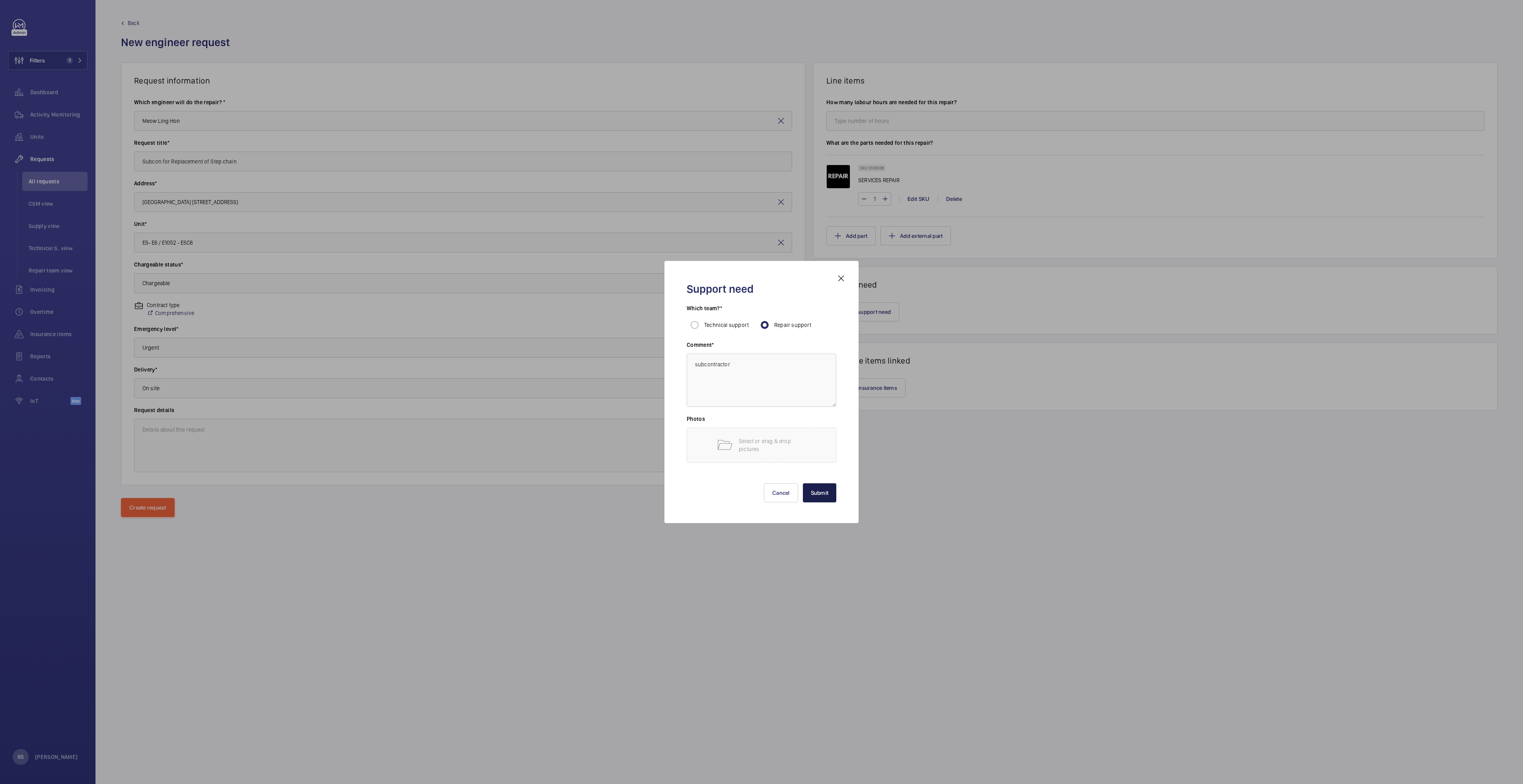
click at [812, 486] on button "Submit" at bounding box center [820, 493] width 34 height 19
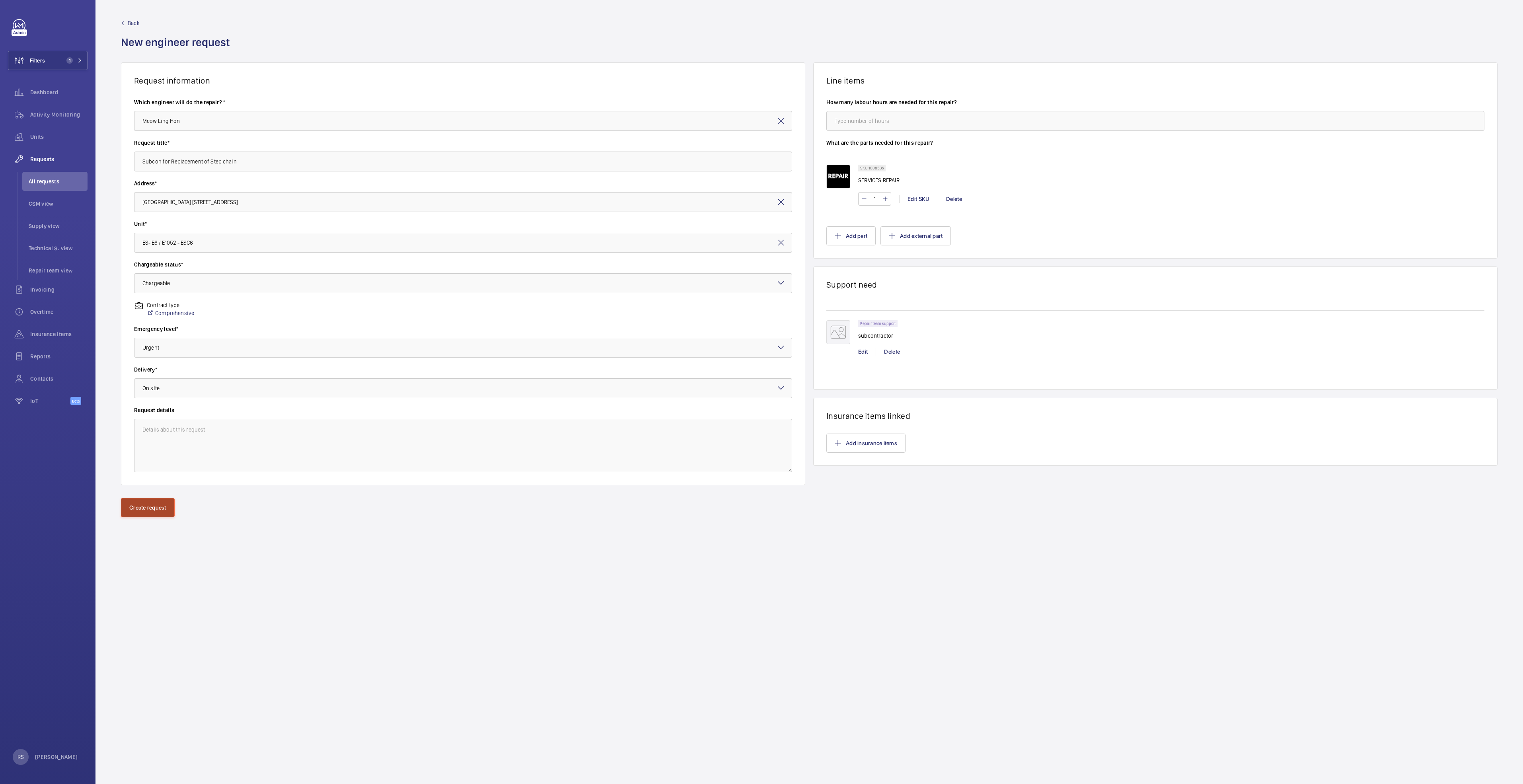
click at [140, 509] on button "Create request" at bounding box center [147, 508] width 53 height 19
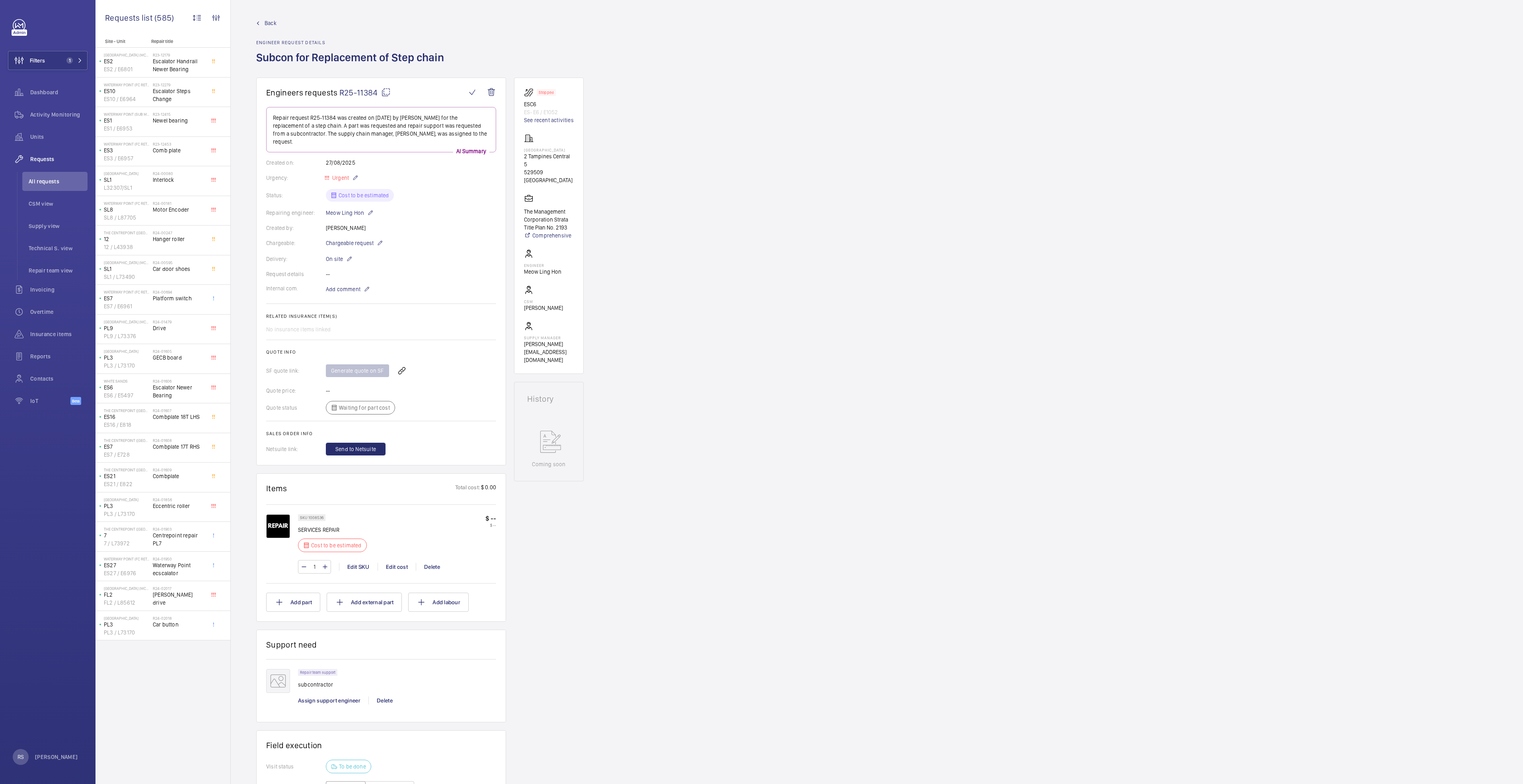
click at [393, 560] on div "1 Edit SKU Edit cost Delete" at bounding box center [396, 567] width 198 height 14
click at [392, 563] on div "Edit cost" at bounding box center [396, 567] width 38 height 8
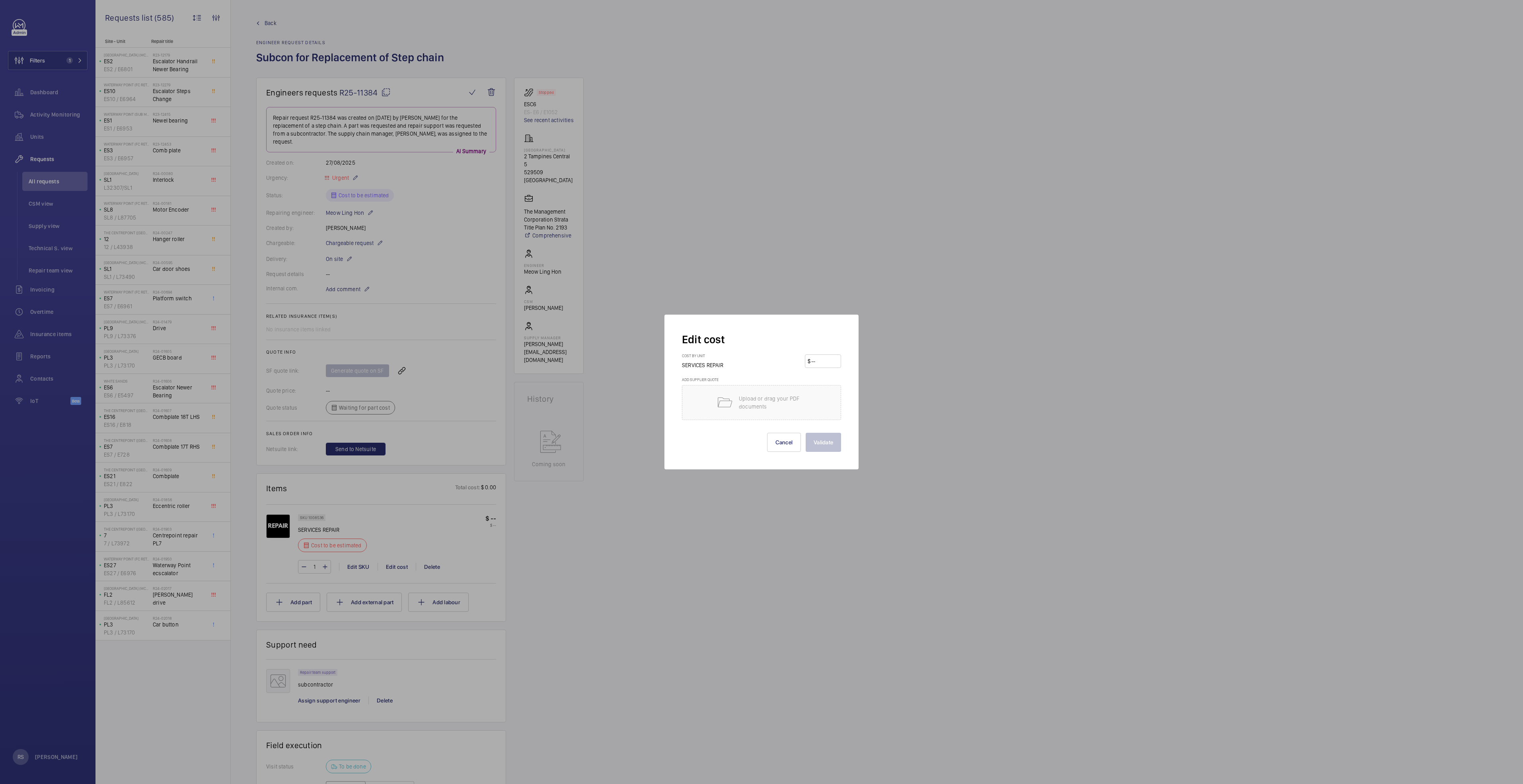
click at [815, 359] on input "number" at bounding box center [824, 361] width 28 height 13
type input "2450"
click at [838, 443] on button "Validate" at bounding box center [823, 442] width 35 height 19
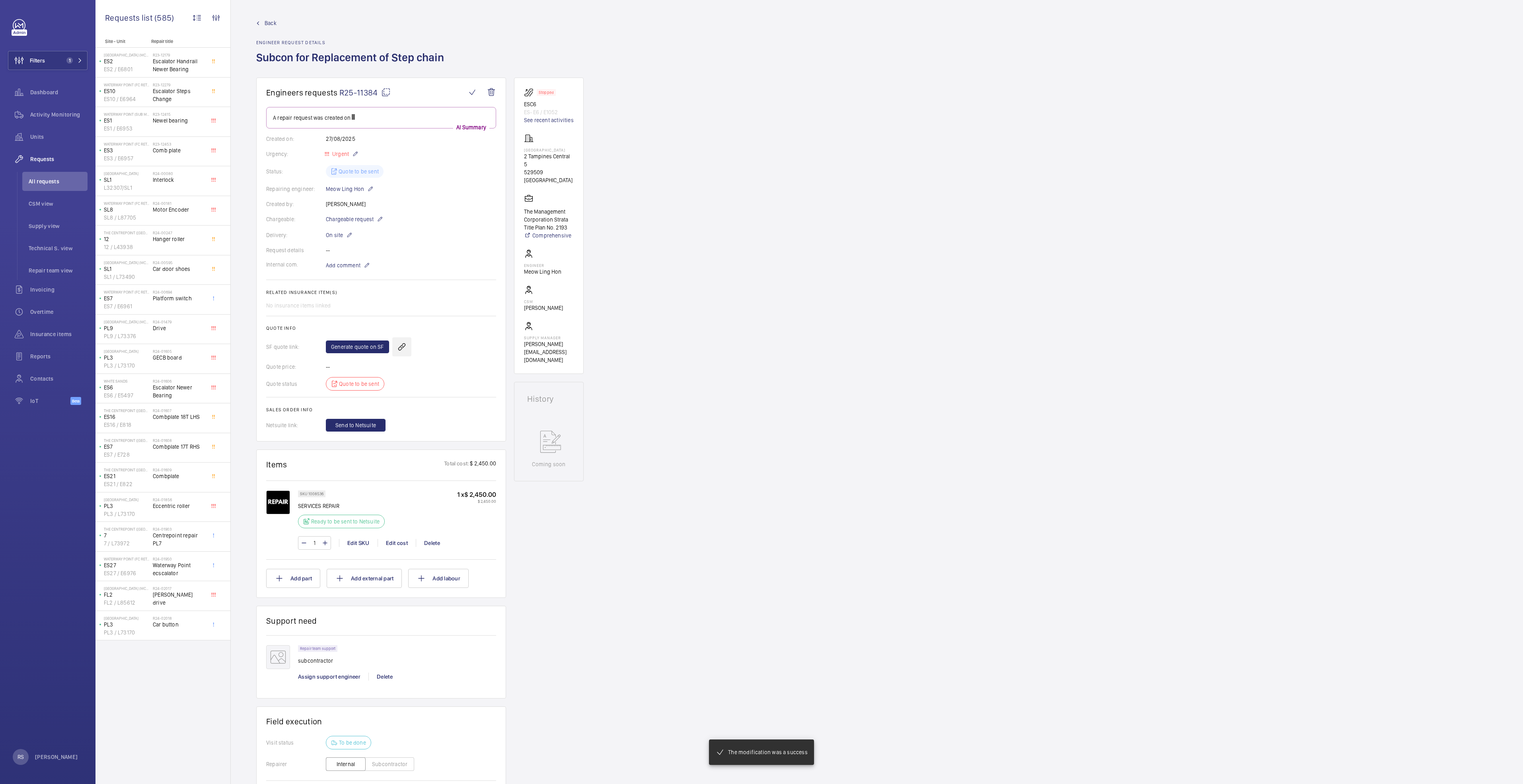
click at [406, 346] on wm-front-icon-button at bounding box center [401, 347] width 19 height 19
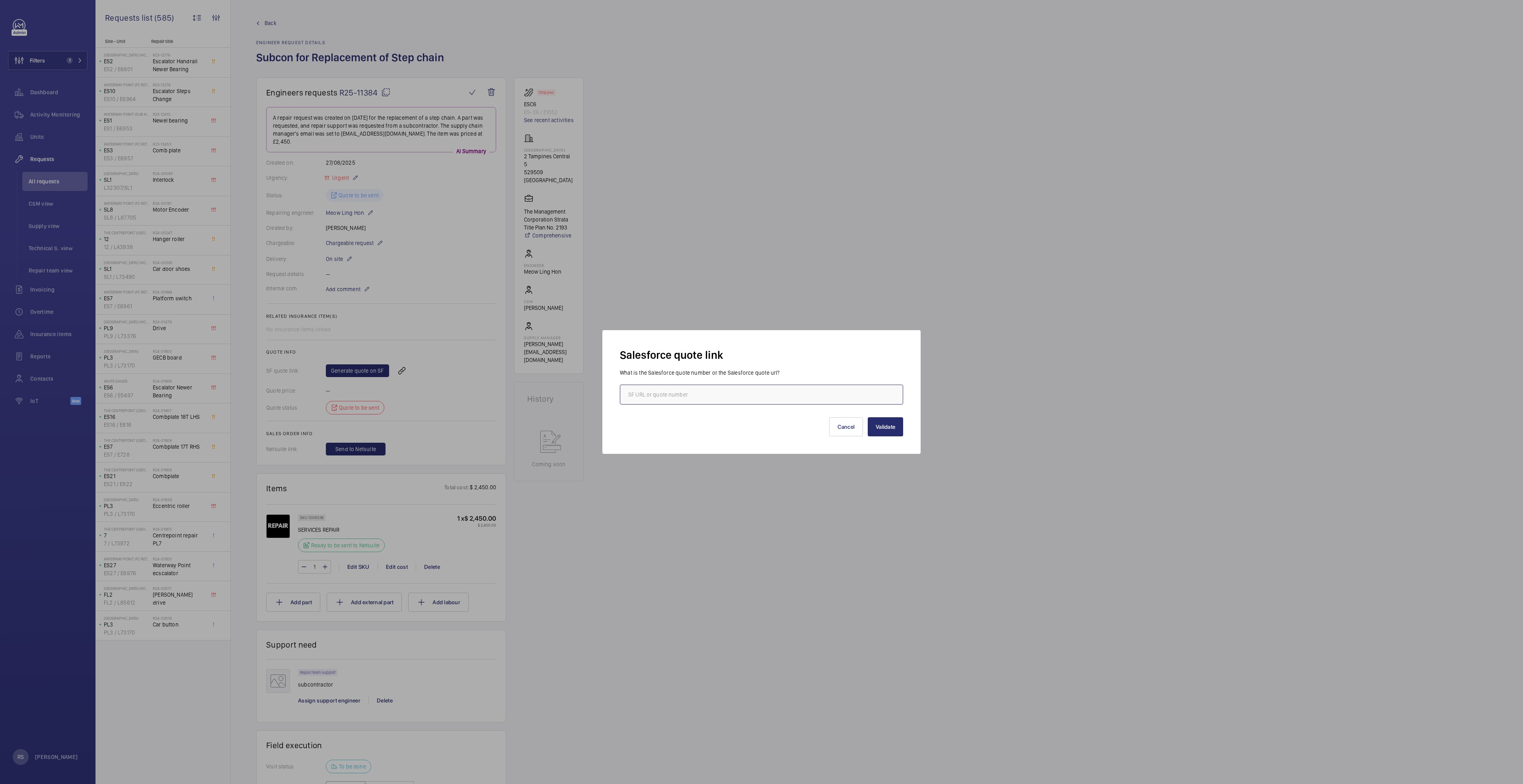
click at [759, 391] on input "text" at bounding box center [761, 395] width 283 height 20
type input "00021146"
click at [888, 431] on button "Validate" at bounding box center [885, 427] width 35 height 19
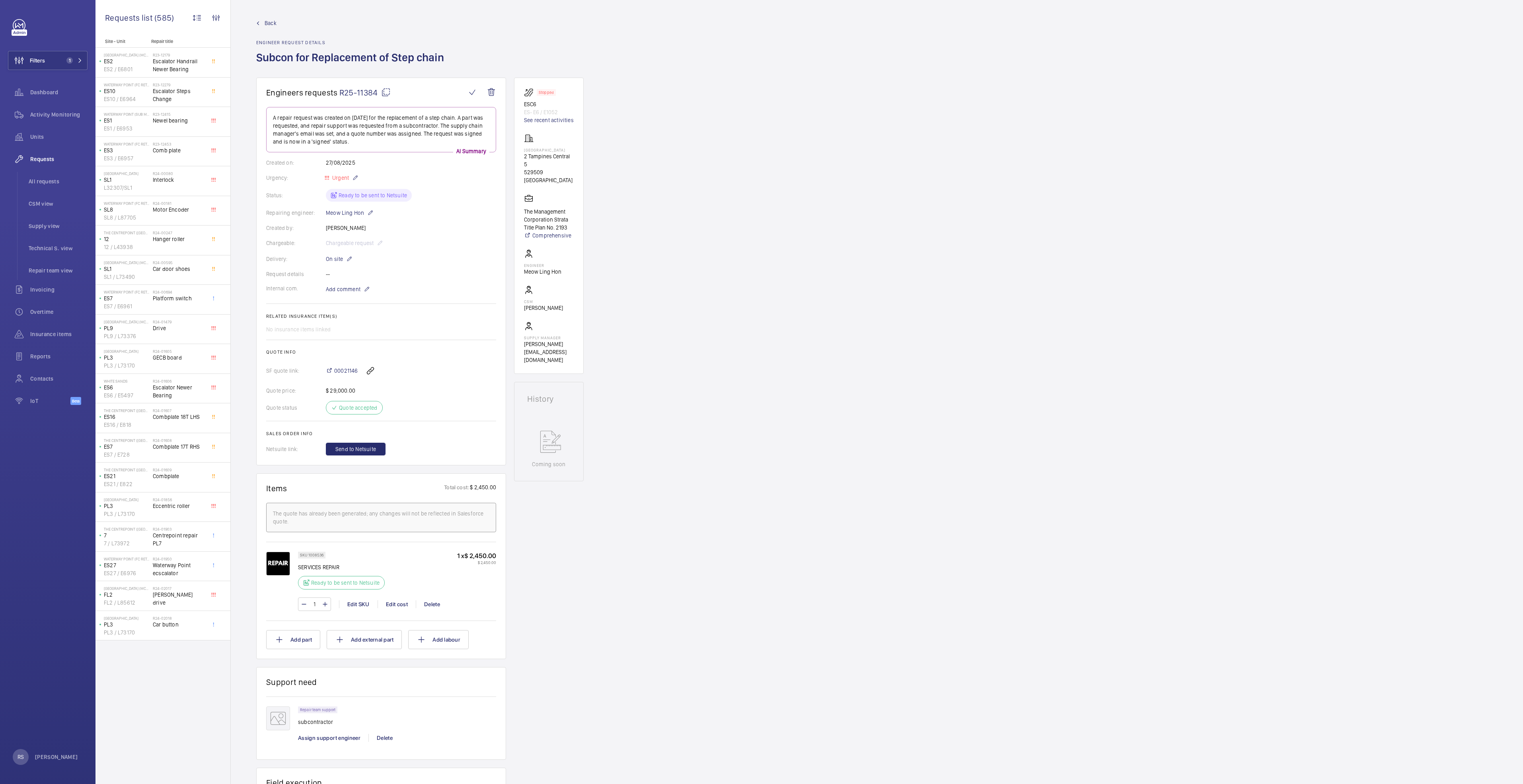
click at [264, 24] on link "Back" at bounding box center [352, 23] width 192 height 8
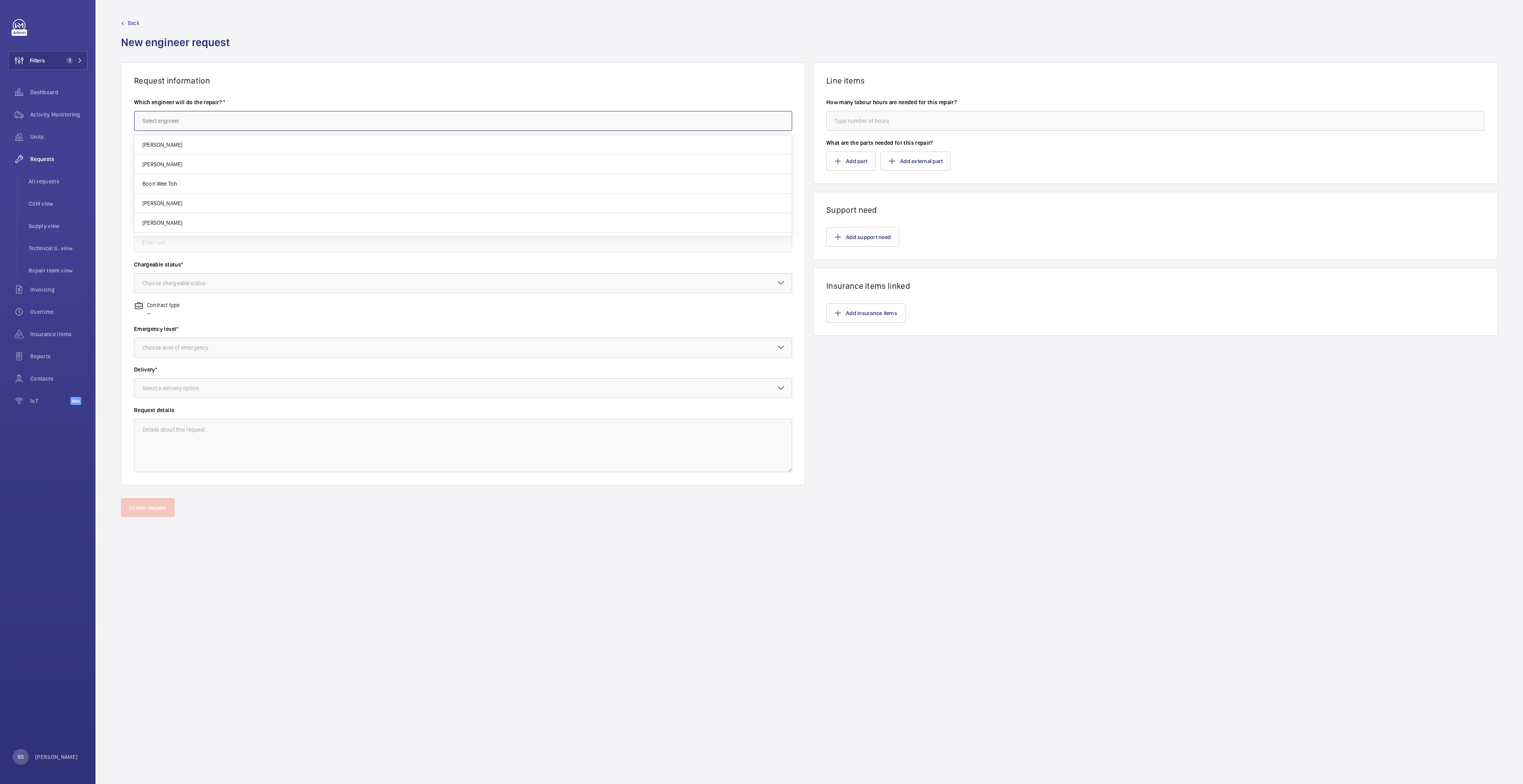
click at [189, 117] on input "text" at bounding box center [462, 121] width 658 height 20
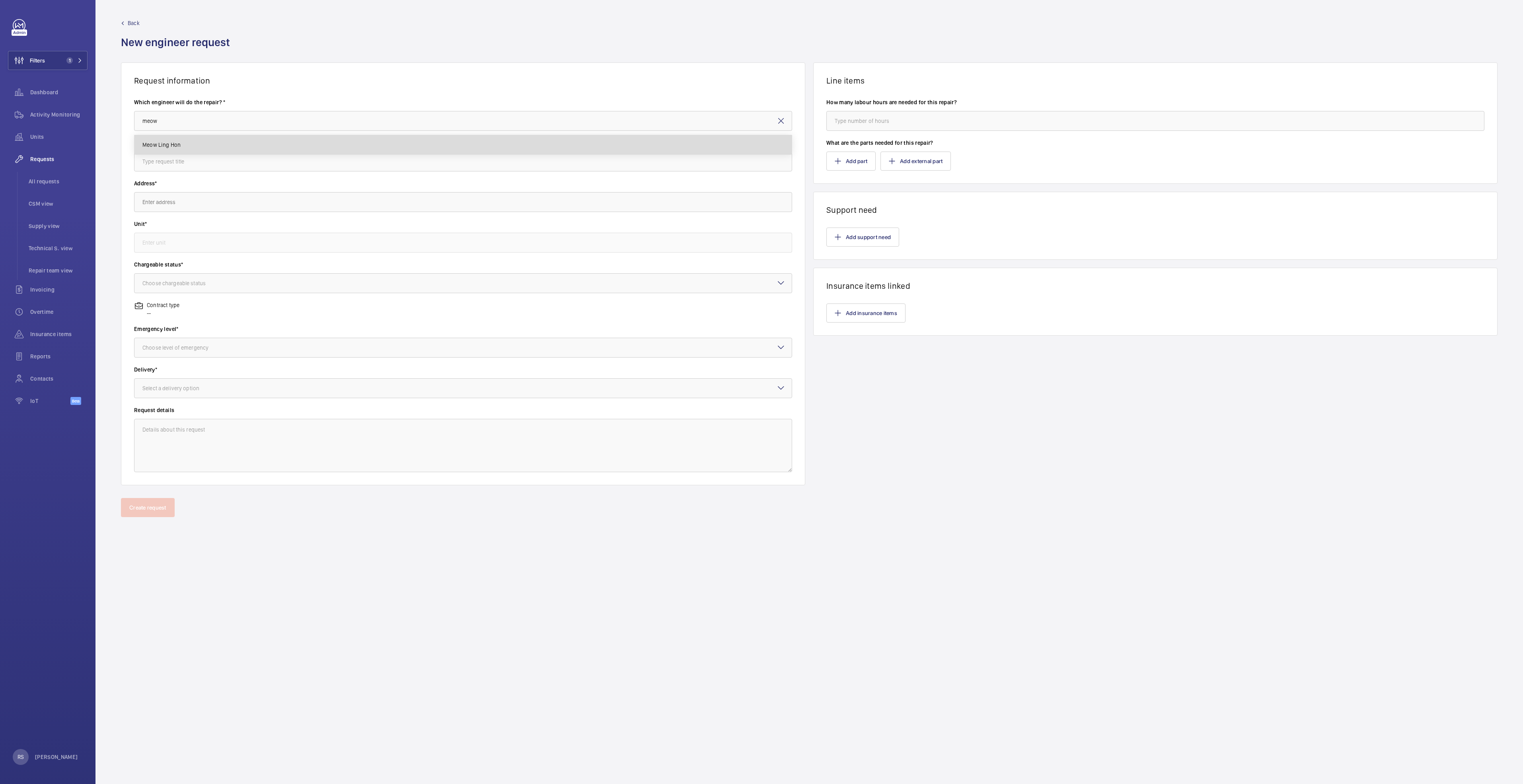
click at [181, 138] on mat-option "Meow Ling Hon" at bounding box center [463, 144] width 657 height 19
type input "Meow Ling Hon"
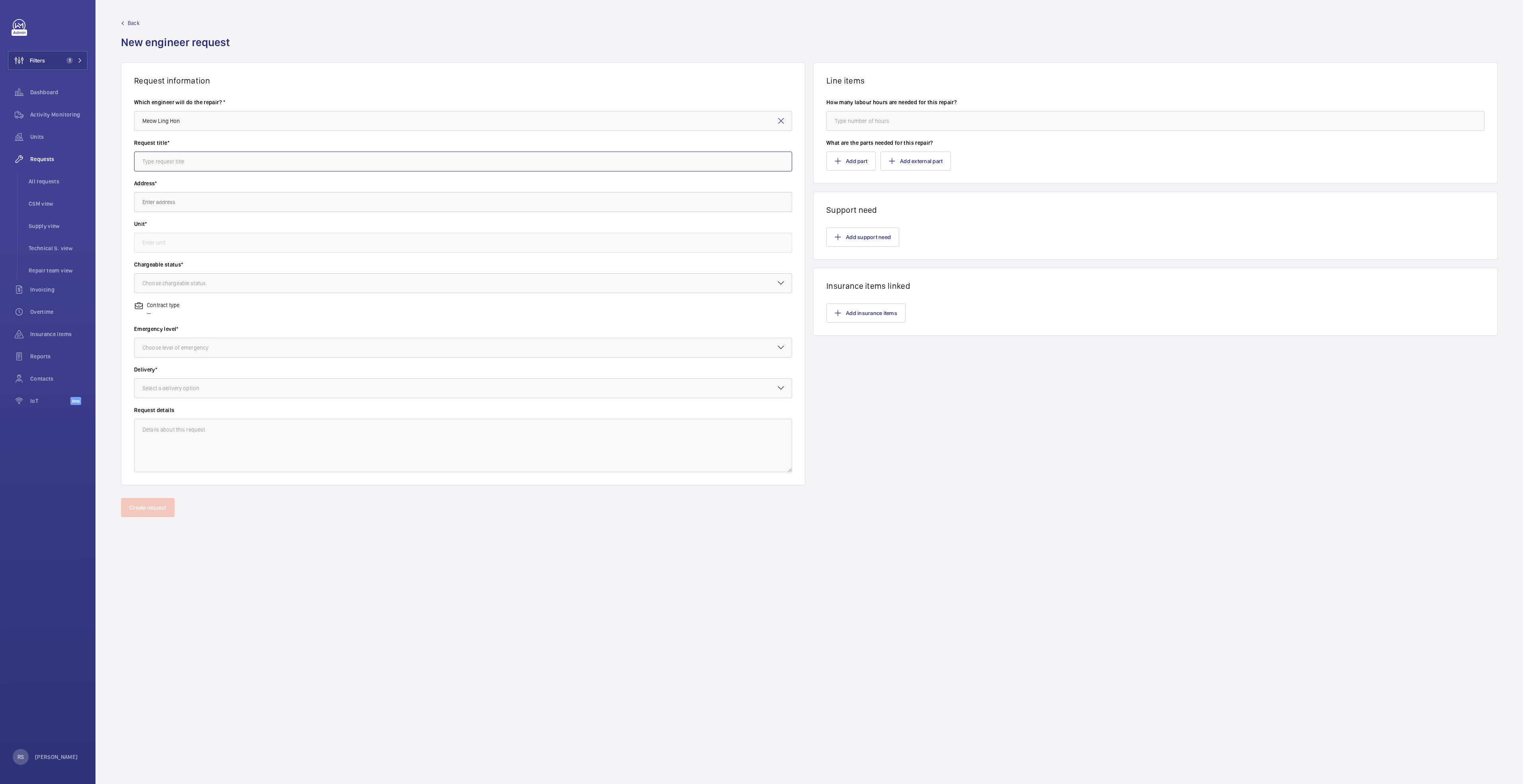
click at [186, 163] on input "text" at bounding box center [462, 161] width 658 height 20
type input "Subcon for replacement of Handrail and step chain"
click at [189, 207] on input "text" at bounding box center [462, 202] width 658 height 20
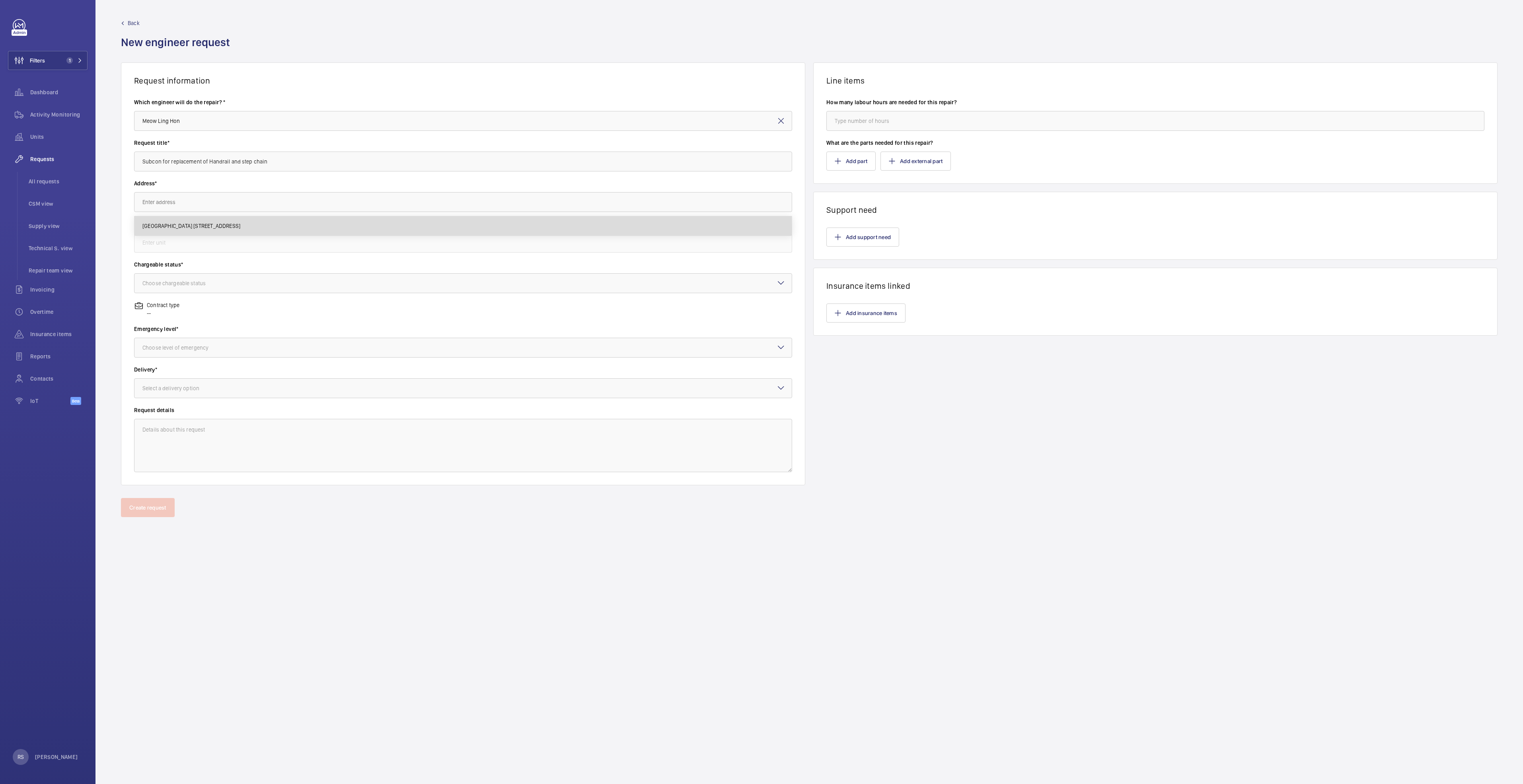
click at [189, 227] on span "Century Square 2 Tampines Central 5, 529509 SINGAPORE" at bounding box center [192, 226] width 98 height 8
type input "Century Square 2 Tampines Central 5, 529509 SINGAPORE"
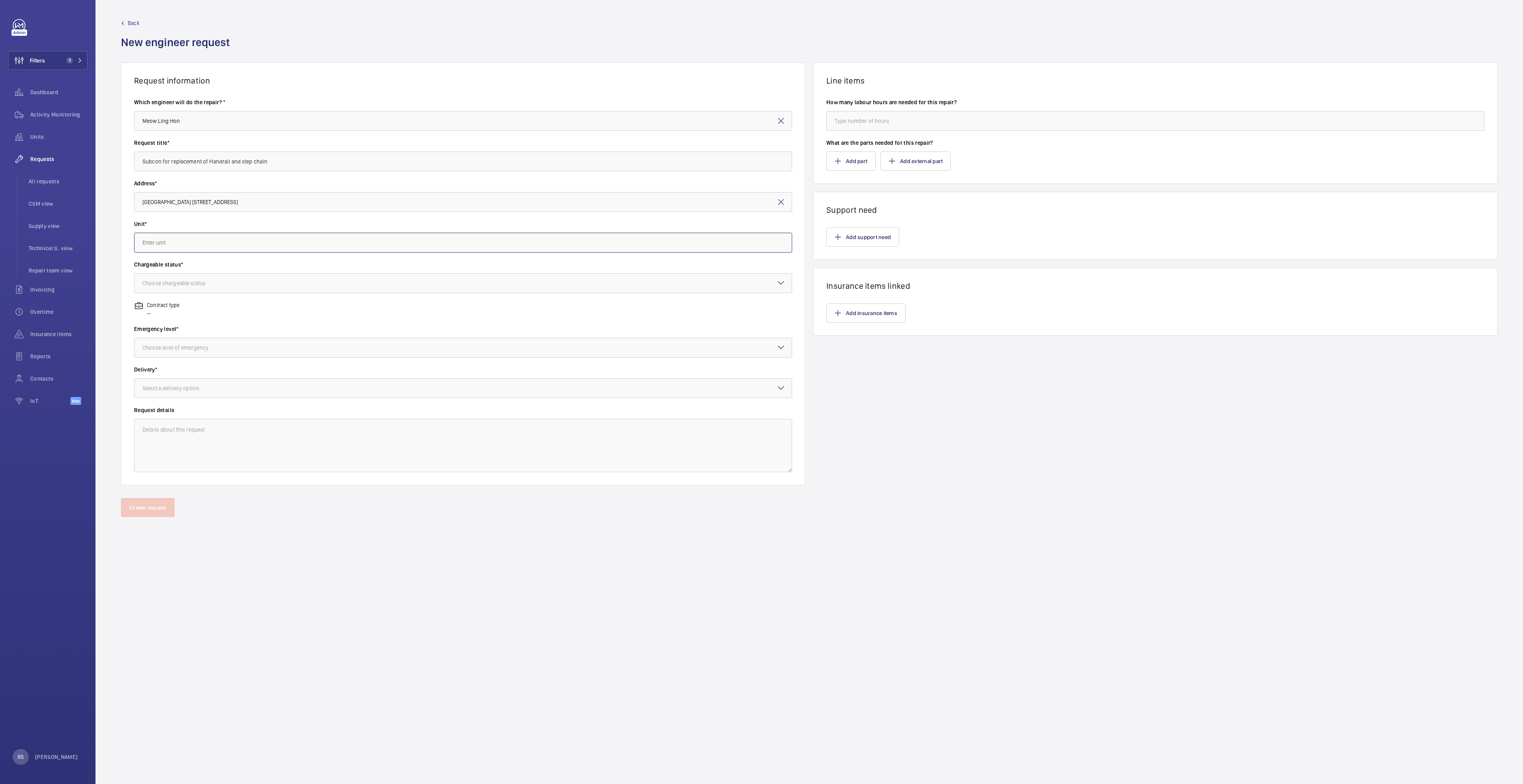
click at [187, 243] on input "text" at bounding box center [462, 242] width 658 height 20
click at [178, 268] on span "ES- E9 / E1055 - ESC9" at bounding box center [168, 266] width 52 height 8
type input "ES- E9 / E1055 - ESC9"
click at [175, 288] on div at bounding box center [463, 283] width 657 height 19
click at [173, 310] on span "Chargeable" at bounding box center [463, 307] width 641 height 8
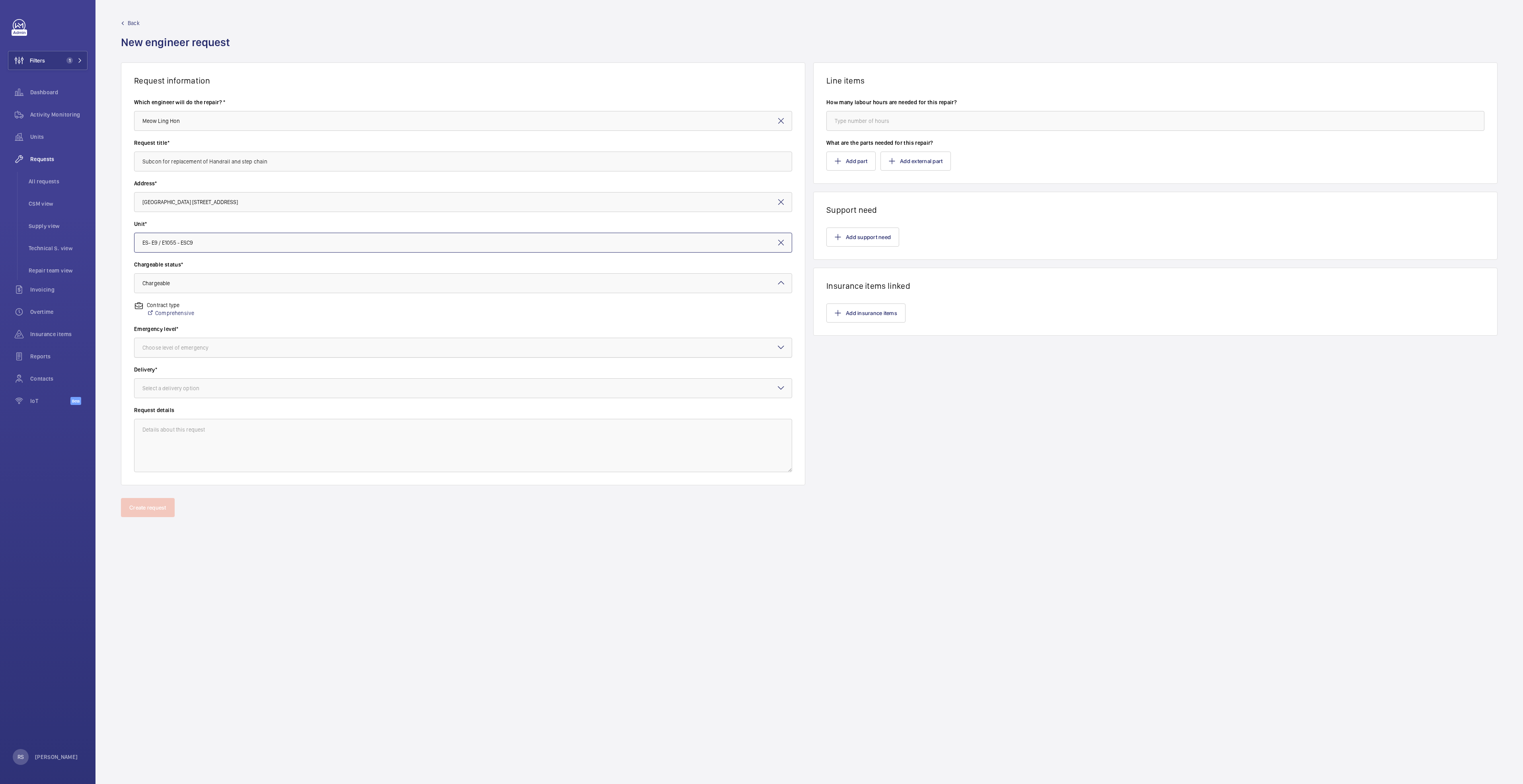
click at [183, 347] on div "Choose level of emergency" at bounding box center [185, 347] width 86 height 8
click at [180, 409] on span "Urgent" at bounding box center [463, 411] width 641 height 8
click at [191, 381] on div at bounding box center [463, 388] width 657 height 19
click at [185, 431] on span "On site" at bounding box center [463, 432] width 641 height 8
click at [860, 166] on button "Add part" at bounding box center [851, 161] width 50 height 19
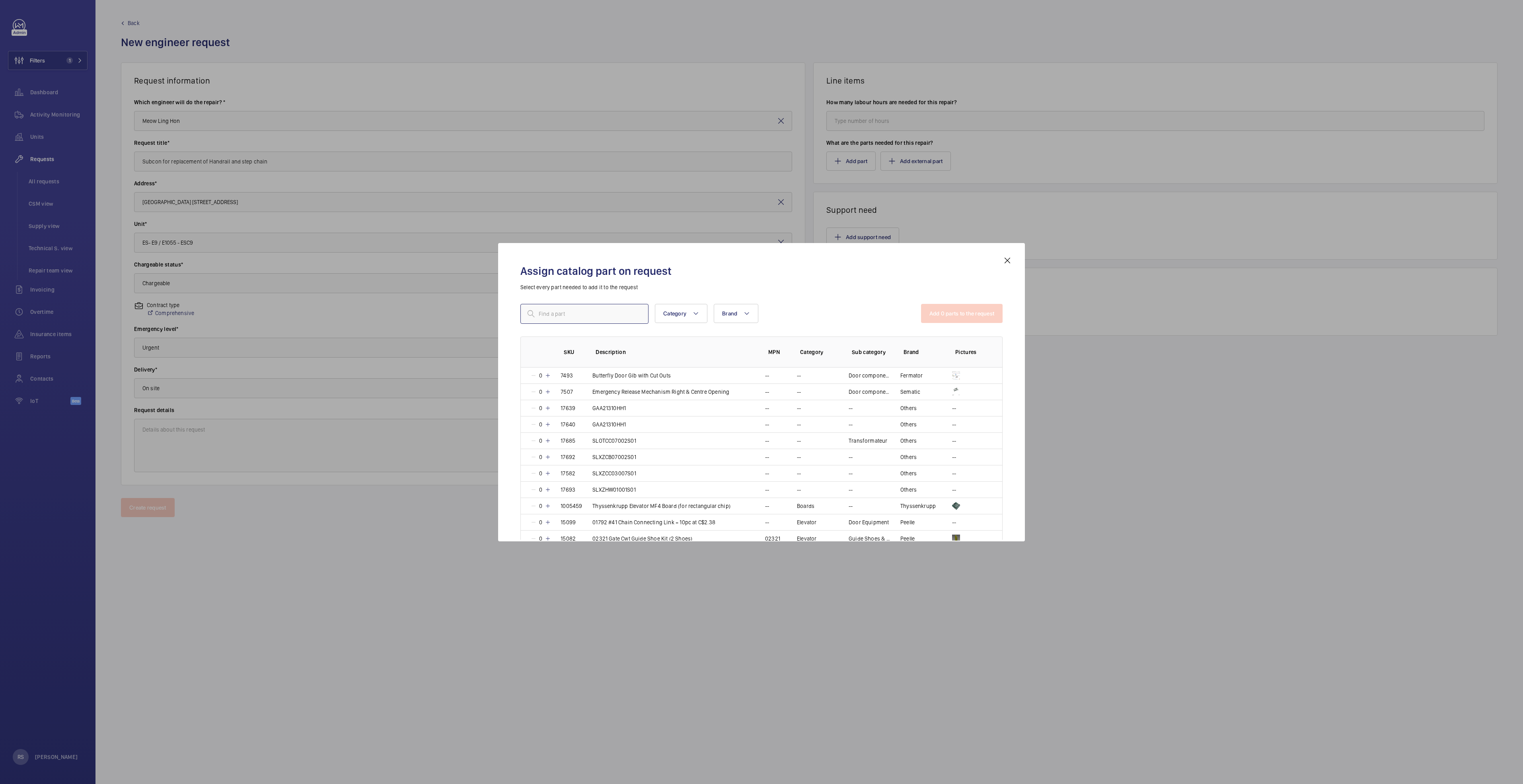
click at [565, 311] on input "text" at bounding box center [584, 314] width 128 height 20
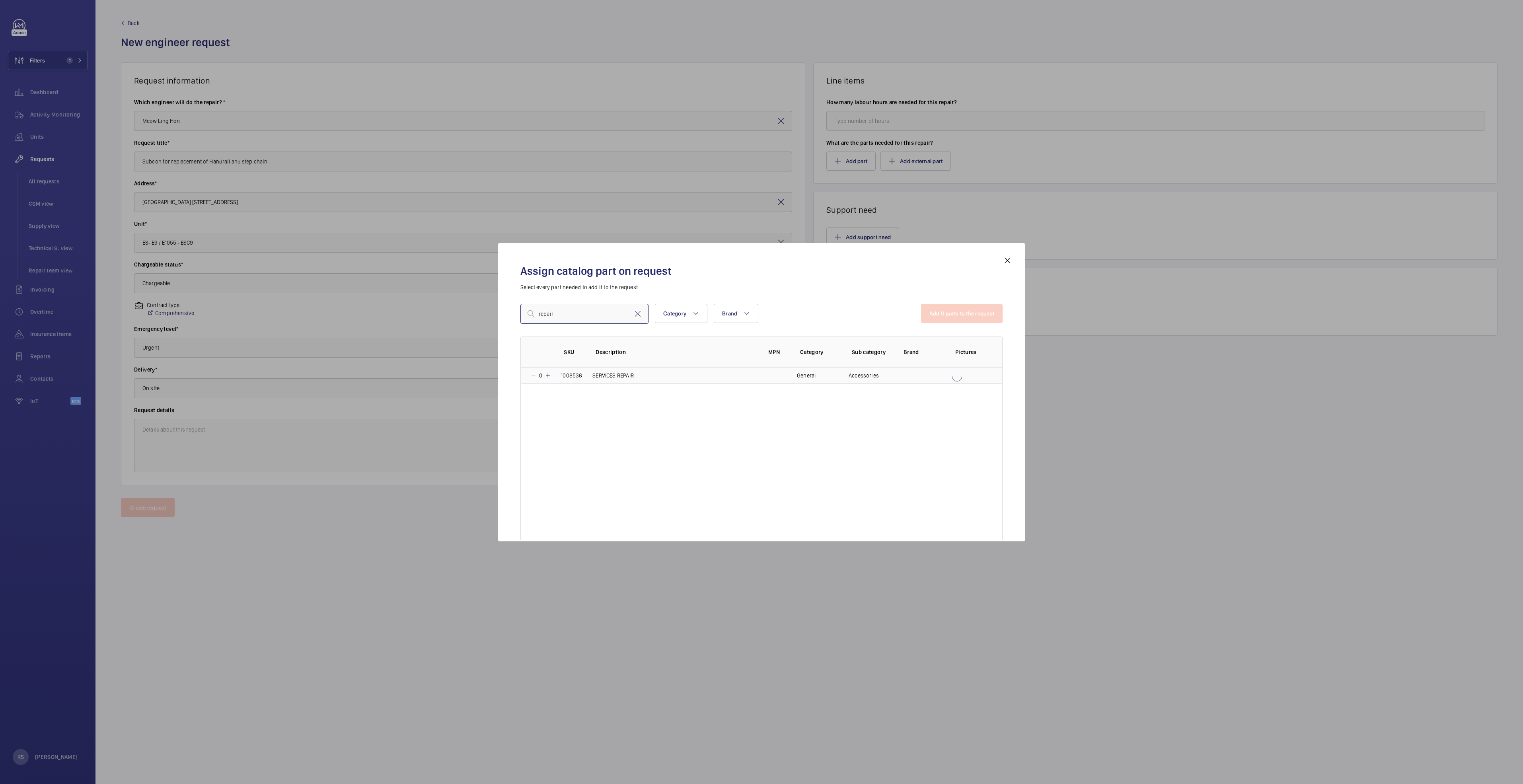
type input "repair"
click at [547, 378] on mat-icon at bounding box center [548, 376] width 6 height 6
click at [971, 315] on button "Add 1 parts to the request" at bounding box center [963, 313] width 81 height 19
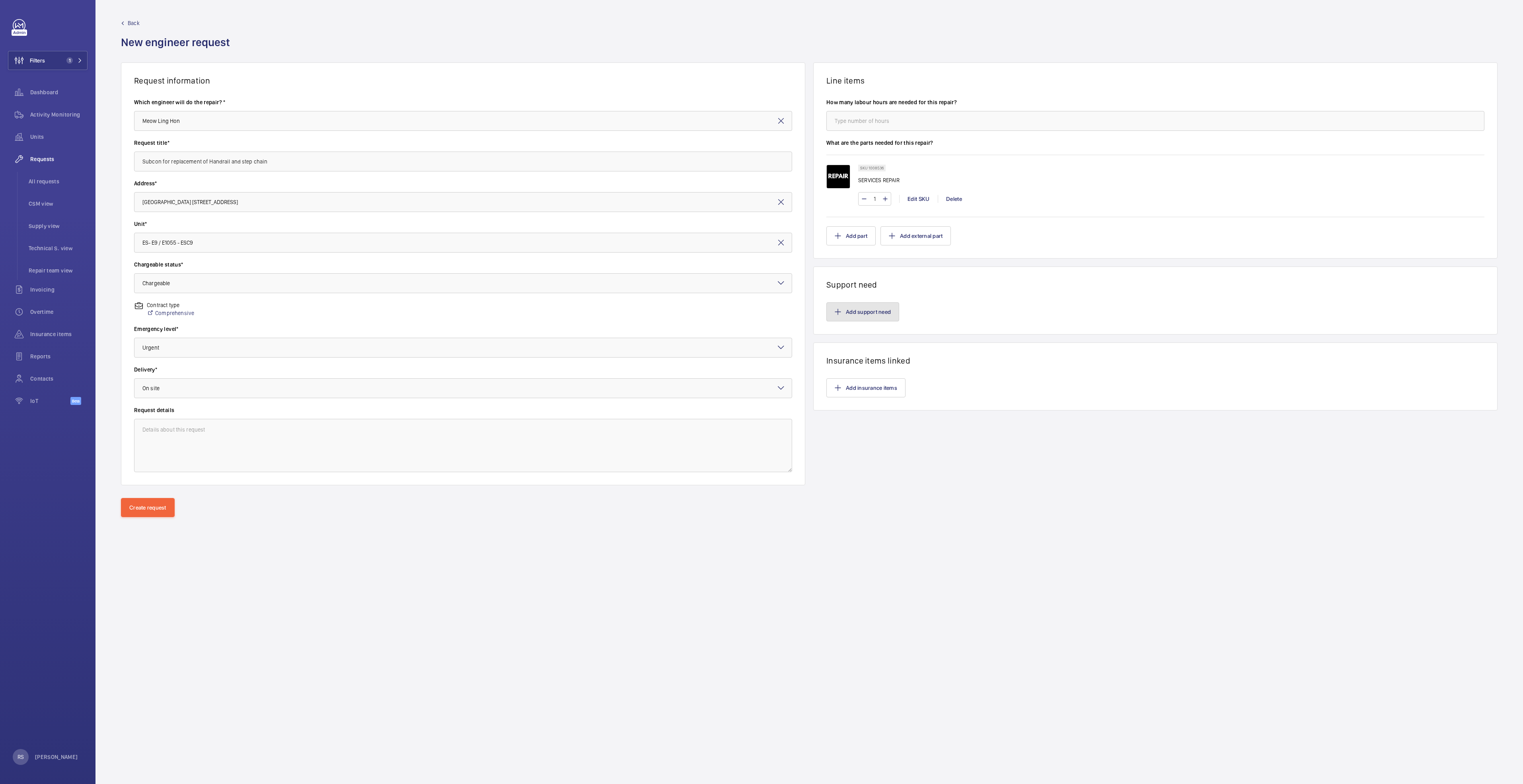
click at [862, 315] on button "Add support need" at bounding box center [863, 312] width 73 height 19
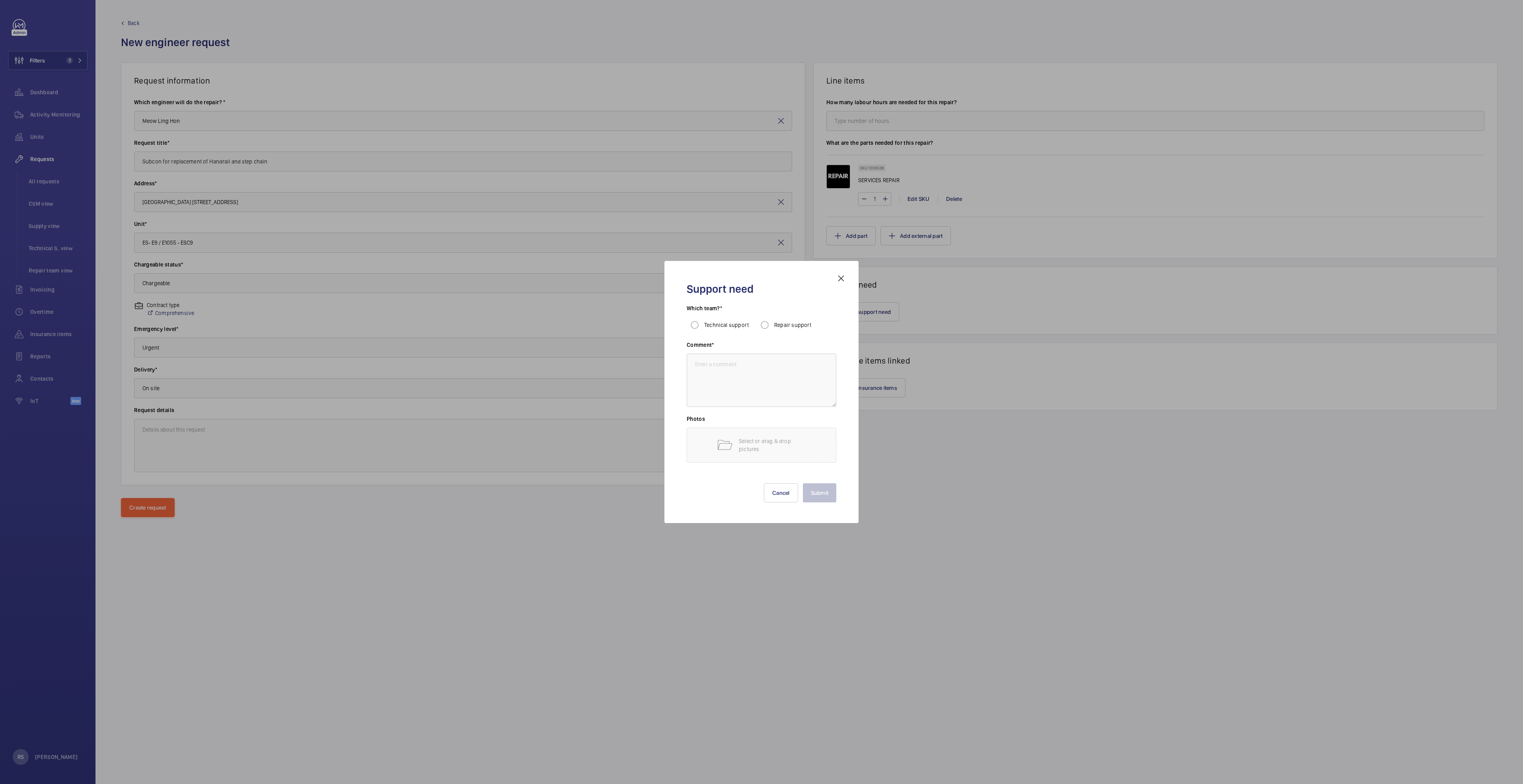
click at [779, 319] on div "Repair support" at bounding box center [783, 325] width 55 height 16
click at [756, 385] on textarea at bounding box center [762, 380] width 150 height 53
click at [768, 321] on input "Repair support" at bounding box center [764, 325] width 16 height 16
radio input "true"
click at [755, 376] on textarea at bounding box center [762, 380] width 150 height 53
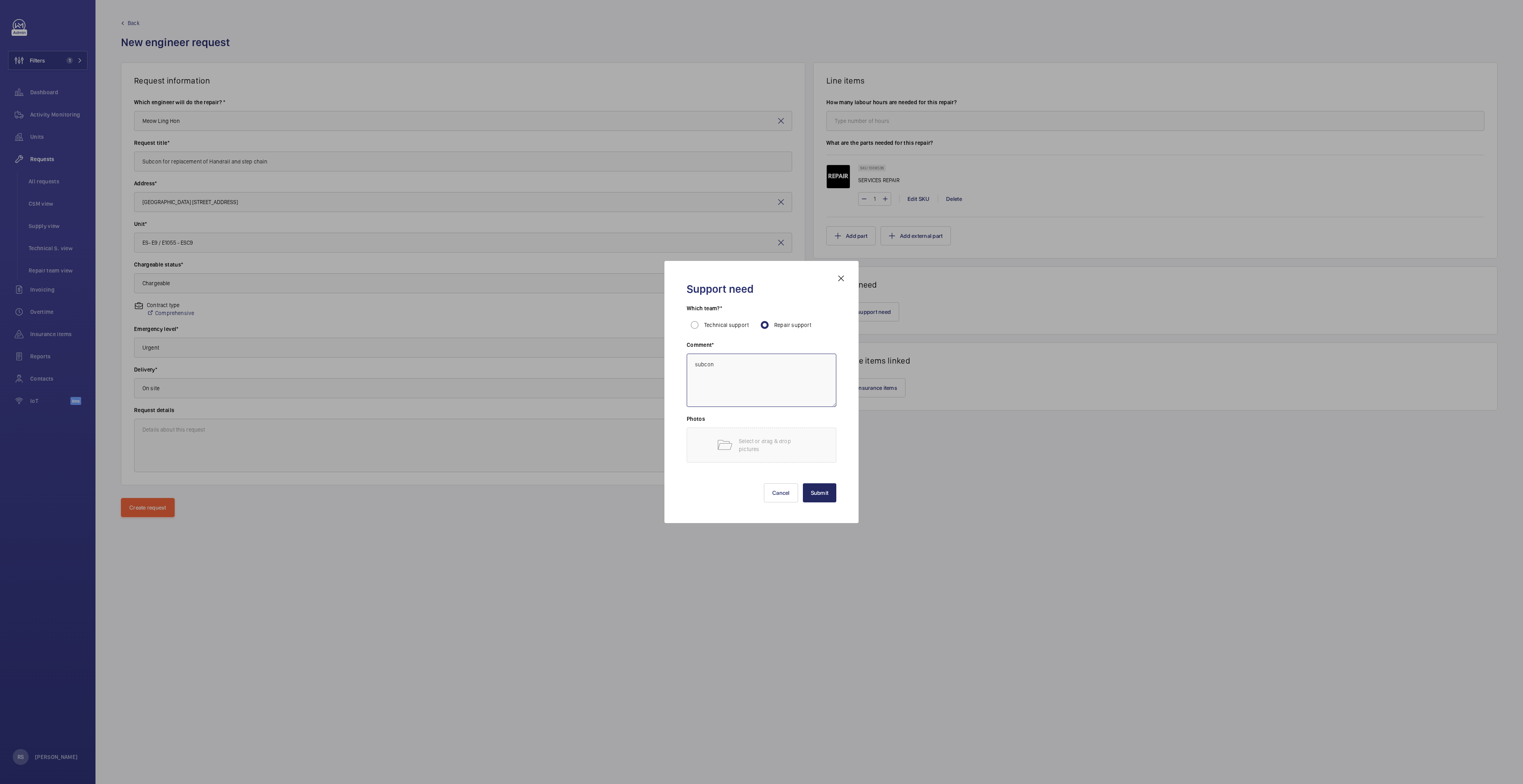
type textarea "subcon"
click at [818, 492] on button "Submit" at bounding box center [820, 493] width 34 height 19
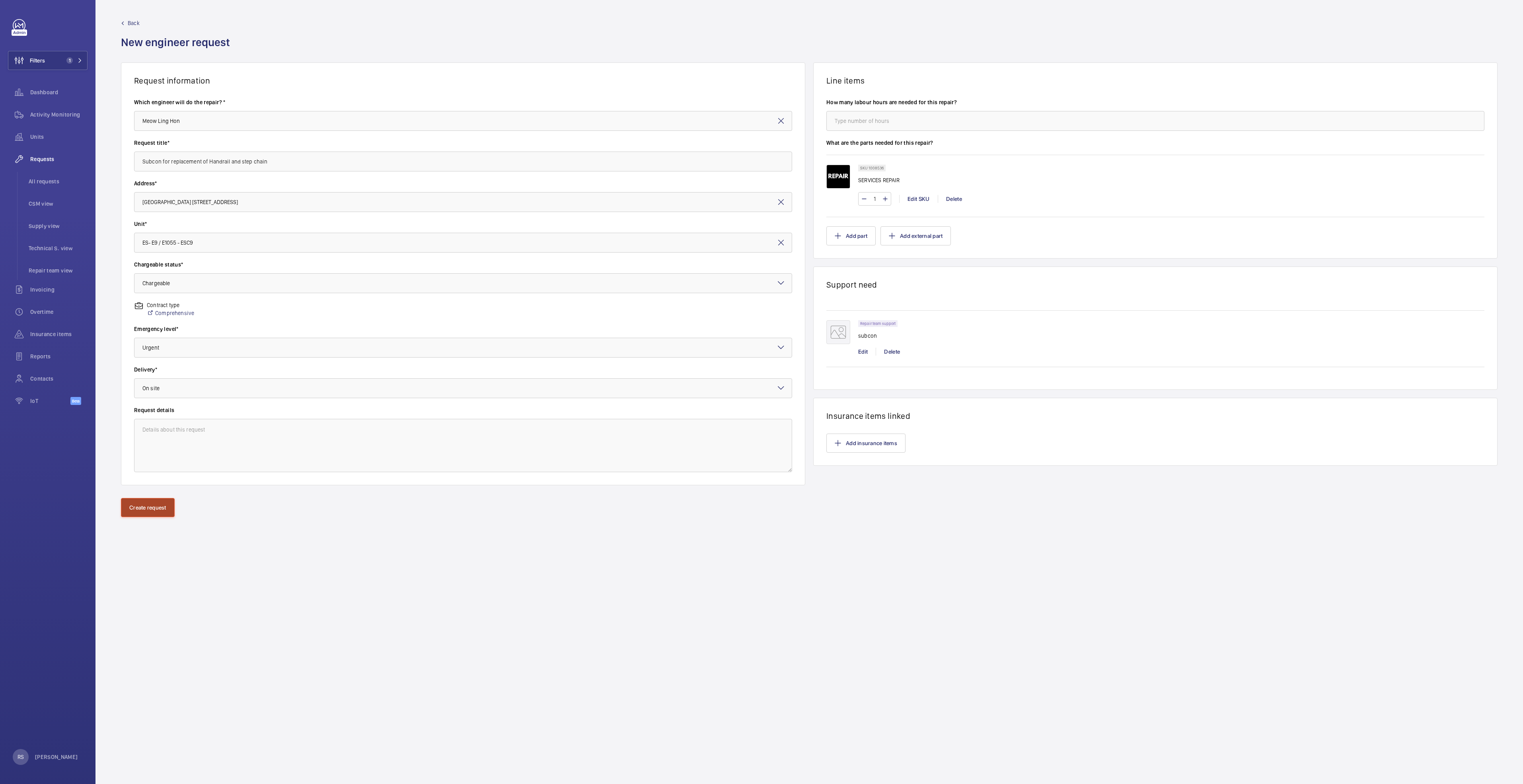
click at [165, 509] on button "Create request" at bounding box center [147, 508] width 53 height 19
